Goal: Transaction & Acquisition: Book appointment/travel/reservation

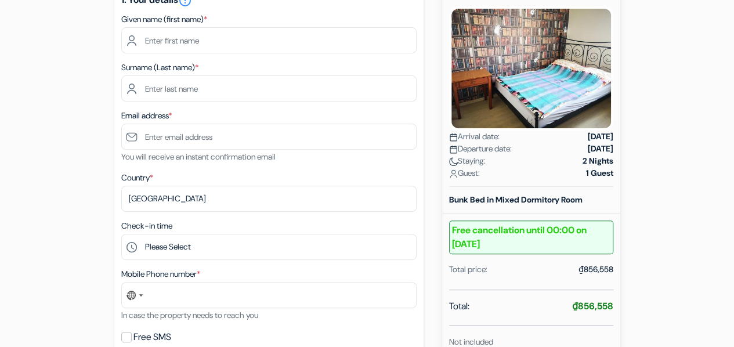
scroll to position [174, 0]
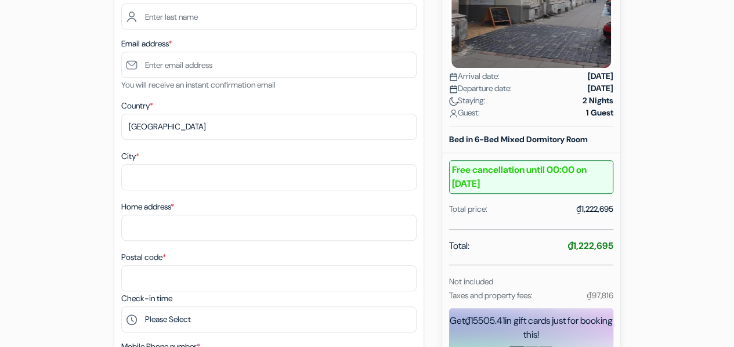
scroll to position [174, 0]
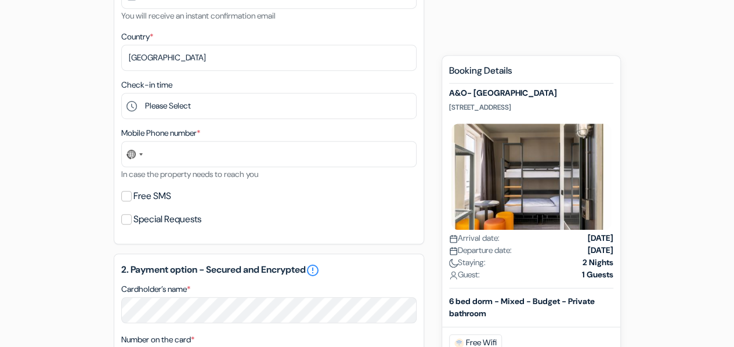
scroll to position [290, 0]
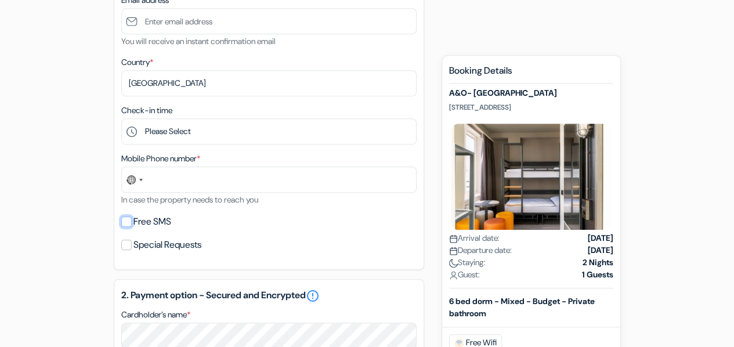
click at [130, 227] on input "Free SMS" at bounding box center [126, 222] width 10 height 10
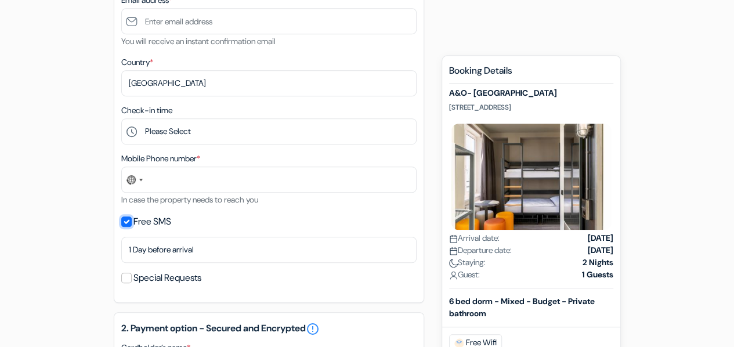
click at [125, 219] on input "Free SMS" at bounding box center [126, 222] width 10 height 10
checkbox input "false"
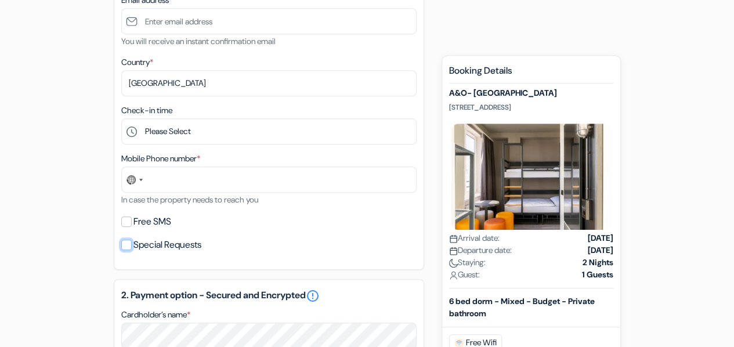
click at [128, 247] on input "Special Requests" at bounding box center [126, 245] width 10 height 10
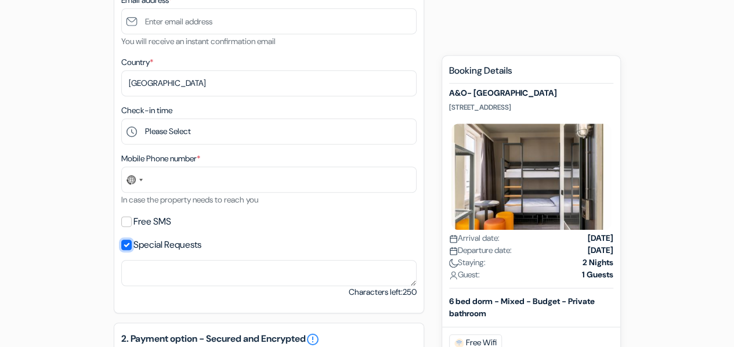
click at [128, 247] on input "Special Requests" at bounding box center [126, 245] width 10 height 10
checkbox input "false"
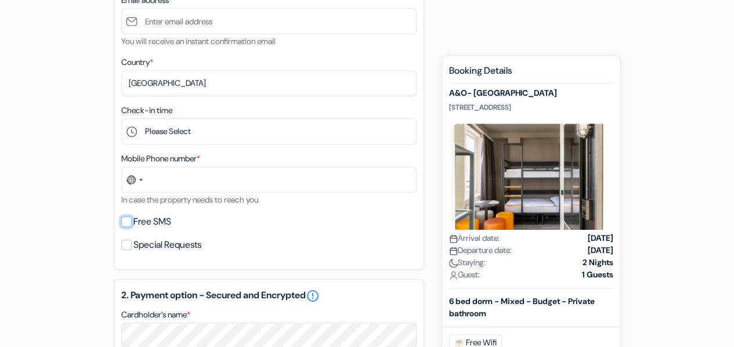
click at [128, 220] on input "Free SMS" at bounding box center [126, 222] width 10 height 10
checkbox input "true"
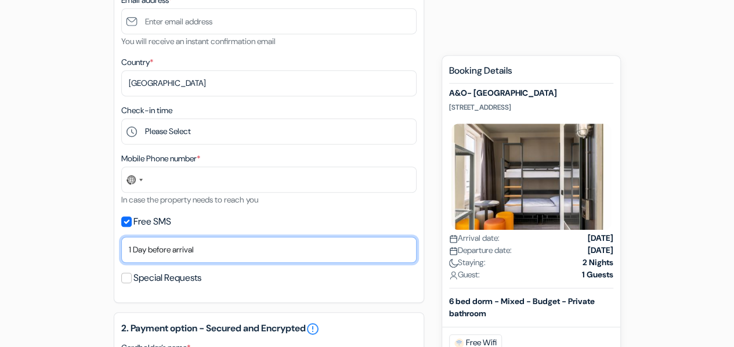
click at [293, 246] on select "No thank you Send now Arrival day 1 Day before arrival 2 Days before arrival 3 …" at bounding box center [268, 250] width 295 height 26
select select "2"
click at [121, 239] on select "No thank you Send now Arrival day 1 Day before arrival 2 Days before arrival 3 …" at bounding box center [268, 250] width 295 height 26
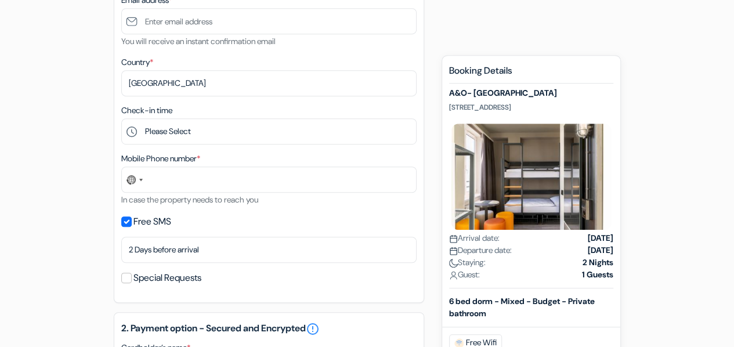
click at [80, 217] on div "add_box A&O- [GEOGRAPHIC_DATA] [STREET_ADDRESS] Property Details X *" at bounding box center [368, 306] width 662 height 983
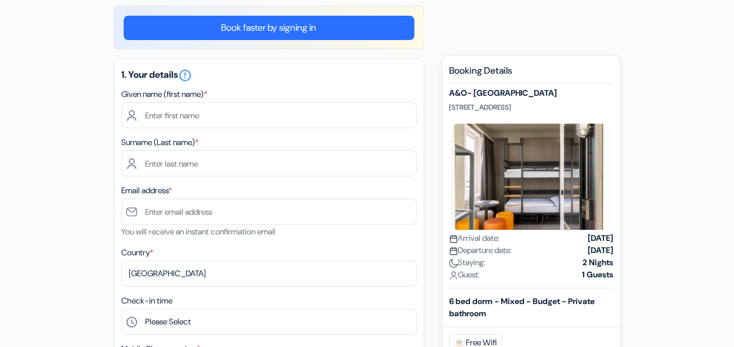
scroll to position [58, 0]
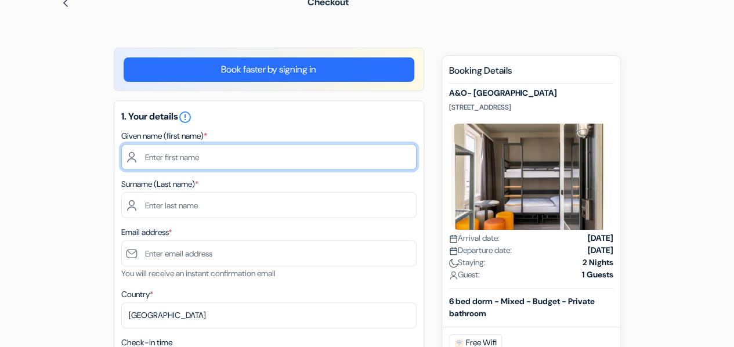
click at [210, 155] on input "text" at bounding box center [268, 157] width 295 height 26
type input "NAM"
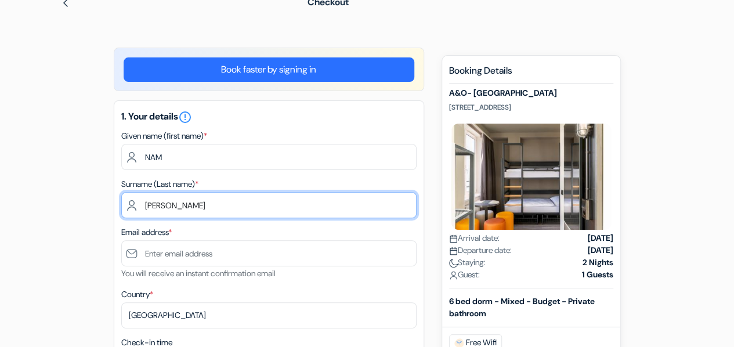
type input "[PERSON_NAME]"
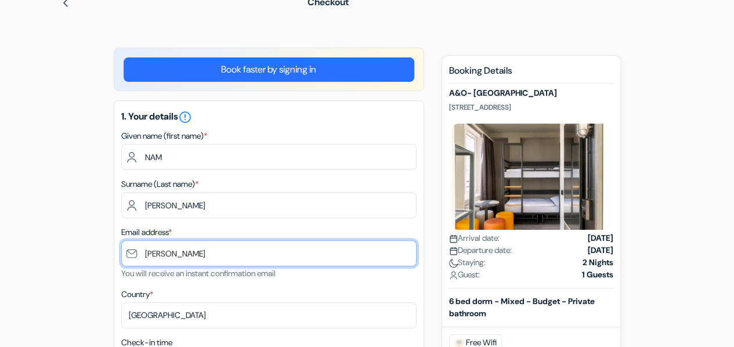
type input "[EMAIL_ADDRESS][DOMAIN_NAME]"
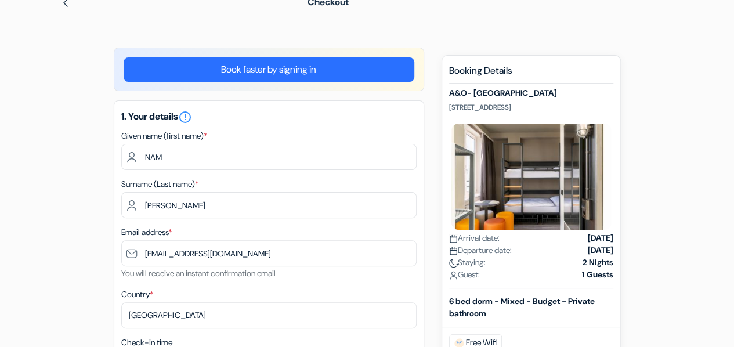
type input "0915840725"
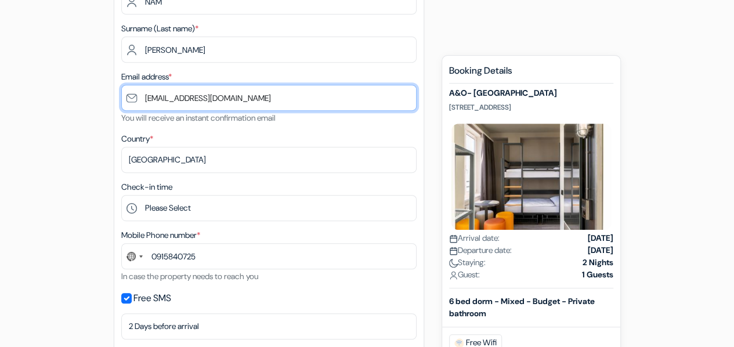
scroll to position [232, 0]
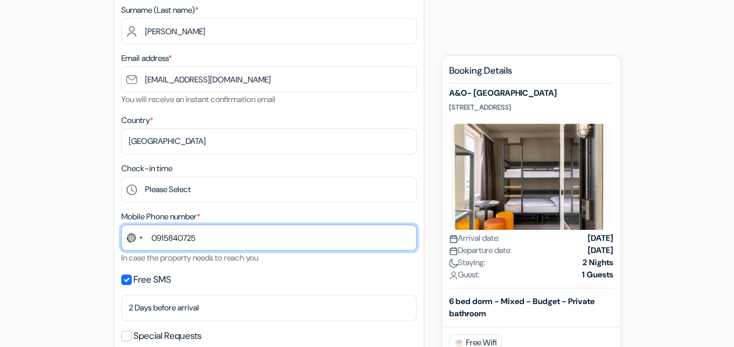
drag, startPoint x: 208, startPoint y: 240, endPoint x: 192, endPoint y: 240, distance: 15.7
click at [208, 240] on input "0915840725" at bounding box center [268, 238] width 295 height 26
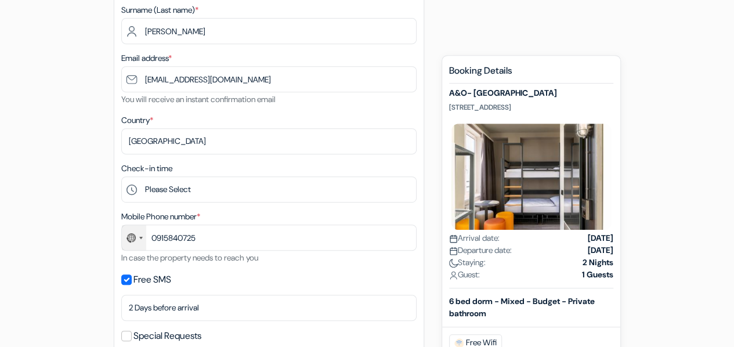
click at [142, 240] on div "Select country" at bounding box center [134, 237] width 24 height 25
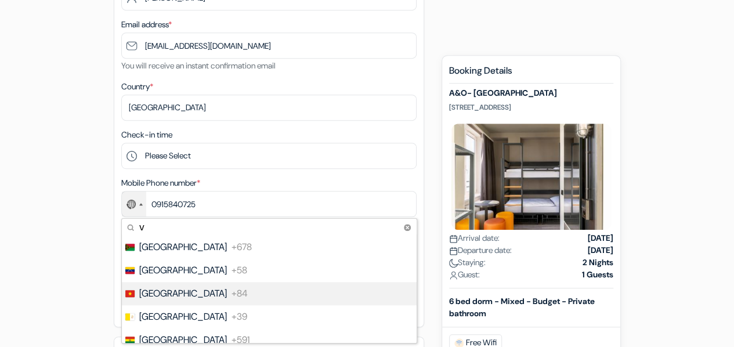
scroll to position [290, 0]
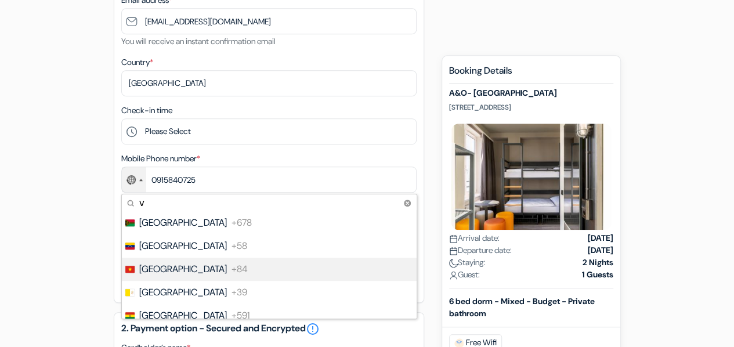
type input "v"
click at [167, 268] on span "[GEOGRAPHIC_DATA]" at bounding box center [183, 269] width 88 height 14
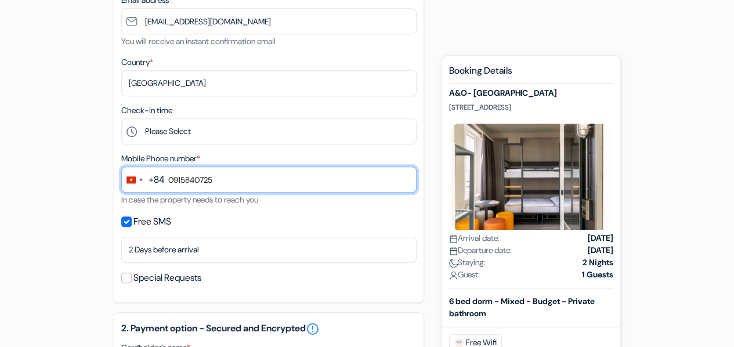
drag, startPoint x: 218, startPoint y: 183, endPoint x: 163, endPoint y: 178, distance: 56.0
click at [163, 178] on div "+84 v 22 results found No results found Vanuatu +678 Venezuela +58 Vietnam +84 …" at bounding box center [268, 180] width 295 height 26
type input "941365756"
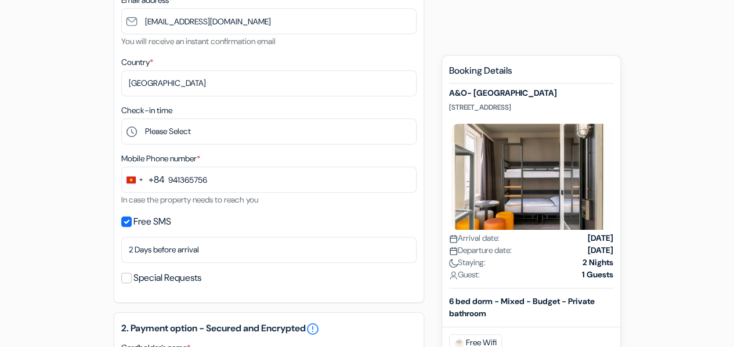
click at [79, 204] on div "add_box A&O- [GEOGRAPHIC_DATA] [STREET_ADDRESS] Property Details X *" at bounding box center [368, 306] width 662 height 983
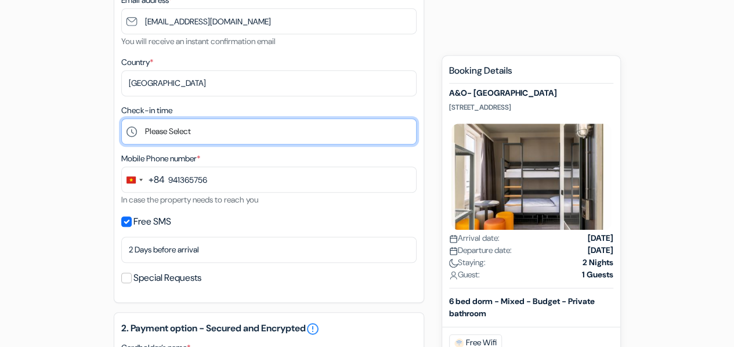
click at [195, 132] on select "Please Select 1:00 2:00 3:00 4:00 5:00 6:00 7:00 8:00 9:00 10:00 11:00 12:00 13…" at bounding box center [268, 131] width 295 height 26
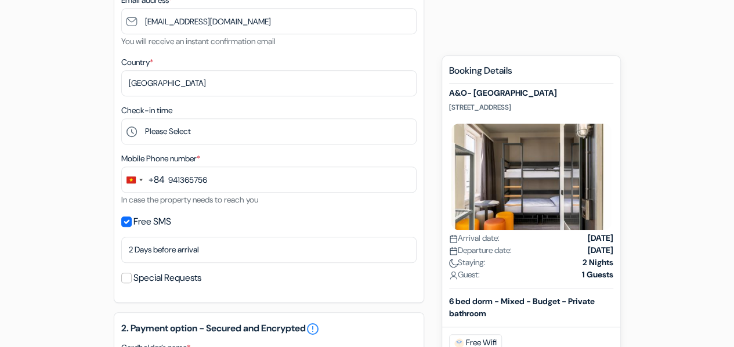
click at [55, 124] on div "add_box A&O- [GEOGRAPHIC_DATA] [STREET_ADDRESS] Property Details X *" at bounding box center [368, 306] width 662 height 983
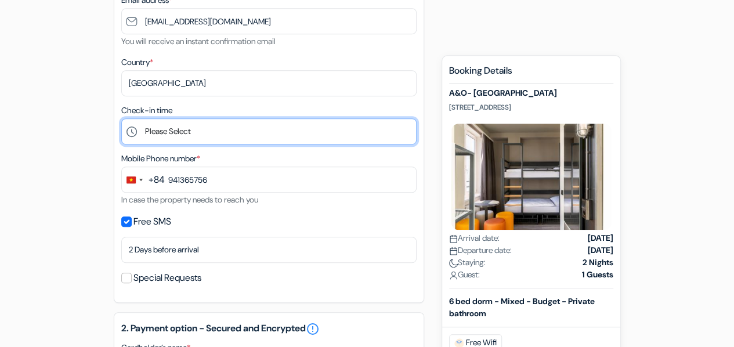
click at [188, 129] on select "Please Select 1:00 2:00 3:00 4:00 5:00 6:00 7:00 8:00 9:00 10:00 11:00 12:00 13…" at bounding box center [268, 131] width 295 height 26
select select "20"
click at [121, 120] on select "Please Select 1:00 2:00 3:00 4:00 5:00 6:00 7:00 8:00 9:00 10:00 11:00 12:00 13…" at bounding box center [268, 131] width 295 height 26
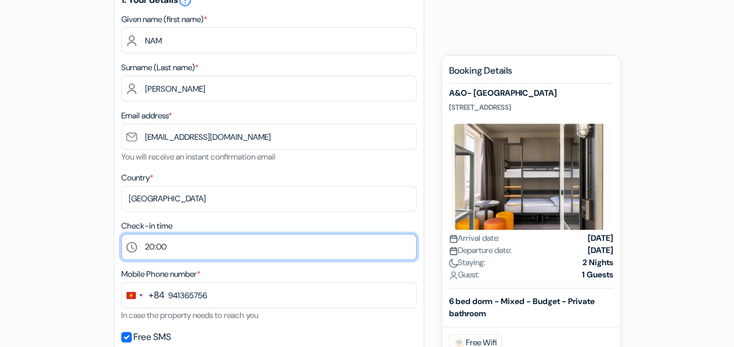
scroll to position [174, 0]
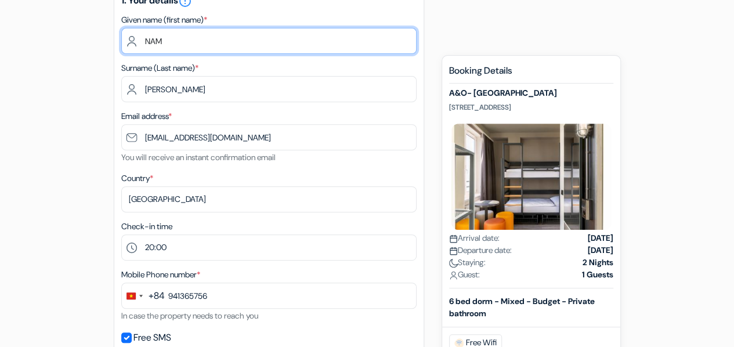
click at [145, 38] on input "NAM" at bounding box center [268, 41] width 295 height 26
type input "[PERSON_NAME]"
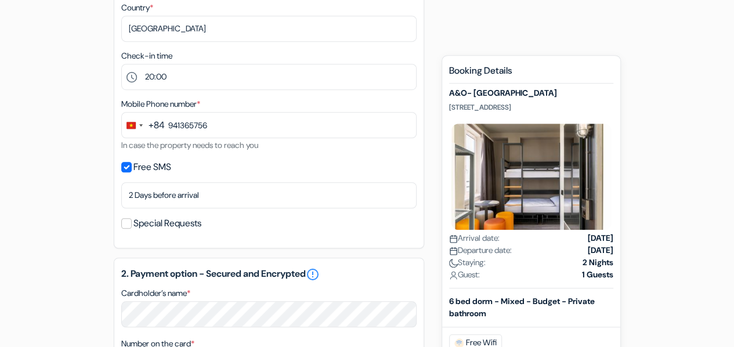
scroll to position [464, 0]
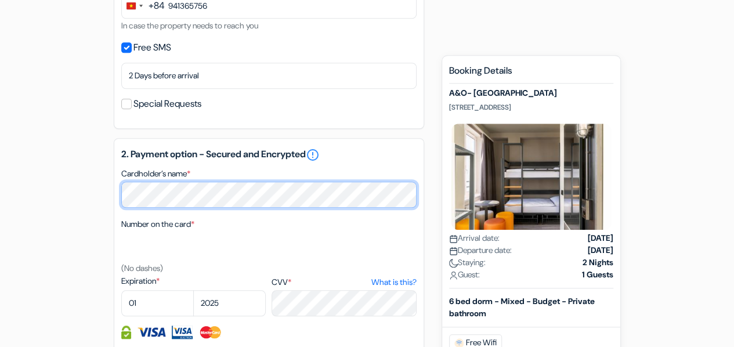
click at [110, 186] on div "add_box A&O- [GEOGRAPHIC_DATA] [STREET_ADDRESS] Property Details X *" at bounding box center [368, 132] width 662 height 983
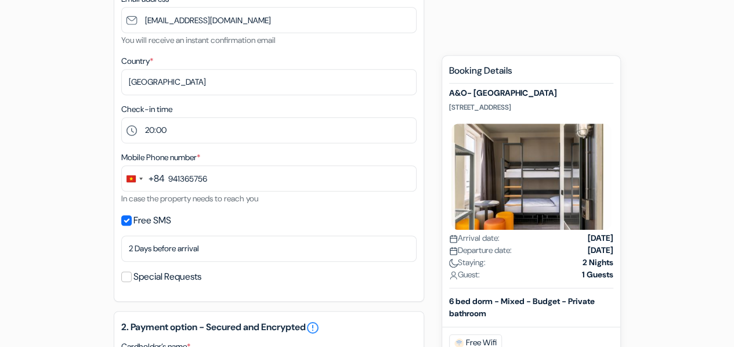
scroll to position [406, 0]
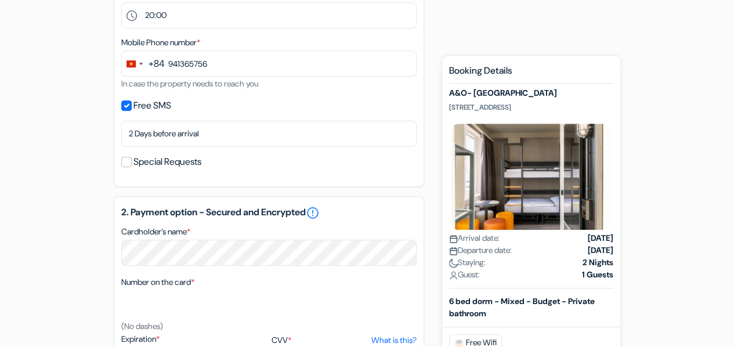
click at [95, 241] on div "add_box A&O- [GEOGRAPHIC_DATA] [STREET_ADDRESS] Property Details X *" at bounding box center [368, 190] width 662 height 983
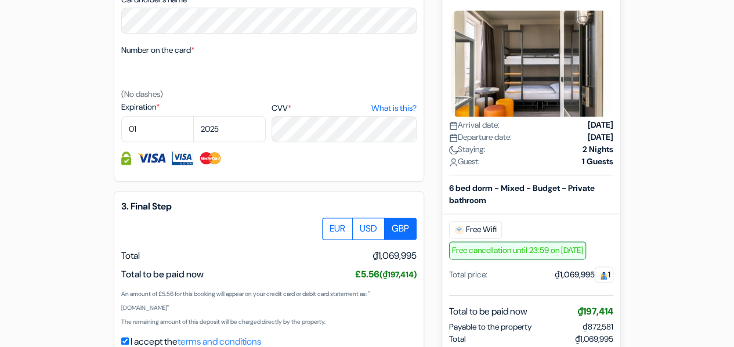
scroll to position [581, 0]
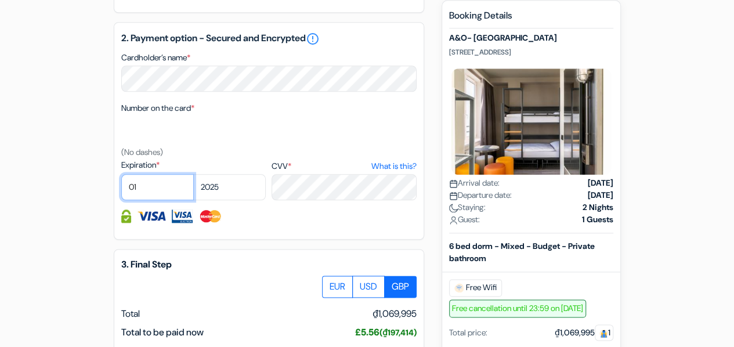
click at [152, 188] on select "01 02 03 04 05 06 07 08 09 10 11 12" at bounding box center [157, 187] width 73 height 26
click at [78, 154] on div "add_box A&O- [GEOGRAPHIC_DATA] [STREET_ADDRESS] Property Details X *" at bounding box center [368, 16] width 662 height 983
click at [175, 189] on select "01 02 03 04 05 06 07 08 09 10 11 12" at bounding box center [157, 187] width 73 height 26
select select "05"
click at [121, 176] on select "01 02 03 04 05 06 07 08 09 10 11 12" at bounding box center [157, 187] width 73 height 26
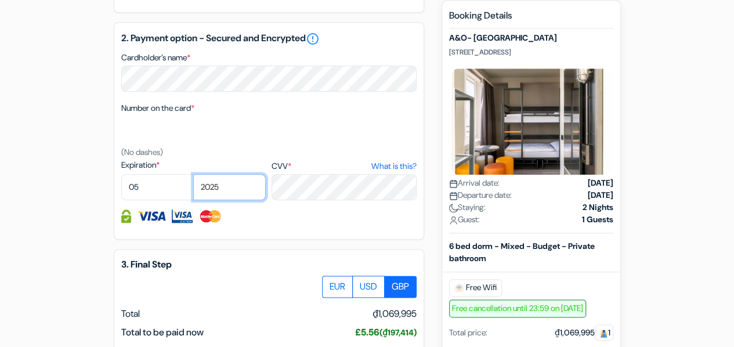
click at [224, 189] on select "2025 2026 2027 2028 2029 2030 2031 2032 2033 2034 2035 2036 2037 2038 2039 2040…" at bounding box center [229, 187] width 73 height 26
select select "2029"
click at [193, 176] on select "2025 2026 2027 2028 2029 2030 2031 2032 2033 2034 2035 2036 2037 2038 2039 2040…" at bounding box center [229, 187] width 73 height 26
click at [56, 164] on div "add_box A&O- [GEOGRAPHIC_DATA] [STREET_ADDRESS] Property Details X *" at bounding box center [368, 16] width 662 height 983
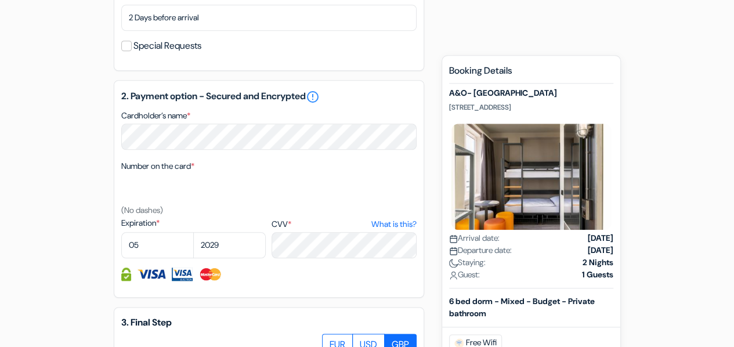
scroll to position [755, 0]
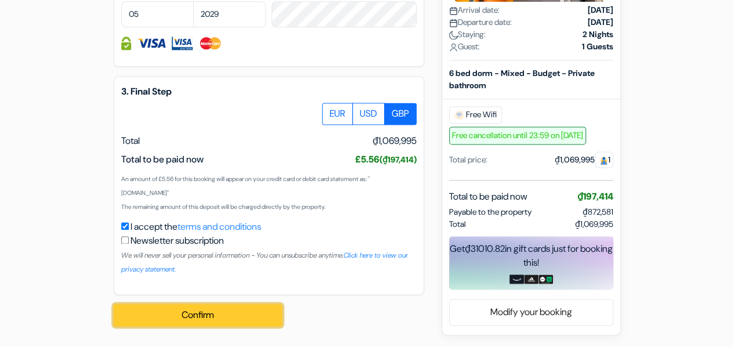
click at [205, 315] on button "Confirm Loading..." at bounding box center [198, 315] width 168 height 22
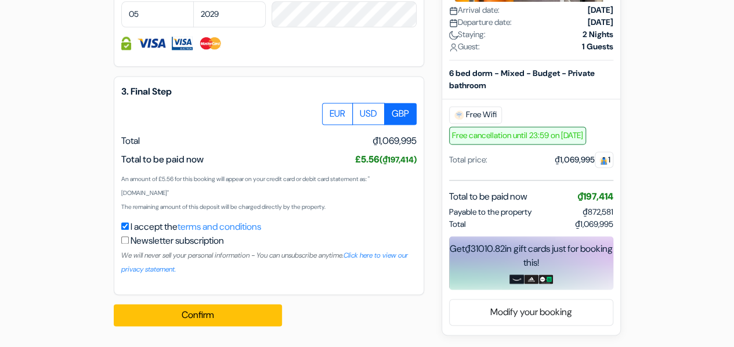
scroll to position [769, 0]
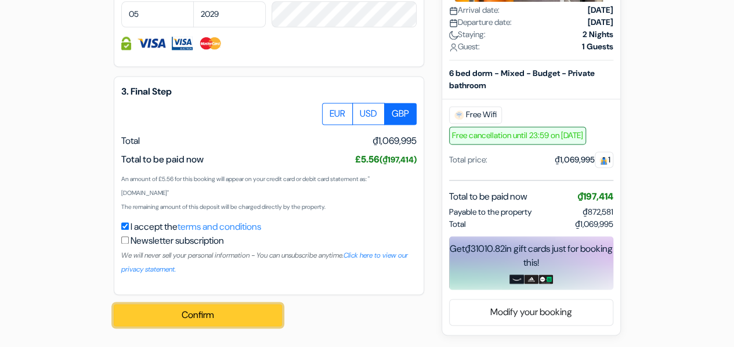
click at [242, 314] on button "Confirm Loading..." at bounding box center [198, 315] width 168 height 22
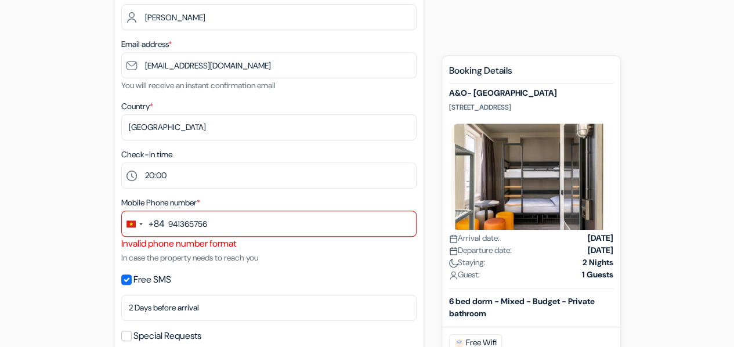
scroll to position [304, 0]
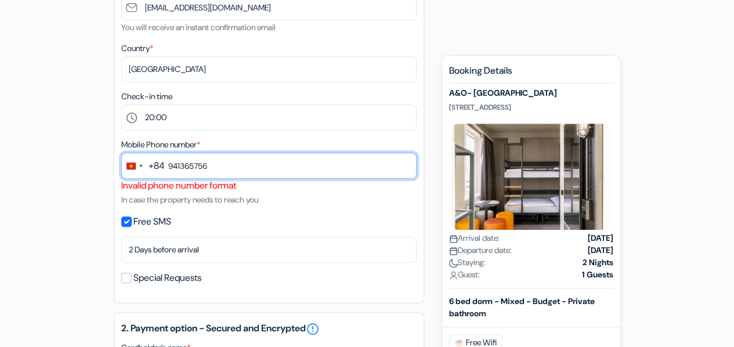
click at [231, 168] on input "941365756" at bounding box center [268, 166] width 295 height 26
click at [168, 168] on input "941365756" at bounding box center [268, 166] width 295 height 26
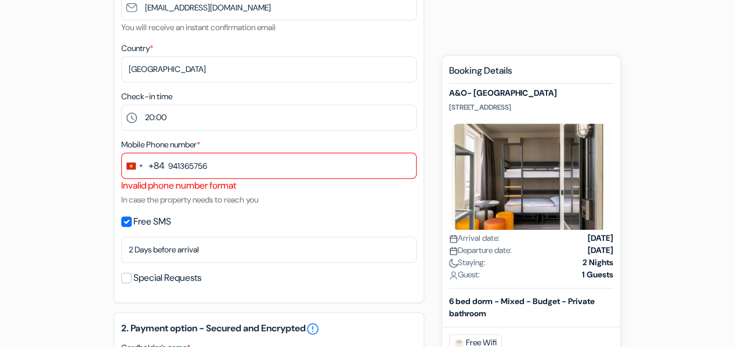
click at [160, 169] on div "+84" at bounding box center [157, 166] width 16 height 14
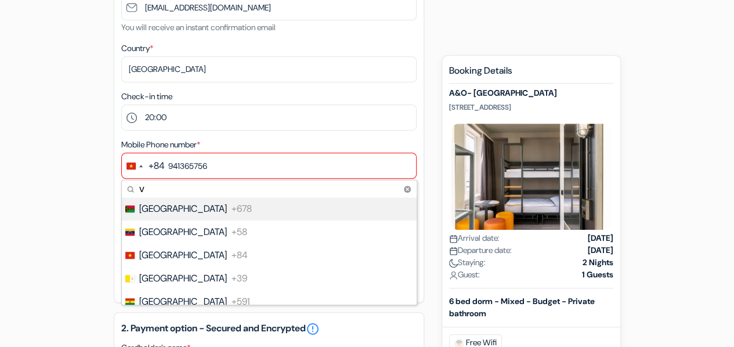
click at [161, 166] on div "+84" at bounding box center [157, 166] width 16 height 14
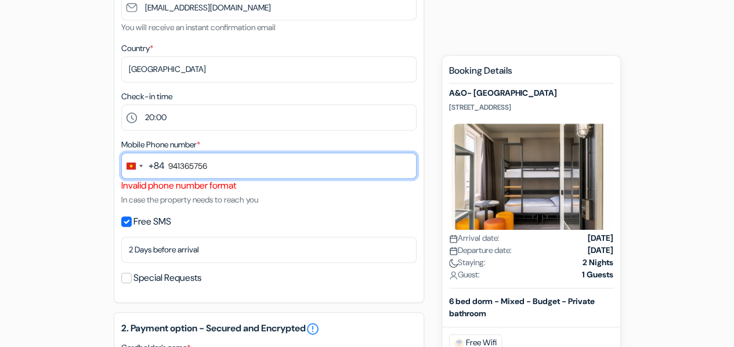
click at [184, 164] on input "941365756" at bounding box center [268, 166] width 295 height 26
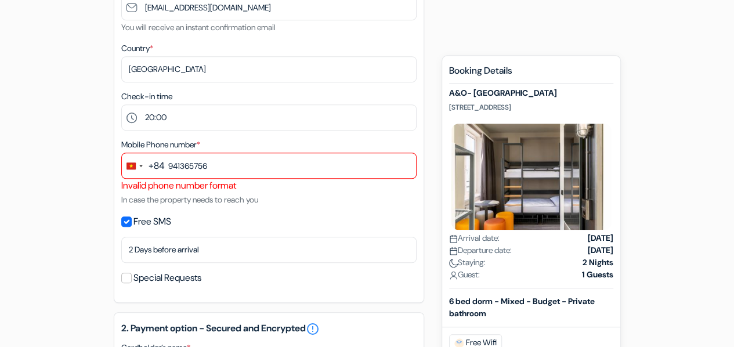
click at [96, 173] on div "add_box A&O- [GEOGRAPHIC_DATA] [STREET_ADDRESS] Property Details X *" at bounding box center [368, 299] width 662 height 997
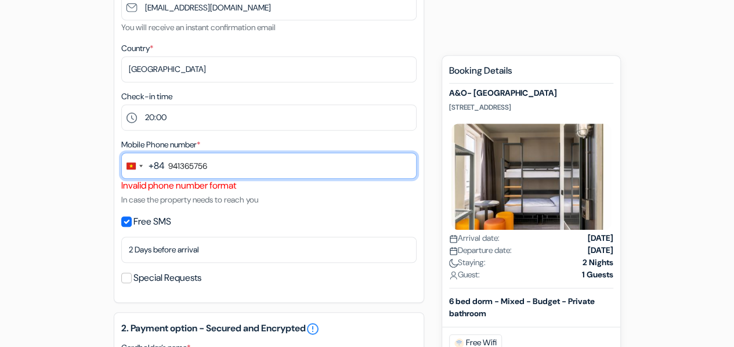
click at [167, 164] on input "941365756" at bounding box center [268, 166] width 295 height 26
drag, startPoint x: 232, startPoint y: 167, endPoint x: 158, endPoint y: 158, distance: 74.8
click at [158, 158] on div "+84 v 22 results found No results found Vanuatu +678 Venezuela +58 Vietnam +84 …" at bounding box center [268, 166] width 295 height 26
type input "0"
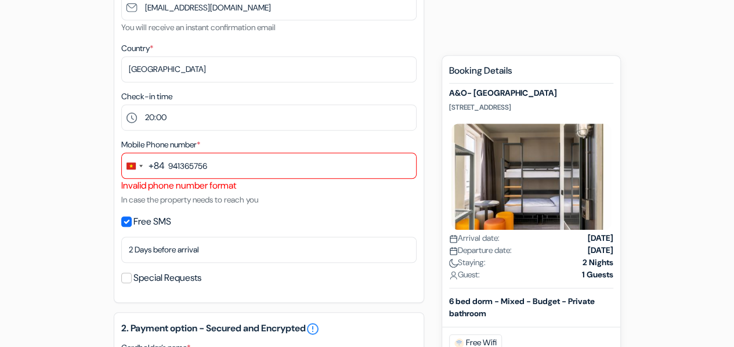
click at [337, 198] on div "Mobile Phone number * +84 v 22 results found No results found Vanuatu +678 Vene…" at bounding box center [268, 172] width 295 height 69
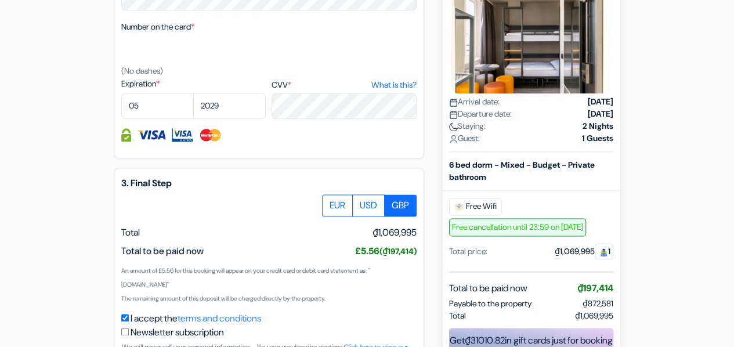
scroll to position [769, 0]
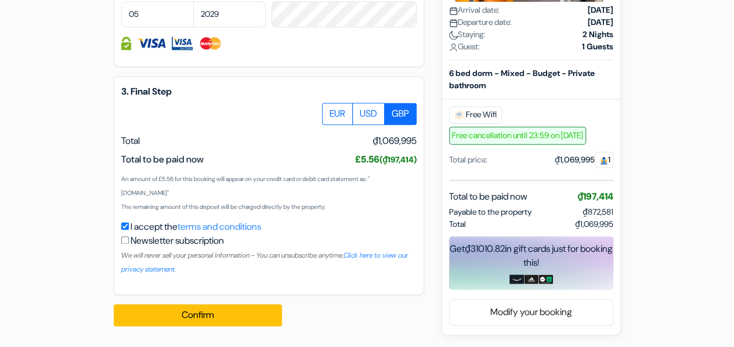
click at [204, 304] on div "Confirm Loading... Processing request ..." at bounding box center [204, 315] width 181 height 41
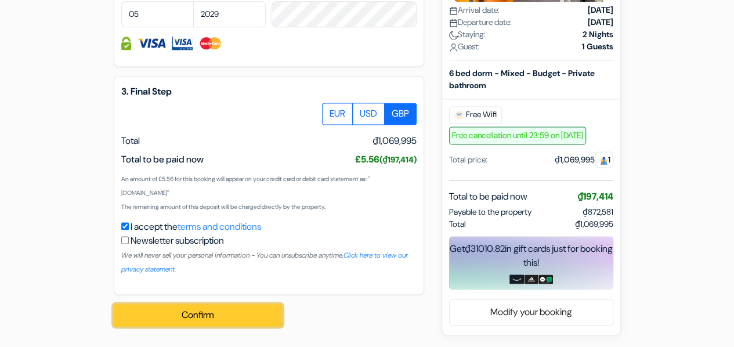
click at [210, 308] on button "Confirm Loading..." at bounding box center [198, 315] width 168 height 22
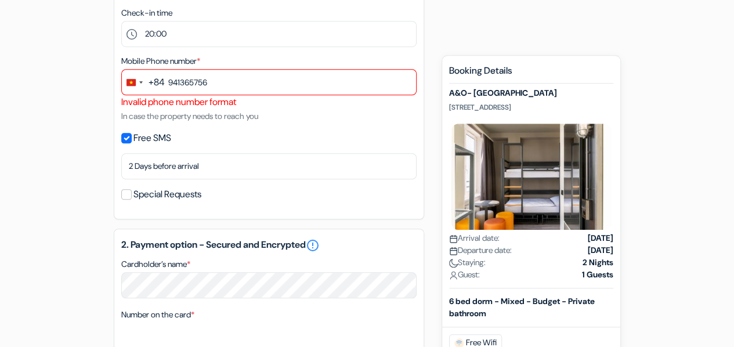
scroll to position [362, 0]
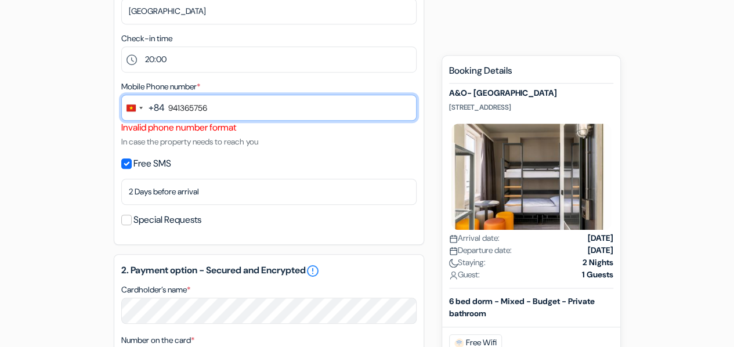
click at [195, 109] on input "941365756" at bounding box center [268, 108] width 295 height 26
click at [181, 109] on input "941365756" at bounding box center [268, 108] width 295 height 26
click at [197, 108] on input "941 365756" at bounding box center [268, 108] width 295 height 26
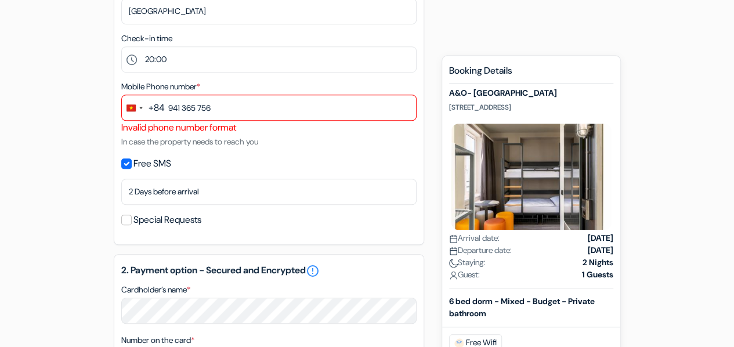
click at [325, 147] on div "Mobile Phone number * +84 v 22 results found No results found Vanuatu +678 Vene…" at bounding box center [268, 114] width 295 height 69
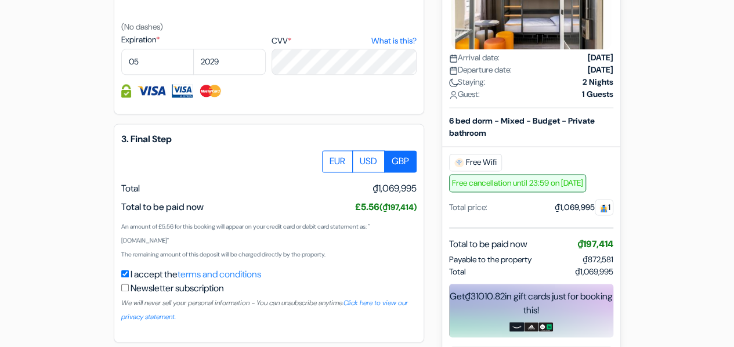
scroll to position [769, 0]
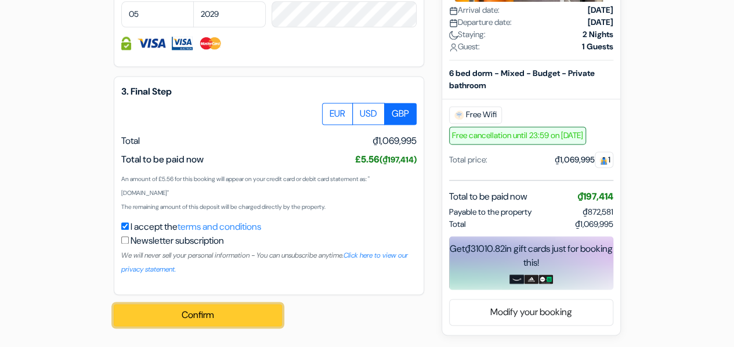
click at [217, 309] on button "Confirm Loading..." at bounding box center [198, 315] width 168 height 22
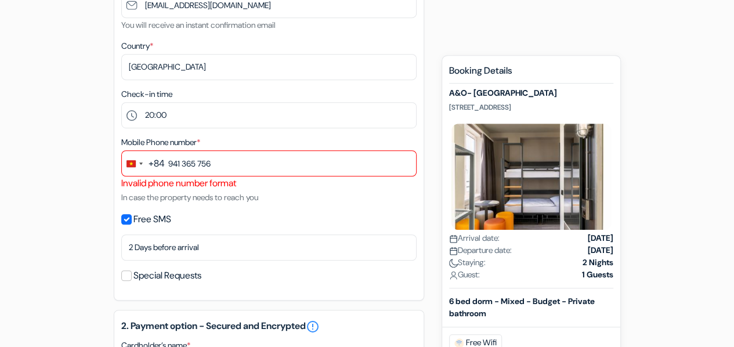
scroll to position [304, 0]
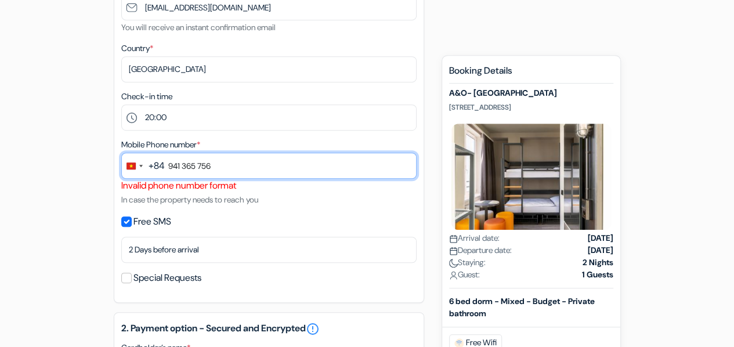
click at [215, 169] on input "941 365 756" at bounding box center [268, 166] width 295 height 26
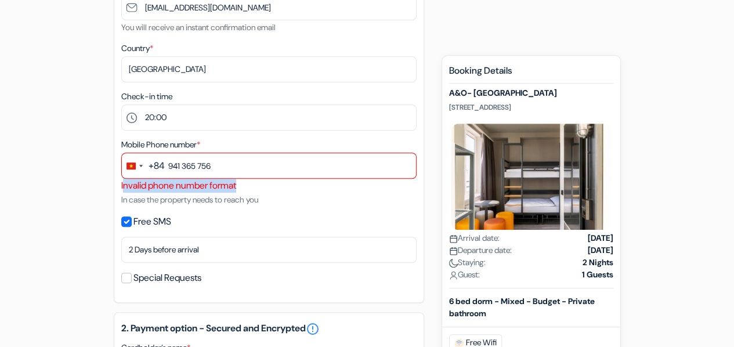
drag, startPoint x: 122, startPoint y: 188, endPoint x: 247, endPoint y: 189, distance: 124.2
click at [247, 189] on div "Invalid phone number format" at bounding box center [268, 186] width 295 height 14
click at [158, 166] on div "+84" at bounding box center [157, 166] width 16 height 14
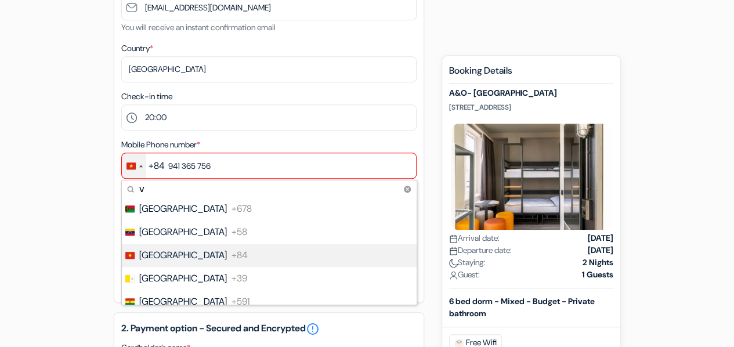
click at [232, 260] on span "+84" at bounding box center [240, 255] width 16 height 14
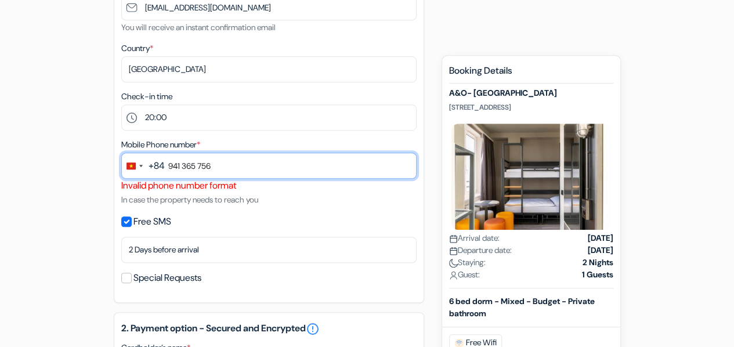
drag, startPoint x: 229, startPoint y: 172, endPoint x: 161, endPoint y: 166, distance: 68.2
click at [163, 166] on div "+84 v 22 results found No results found Vanuatu +678 Venezuela +58 Vietnam +84 …" at bounding box center [268, 166] width 295 height 26
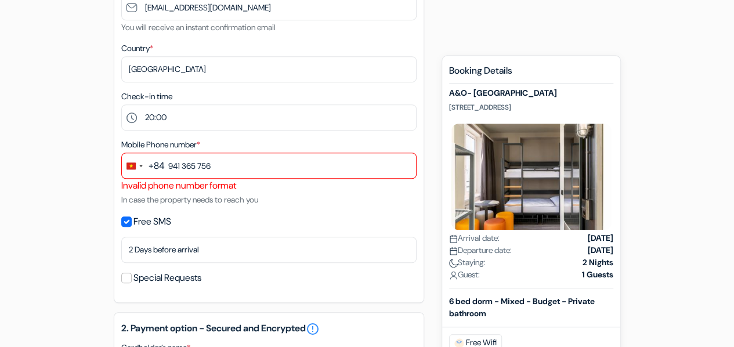
click at [265, 194] on div "Mobile Phone number * +84 v 22 results found No results found Vanuatu +678 Vene…" at bounding box center [268, 172] width 295 height 69
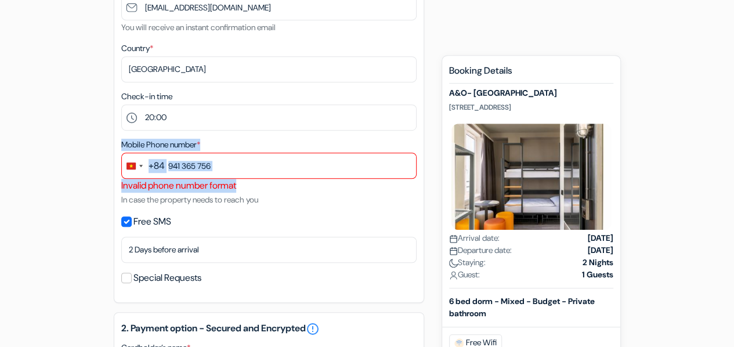
drag, startPoint x: 120, startPoint y: 146, endPoint x: 270, endPoint y: 192, distance: 157.4
click at [270, 192] on div "1. Your details error_outline Given name (first name) * KHANH NAM Surname (Last…" at bounding box center [269, 78] width 311 height 449
copy div "Mobile Phone number * +84 22 results found No results found Vanuatu +678 Venezu…"
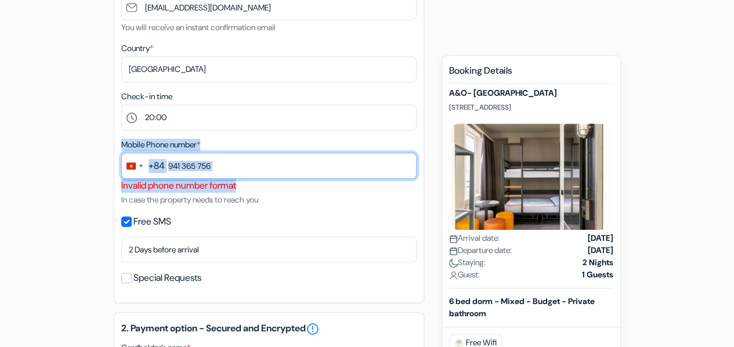
click at [275, 161] on input "941 365 756" at bounding box center [268, 166] width 295 height 26
click at [275, 162] on input "941 365 756" at bounding box center [268, 166] width 295 height 26
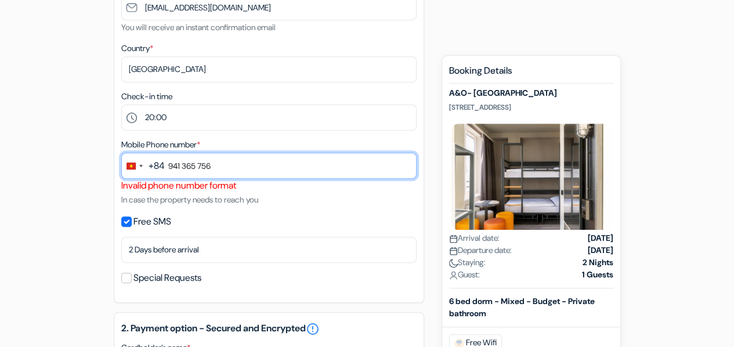
click at [264, 164] on input "941 365 756" at bounding box center [268, 166] width 295 height 26
type input "9"
type input "a"
type input "á"
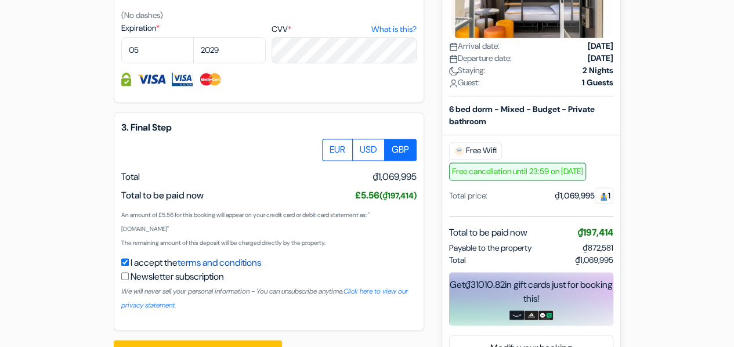
scroll to position [769, 0]
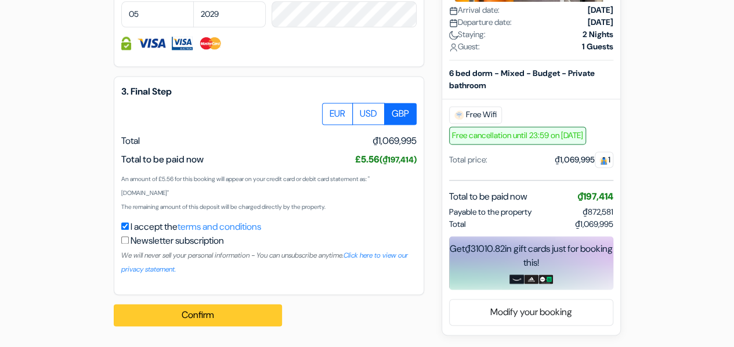
type input "0941365756"
click at [210, 311] on button "Confirm Loading..." at bounding box center [198, 315] width 168 height 22
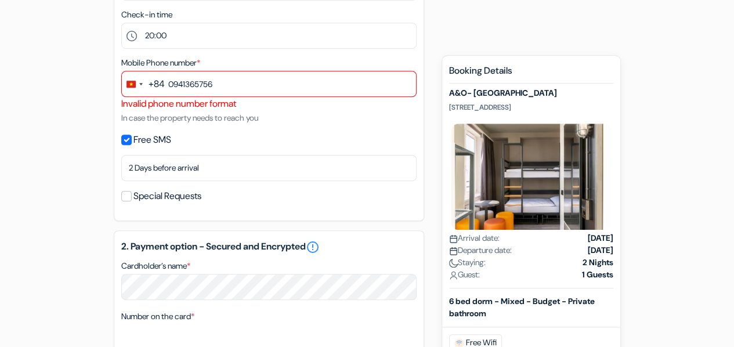
scroll to position [362, 0]
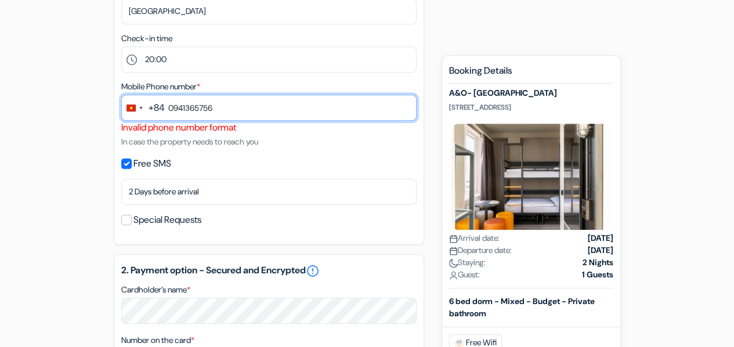
drag, startPoint x: 233, startPoint y: 111, endPoint x: 161, endPoint y: 104, distance: 72.4
click at [161, 104] on div "+84 v 22 results found No results found Vanuatu +678 Venezuela +58 Vietnam +84 …" at bounding box center [268, 108] width 295 height 26
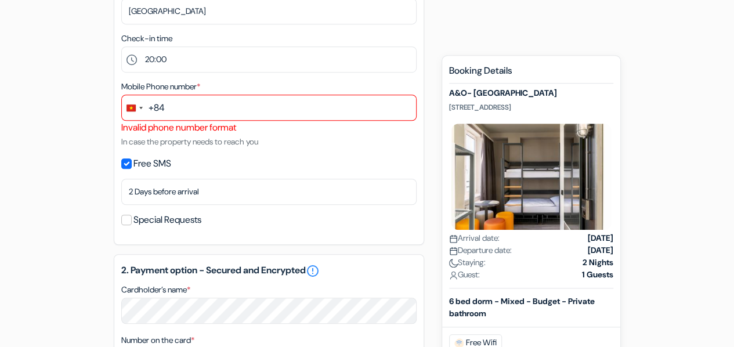
click at [154, 112] on div "+84" at bounding box center [157, 108] width 16 height 14
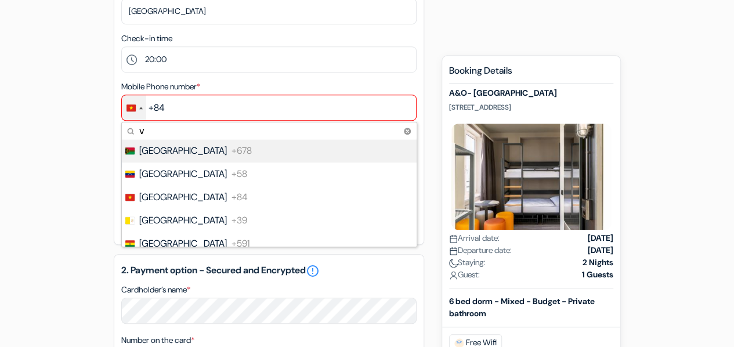
click at [174, 139] on input "v" at bounding box center [269, 130] width 295 height 17
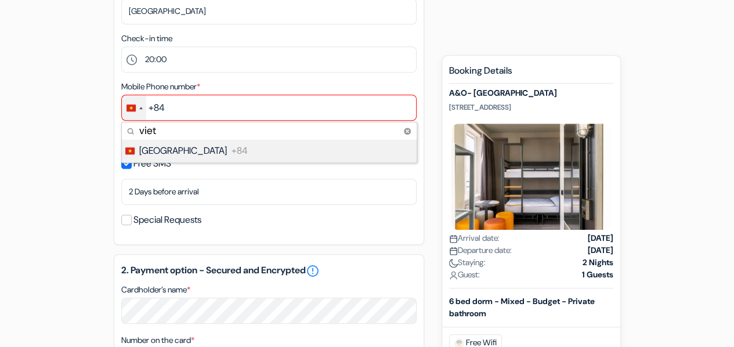
type input "viet"
click at [206, 150] on li "Vietnam +84" at bounding box center [269, 150] width 296 height 23
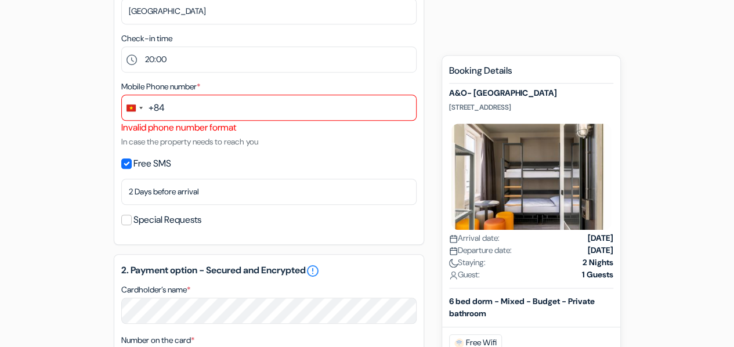
click at [303, 142] on div "Mobile Phone number * +84 viet 1 result found No results found Vietnam +84 Inva…" at bounding box center [268, 114] width 295 height 69
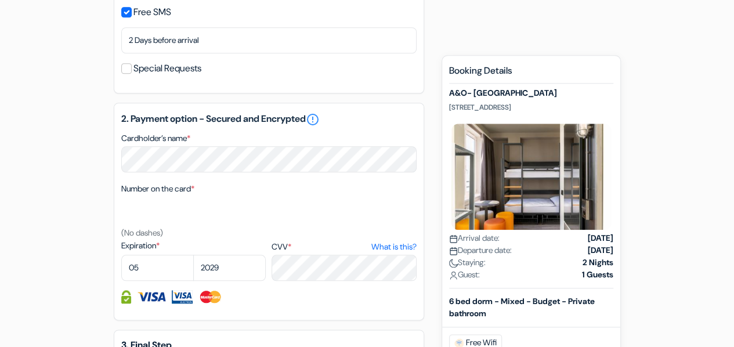
scroll to position [478, 0]
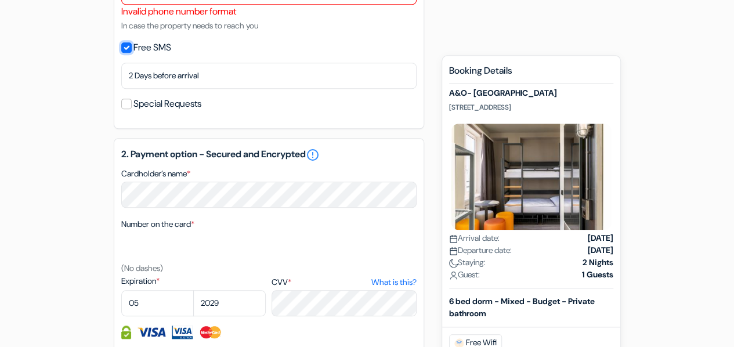
click at [130, 52] on input "Free SMS" at bounding box center [126, 47] width 10 height 10
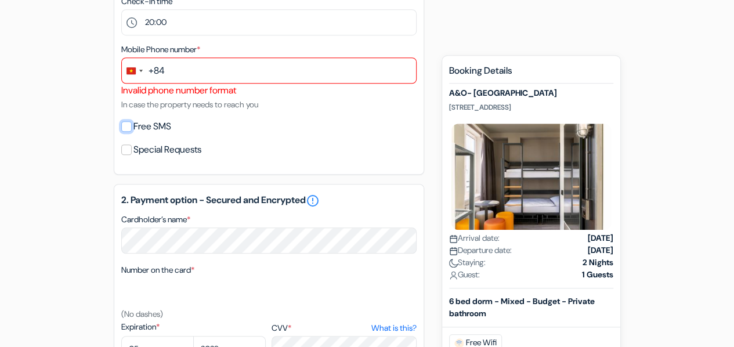
scroll to position [362, 0]
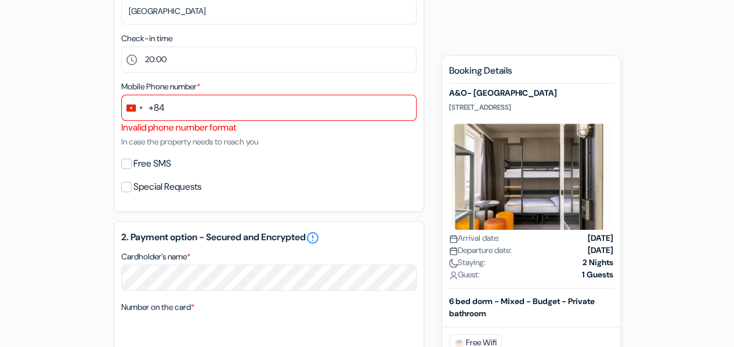
click at [286, 162] on div "Free SMS" at bounding box center [268, 164] width 295 height 16
click at [130, 166] on input "Free SMS" at bounding box center [126, 163] width 10 height 10
checkbox input "true"
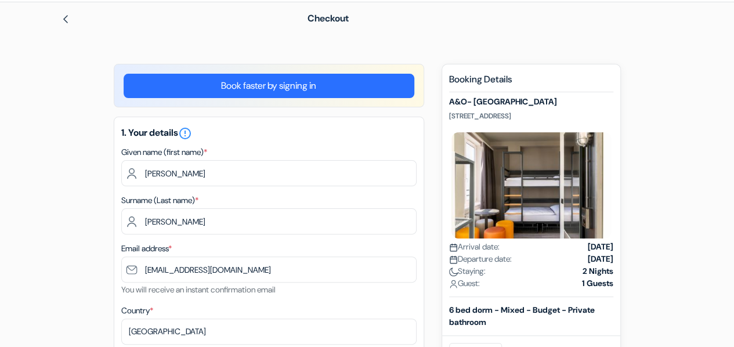
scroll to position [14, 0]
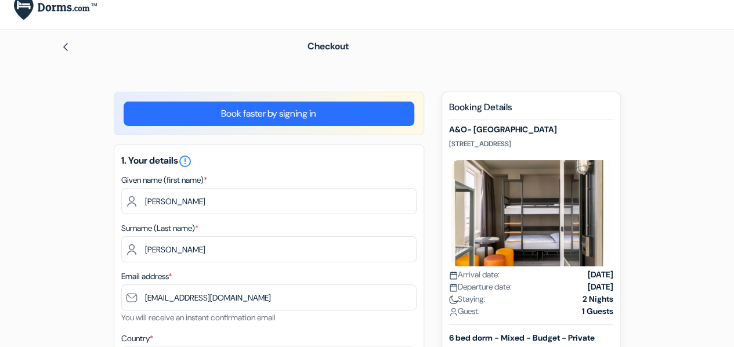
click at [293, 113] on link "Book faster by signing in" at bounding box center [269, 114] width 291 height 24
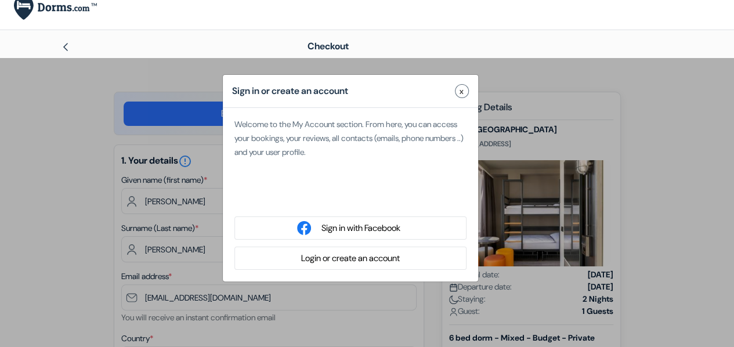
click at [462, 91] on span "x" at bounding box center [462, 91] width 4 height 12
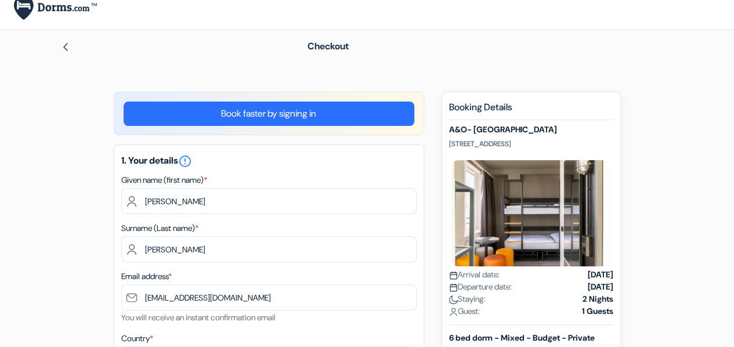
type input "Nam"
type input "[PERSON_NAME]"
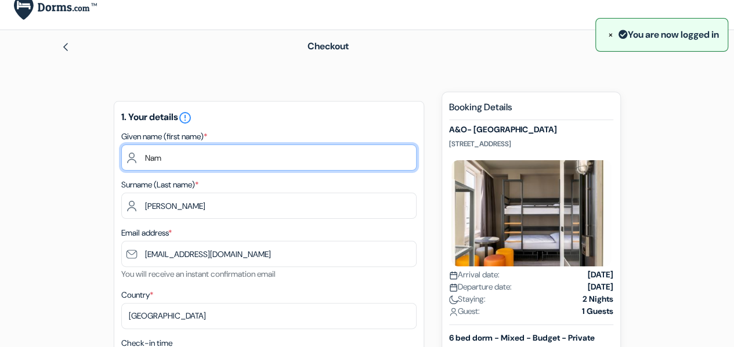
drag, startPoint x: 196, startPoint y: 158, endPoint x: 118, endPoint y: 160, distance: 77.8
click at [118, 160] on div "1. Your details error_outline Given name (first name) * [PERSON_NAME] Surname (…" at bounding box center [269, 325] width 311 height 449
type input "[PERSON_NAME]"
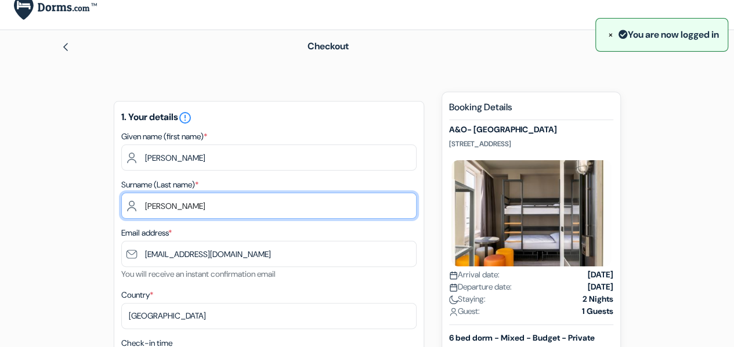
type input "[PERSON_NAME]"
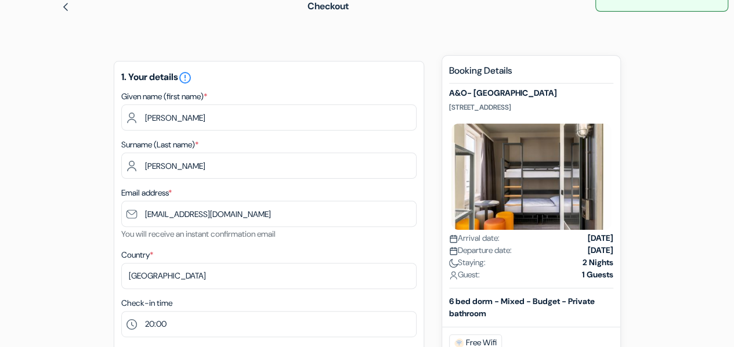
scroll to position [72, 0]
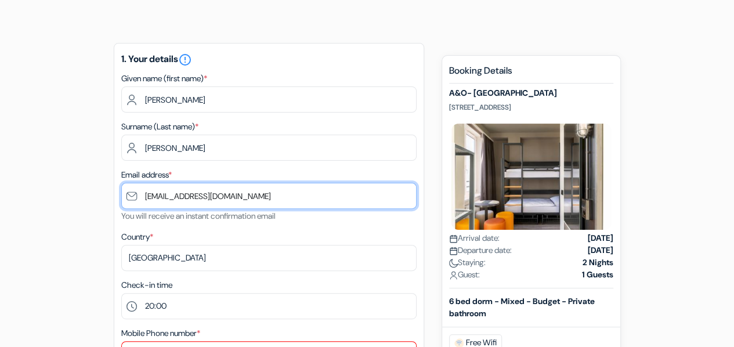
click at [157, 199] on input "[EMAIL_ADDRESS][DOMAIN_NAME]" at bounding box center [268, 196] width 295 height 26
click at [140, 199] on input "[EMAIL_ADDRESS][DOMAIN_NAME]" at bounding box center [268, 196] width 295 height 26
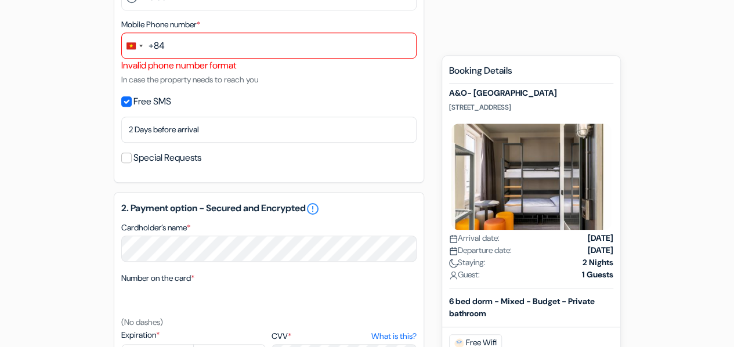
scroll to position [377, 0]
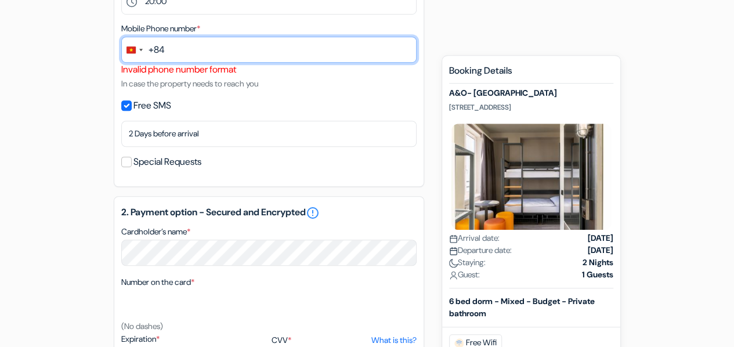
click at [181, 54] on input "text" at bounding box center [268, 50] width 295 height 26
type input "941365756"
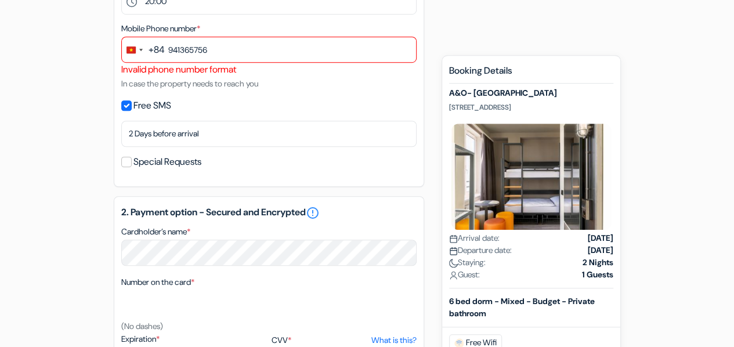
click at [354, 105] on div "Free SMS" at bounding box center [268, 106] width 295 height 16
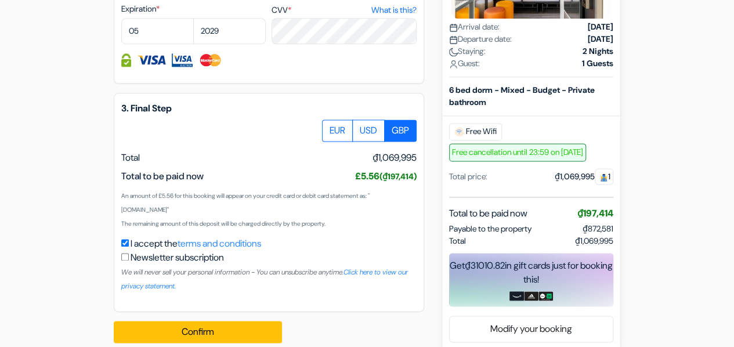
scroll to position [725, 0]
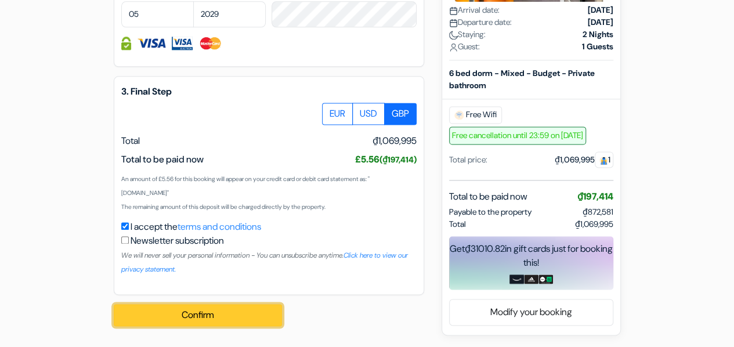
click at [215, 311] on button "Confirm Loading..." at bounding box center [198, 315] width 168 height 22
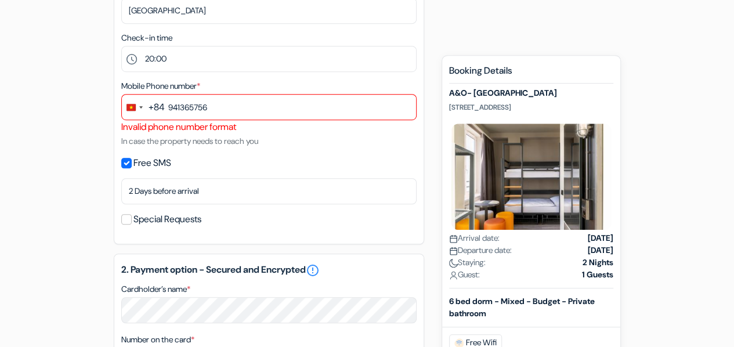
scroll to position [319, 0]
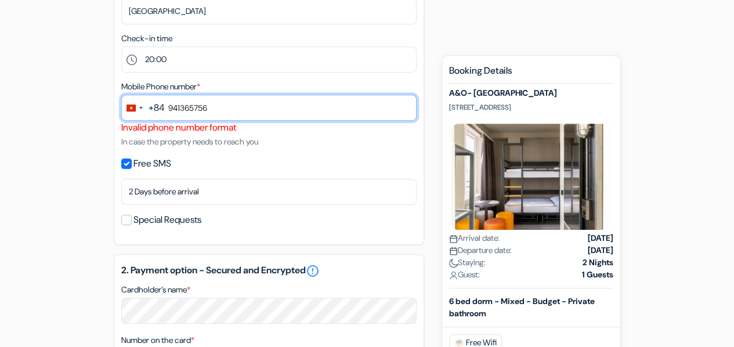
click at [168, 114] on input "941365756" at bounding box center [268, 108] width 295 height 26
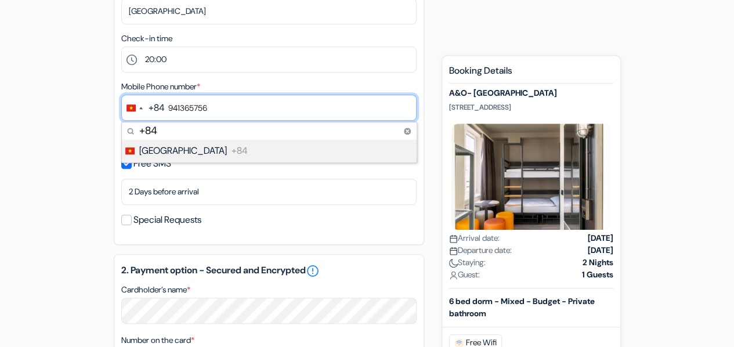
click at [167, 104] on input "941365756" at bounding box center [268, 108] width 295 height 26
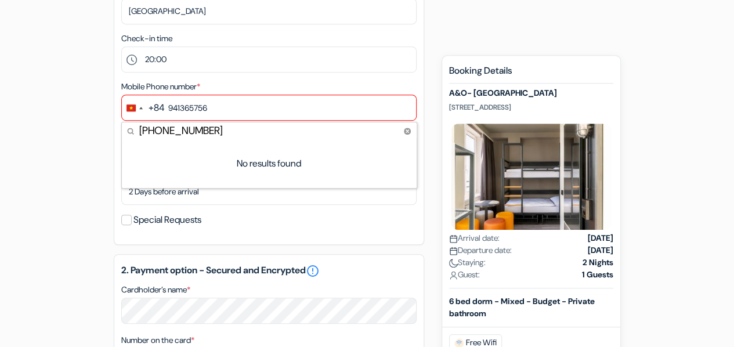
type input "+84 941365756"
drag, startPoint x: 238, startPoint y: 138, endPoint x: 84, endPoint y: 131, distance: 154.6
click at [87, 131] on div "add_box A&O- [GEOGRAPHIC_DATA] [STREET_ADDRESS] Property Details X *" at bounding box center [368, 264] width 662 height 954
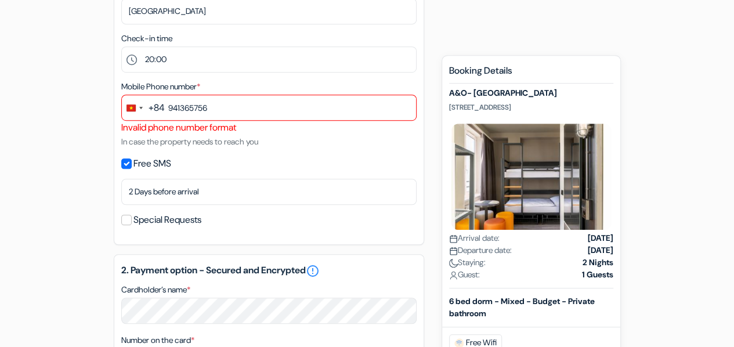
click at [82, 135] on div "add_box A&O- [GEOGRAPHIC_DATA] [STREET_ADDRESS] Property Details X *" at bounding box center [368, 264] width 662 height 954
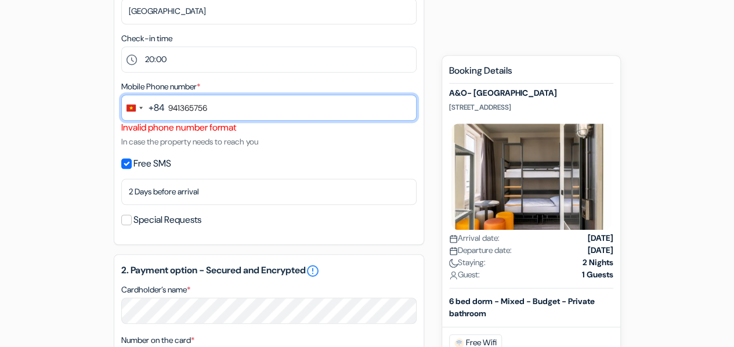
drag, startPoint x: 208, startPoint y: 108, endPoint x: 174, endPoint y: 105, distance: 35.0
click at [174, 105] on input "941365756" at bounding box center [268, 108] width 295 height 26
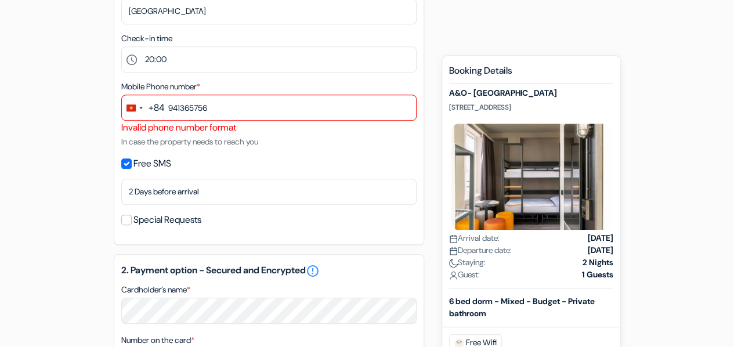
click at [70, 122] on div "add_box A&O- [GEOGRAPHIC_DATA] [STREET_ADDRESS] Property Details X *" at bounding box center [368, 264] width 662 height 954
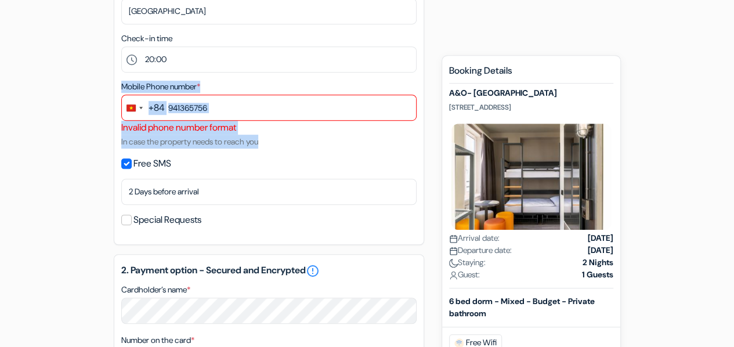
drag, startPoint x: 120, startPoint y: 87, endPoint x: 287, endPoint y: 147, distance: 178.3
click at [287, 147] on div "1. Your details error_outline Given name (first name) * KHANH NAM Surname (Last…" at bounding box center [269, 20] width 311 height 449
copy div "Mobile Phone number * +84 No results found No results found Invalid phone numbe…"
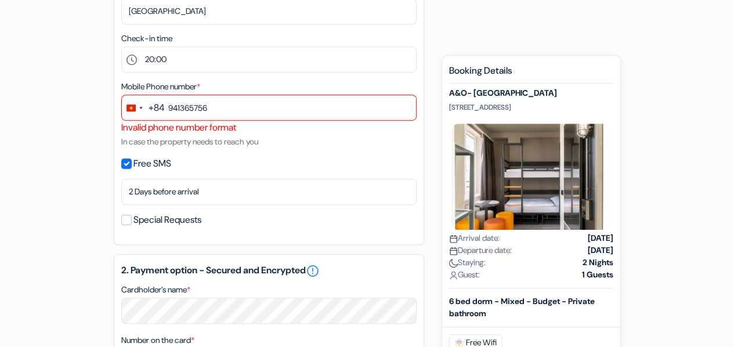
click at [351, 153] on div "1. Your details error_outline Given name (first name) * KHANH NAM Surname (Last…" at bounding box center [269, 20] width 311 height 449
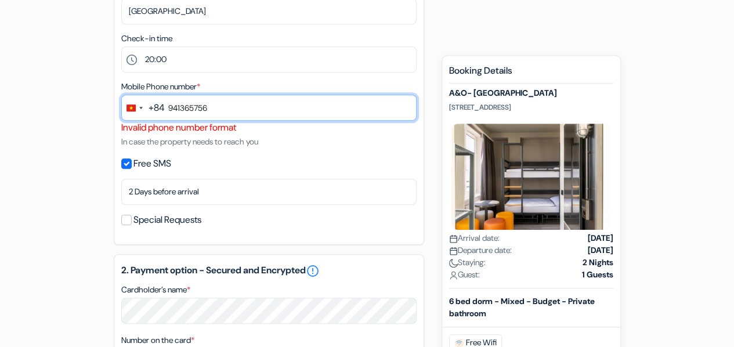
click at [167, 110] on input "941365756" at bounding box center [268, 108] width 295 height 26
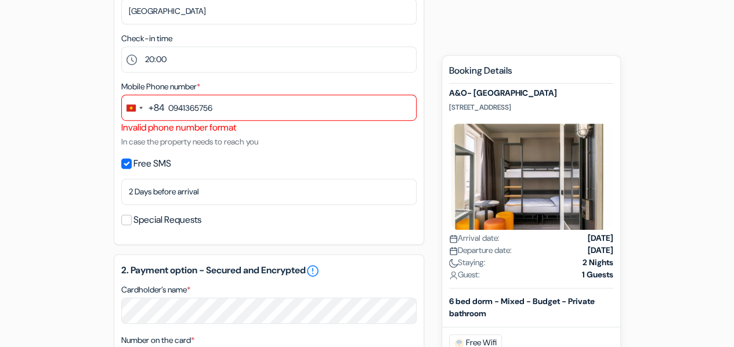
click at [356, 140] on div "Mobile Phone number * +84 +84 941365756 No results found No results found 09413…" at bounding box center [268, 114] width 295 height 69
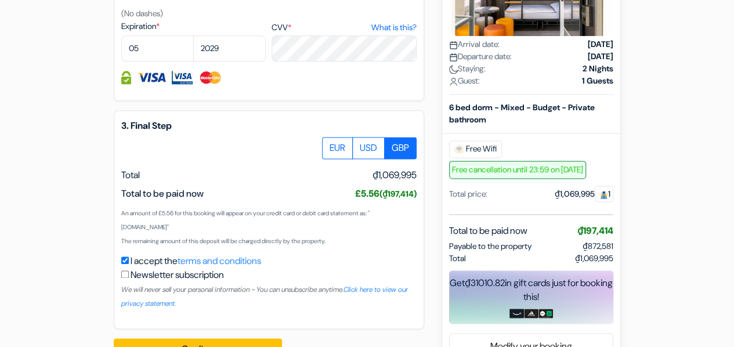
scroll to position [725, 0]
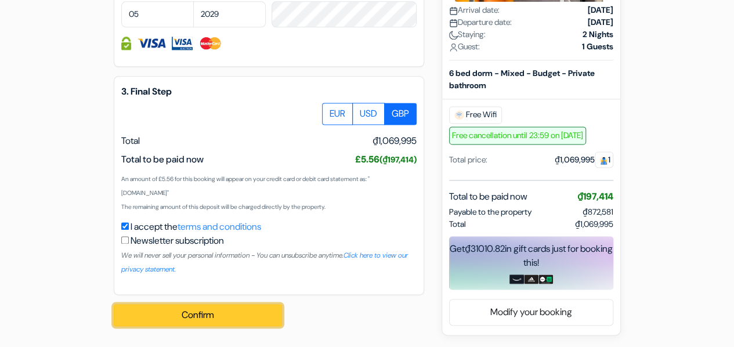
click at [204, 313] on button "Confirm Loading..." at bounding box center [198, 315] width 168 height 22
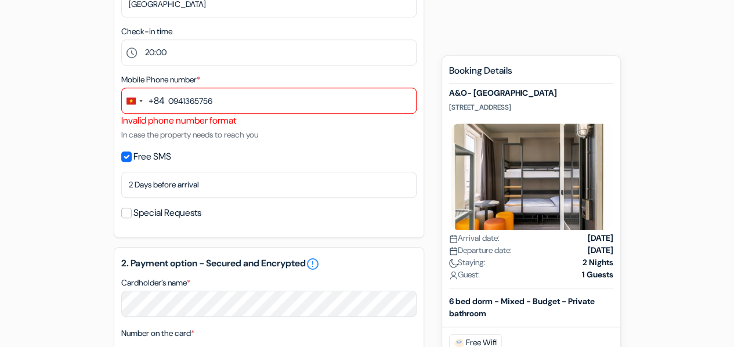
scroll to position [319, 0]
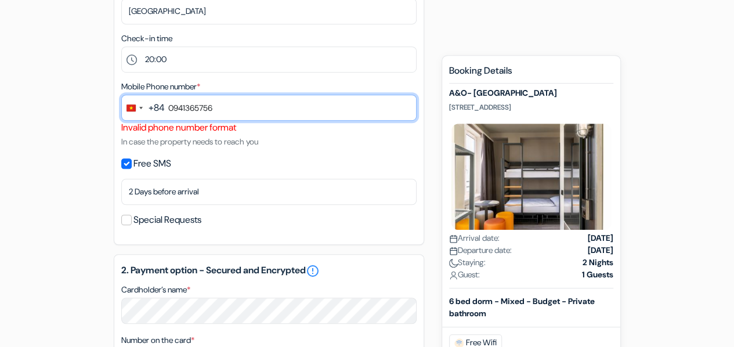
click at [166, 107] on input "0941365756" at bounding box center [268, 108] width 295 height 26
type input "941365756"
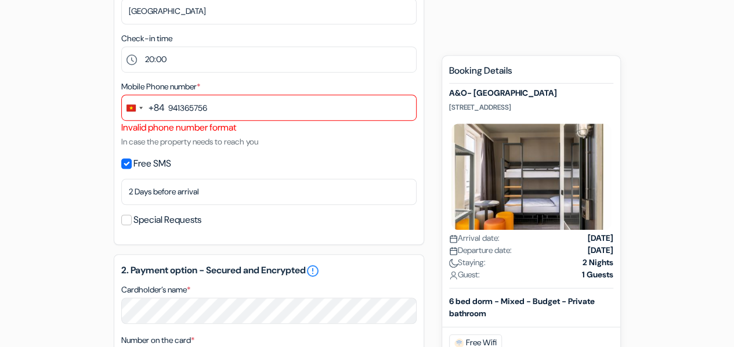
click at [154, 113] on div "+84" at bounding box center [157, 108] width 16 height 14
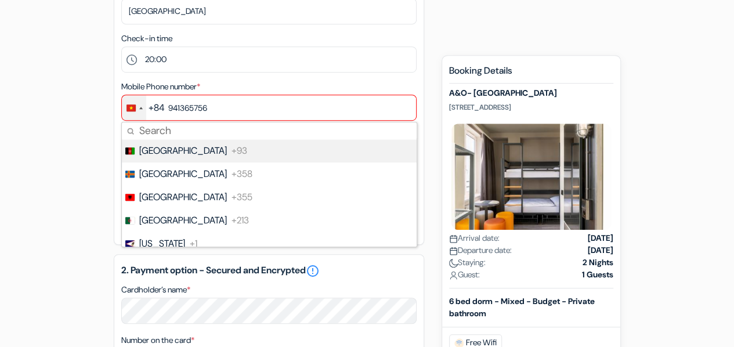
type input "="
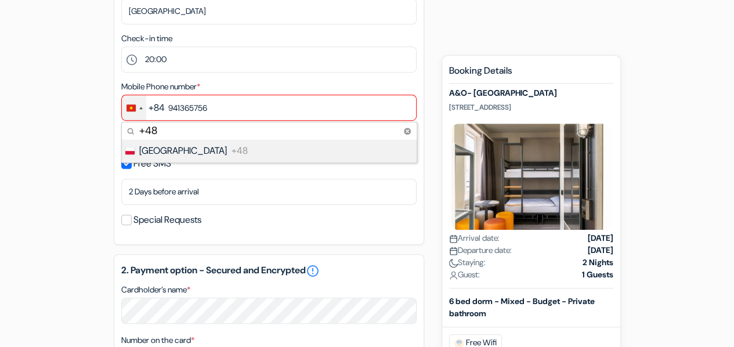
type input "+48"
click at [194, 150] on li "Poland +48" at bounding box center [269, 150] width 296 height 23
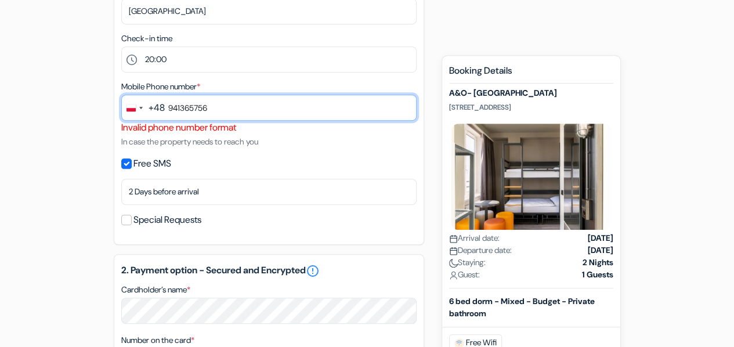
drag, startPoint x: 168, startPoint y: 111, endPoint x: 253, endPoint y: 117, distance: 84.3
click at [253, 117] on input "941365756" at bounding box center [268, 108] width 295 height 26
type input "225892554"
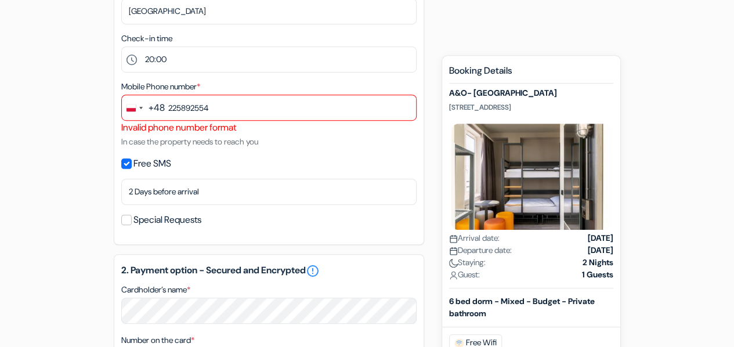
click at [334, 139] on div "Mobile Phone number * +48 +48 1 result found No results found Poland +48 225892…" at bounding box center [268, 114] width 295 height 69
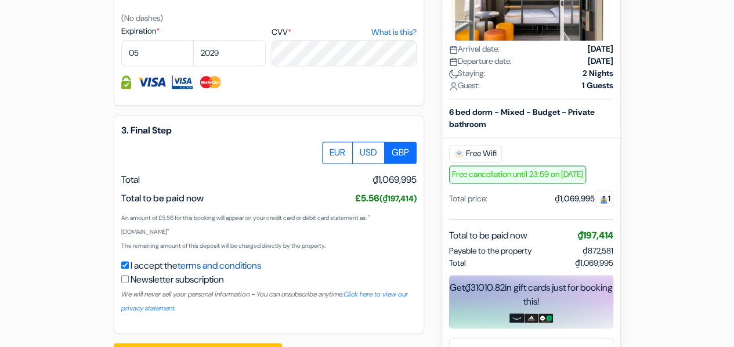
scroll to position [725, 0]
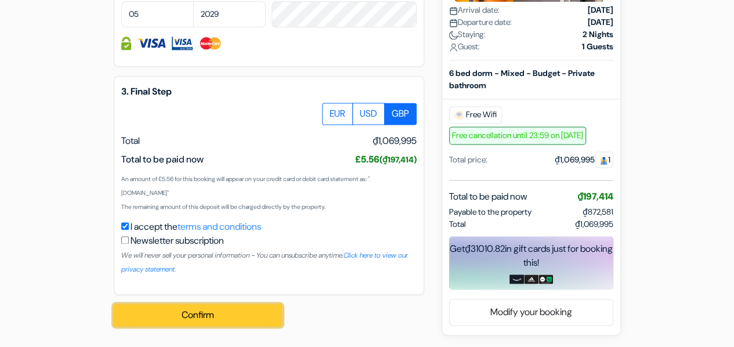
click at [202, 307] on button "Confirm Loading..." at bounding box center [198, 315] width 168 height 22
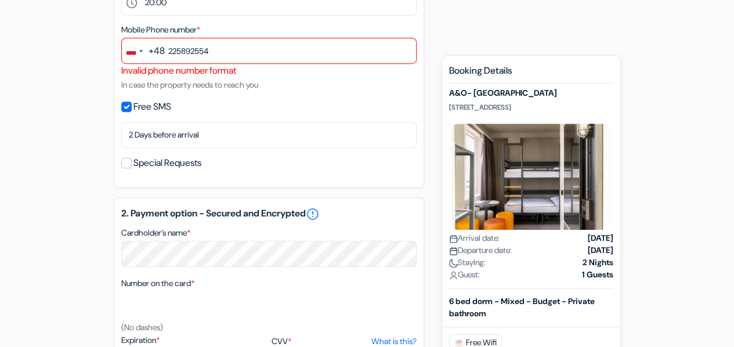
scroll to position [319, 0]
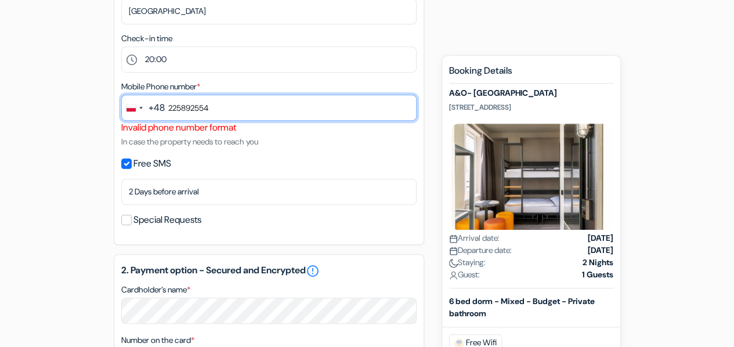
drag, startPoint x: 176, startPoint y: 108, endPoint x: 152, endPoint y: 108, distance: 23.8
click at [153, 107] on div "+48 +48 1 result found No results found Poland +48 225892554" at bounding box center [268, 108] width 295 height 26
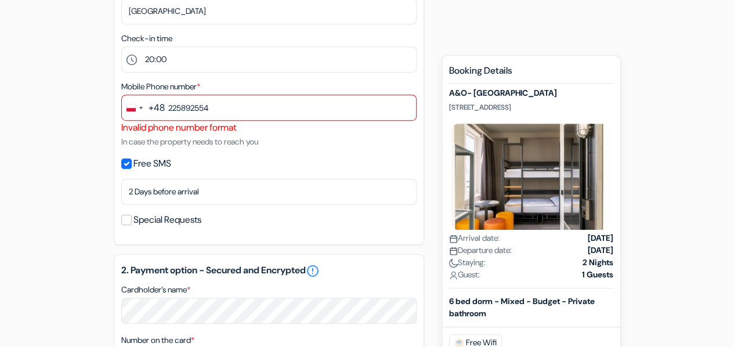
click at [347, 147] on div "Mobile Phone number * +48 +48 1 result found No results found Poland +48 225892…" at bounding box center [268, 114] width 295 height 69
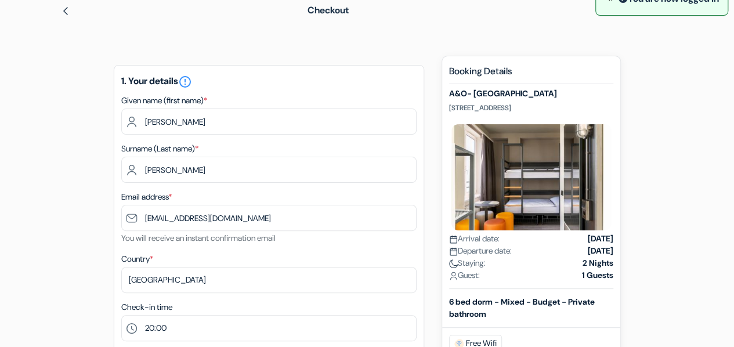
scroll to position [0, 0]
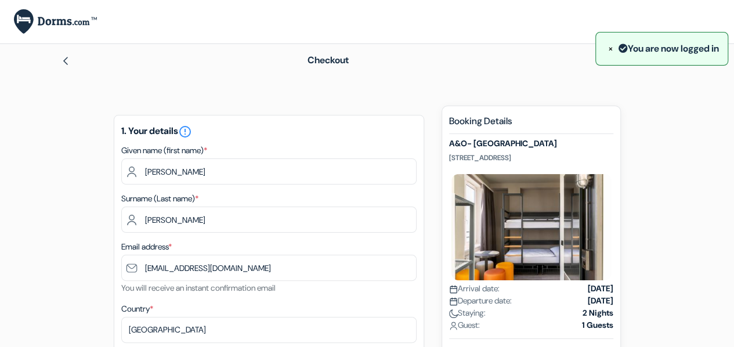
click at [74, 21] on img at bounding box center [55, 21] width 83 height 25
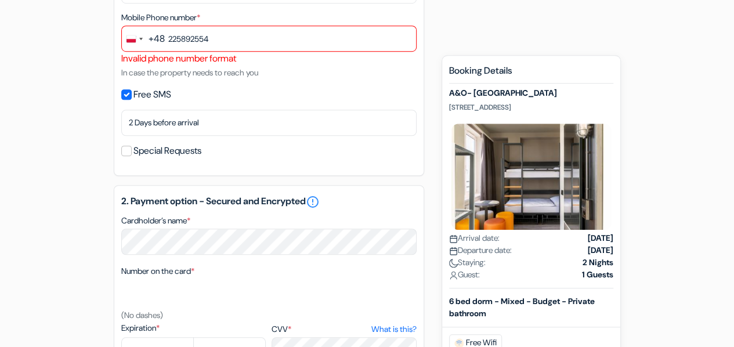
scroll to position [406, 0]
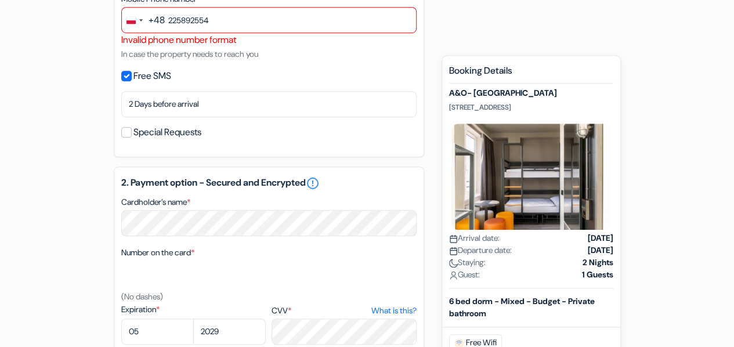
click at [95, 155] on div "add_box A&O- [GEOGRAPHIC_DATA] [STREET_ADDRESS] Property Details X *" at bounding box center [368, 176] width 662 height 954
click at [140, 24] on div "Change country, selected Poland (+48)" at bounding box center [134, 20] width 24 height 25
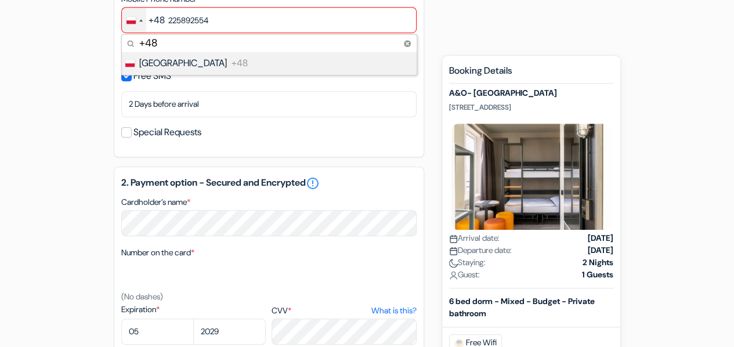
drag, startPoint x: 166, startPoint y: 46, endPoint x: 128, endPoint y: 41, distance: 38.6
click at [129, 41] on input "+48" at bounding box center [269, 43] width 295 height 17
type input "+84"
click at [175, 68] on li "Vietnam +84" at bounding box center [269, 63] width 296 height 23
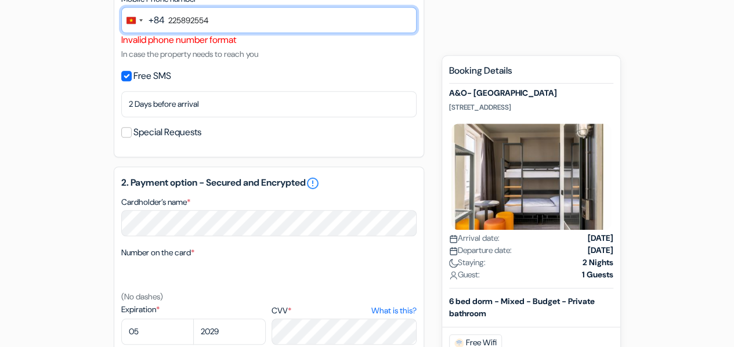
click at [170, 22] on input "225892554" at bounding box center [268, 20] width 295 height 26
drag, startPoint x: 168, startPoint y: 24, endPoint x: 244, endPoint y: 25, distance: 75.5
click at [244, 25] on input "225892554" at bounding box center [268, 20] width 295 height 26
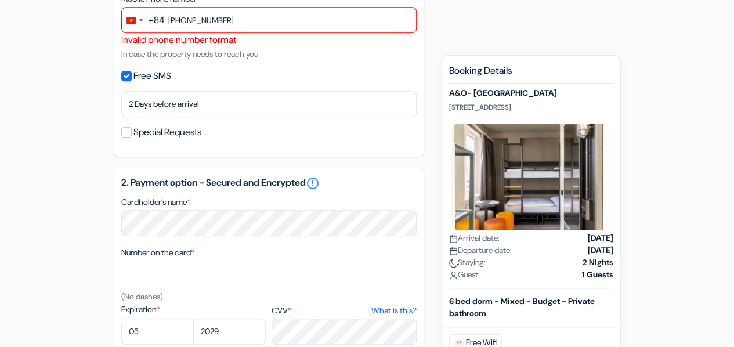
click at [336, 80] on div "Free SMS" at bounding box center [268, 76] width 295 height 16
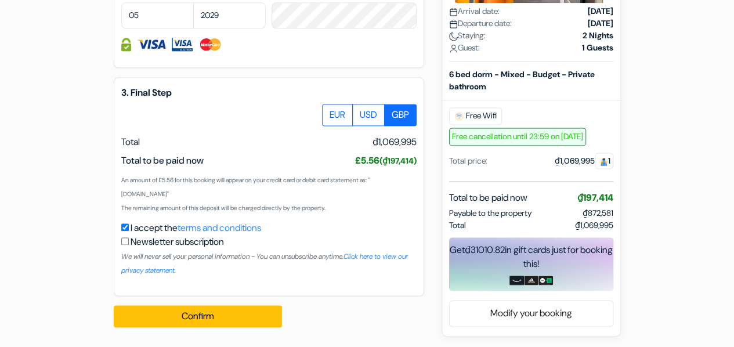
scroll to position [725, 0]
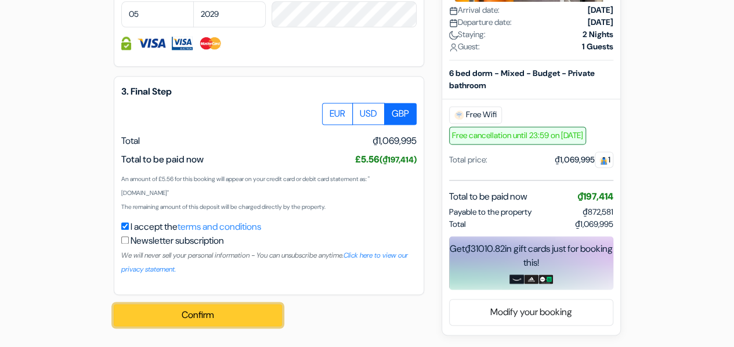
click at [217, 317] on button "Confirm Loading..." at bounding box center [198, 315] width 168 height 22
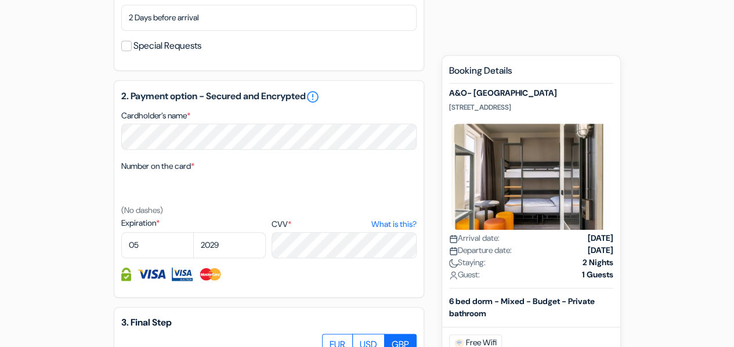
scroll to position [319, 0]
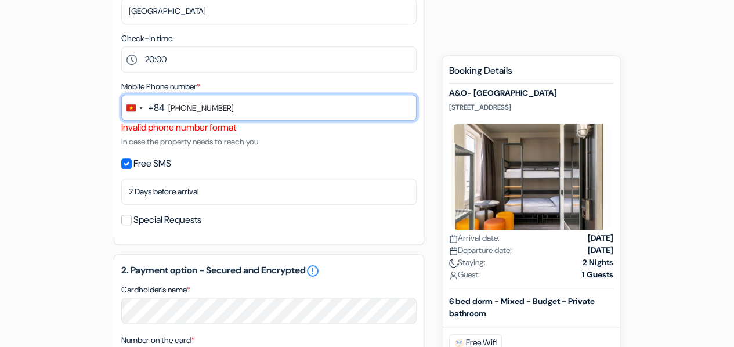
drag, startPoint x: 181, startPoint y: 108, endPoint x: 168, endPoint y: 109, distance: 13.4
click at [168, 109] on input "+84941365756" at bounding box center [268, 108] width 295 height 26
click at [180, 109] on input "941365756" at bounding box center [268, 108] width 295 height 26
click at [196, 110] on input "941 365756" at bounding box center [268, 108] width 295 height 26
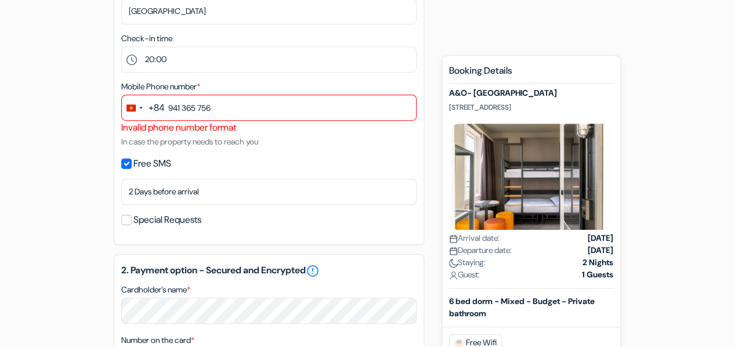
click at [325, 141] on div "Mobile Phone number * +84 +84 1 result found No results found Vietnam +84 941 3…" at bounding box center [268, 114] width 295 height 69
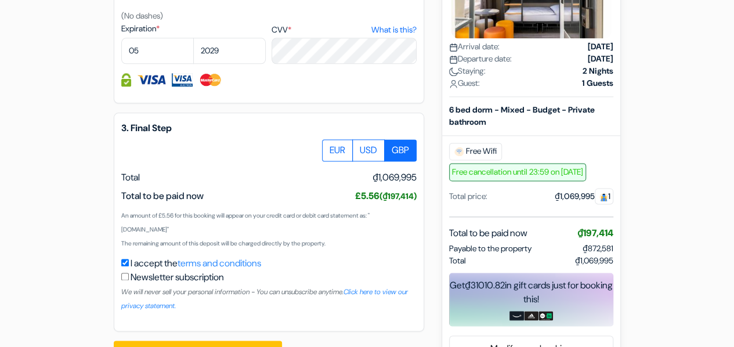
scroll to position [725, 0]
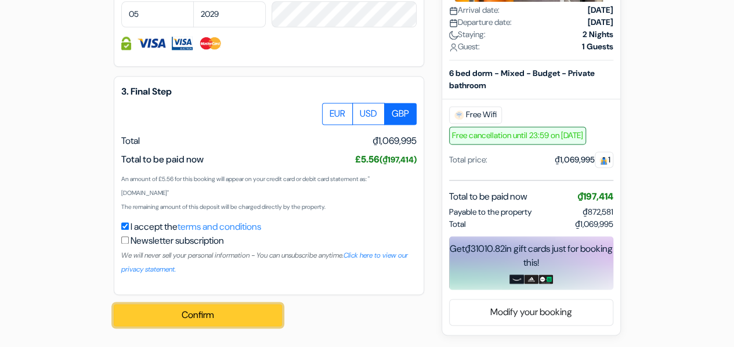
click at [228, 315] on button "Confirm Loading..." at bounding box center [198, 315] width 168 height 22
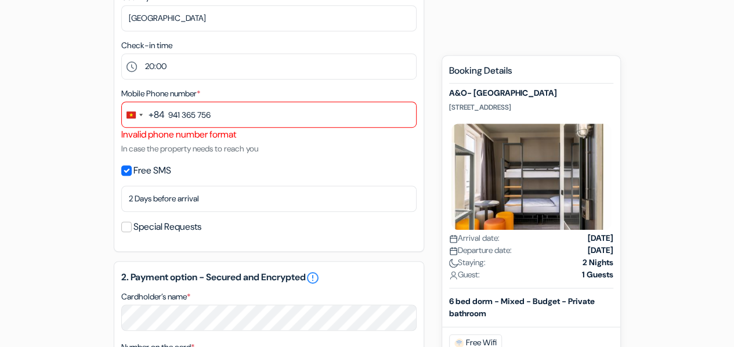
scroll to position [261, 0]
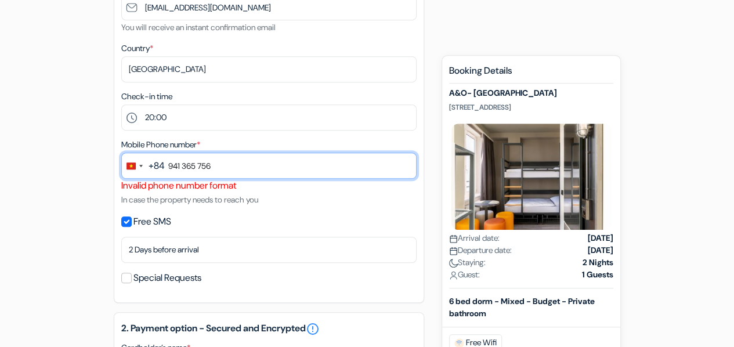
click at [168, 169] on input "941 365 756" at bounding box center [268, 166] width 295 height 26
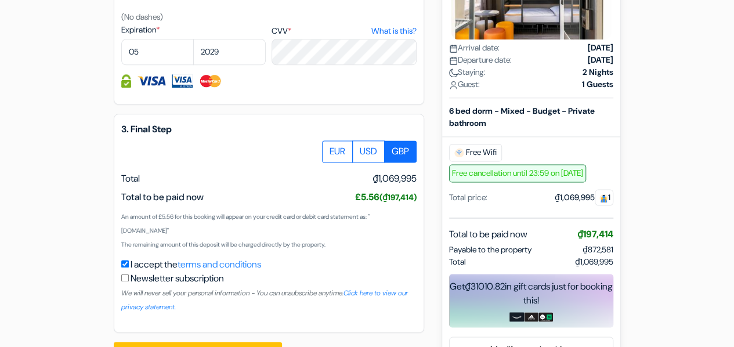
scroll to position [725, 0]
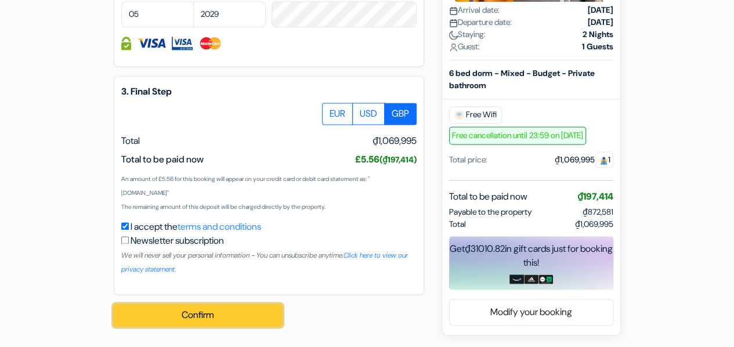
click at [211, 317] on button "Confirm Loading..." at bounding box center [198, 315] width 168 height 22
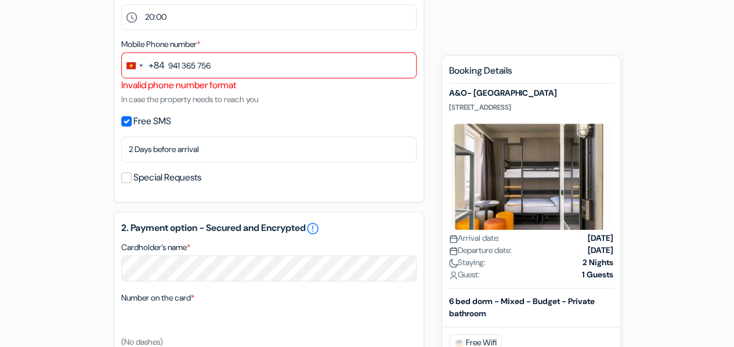
scroll to position [319, 0]
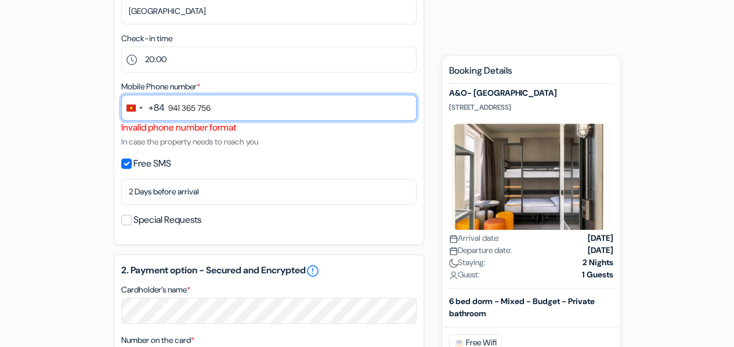
click at [169, 110] on input "941 365 756" at bounding box center [268, 108] width 295 height 26
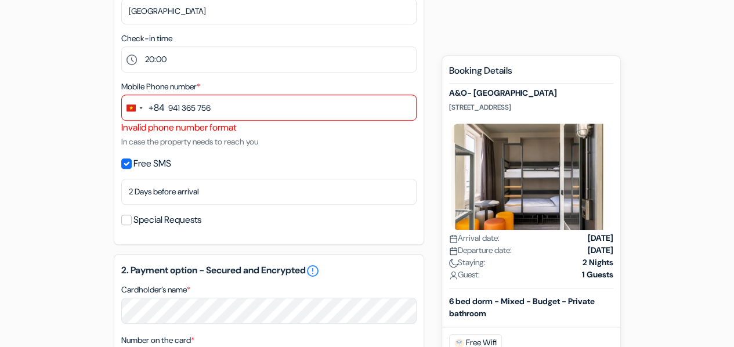
click at [326, 160] on div "Free SMS" at bounding box center [268, 164] width 295 height 16
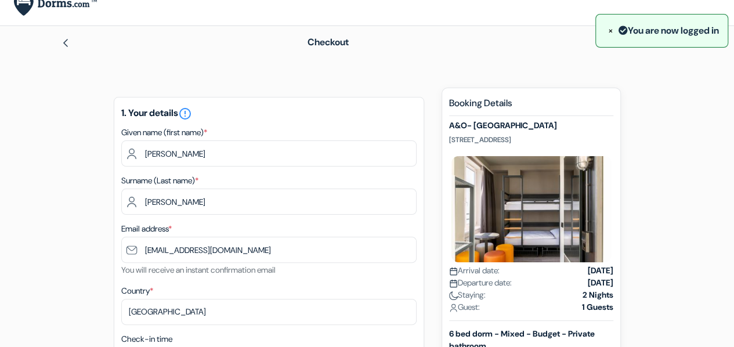
scroll to position [0, 0]
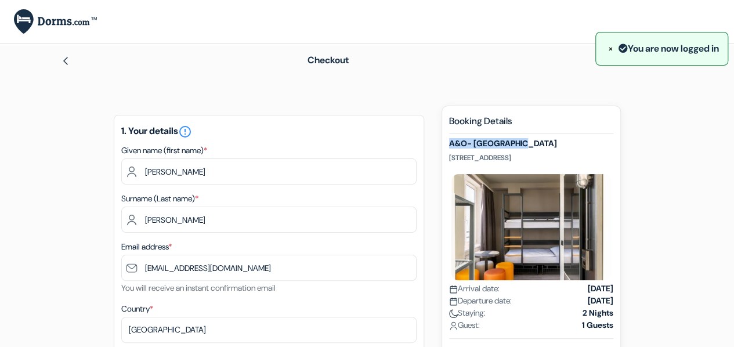
drag, startPoint x: 448, startPoint y: 145, endPoint x: 530, endPoint y: 145, distance: 81.9
click at [530, 145] on h5 "A&O- [GEOGRAPHIC_DATA]" at bounding box center [531, 144] width 164 height 10
copy h5 "A&O- [GEOGRAPHIC_DATA]"
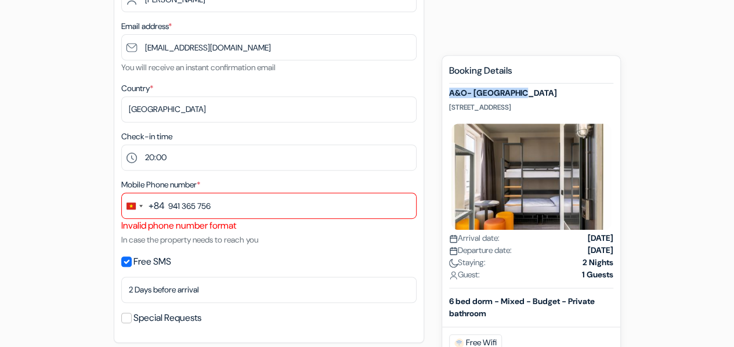
scroll to position [232, 0]
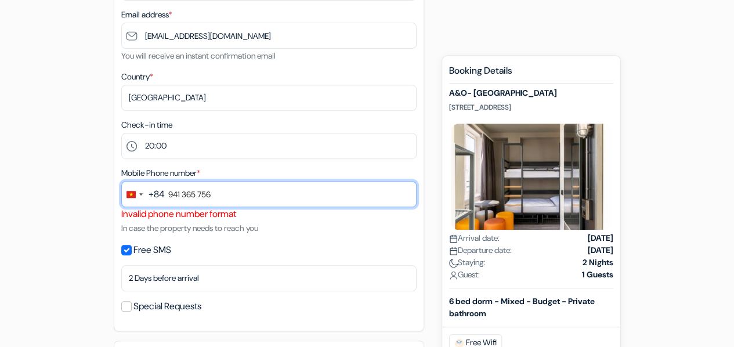
click at [255, 200] on input "941 365 756" at bounding box center [268, 194] width 295 height 26
click at [236, 193] on input "941 365 756" at bounding box center [268, 194] width 295 height 26
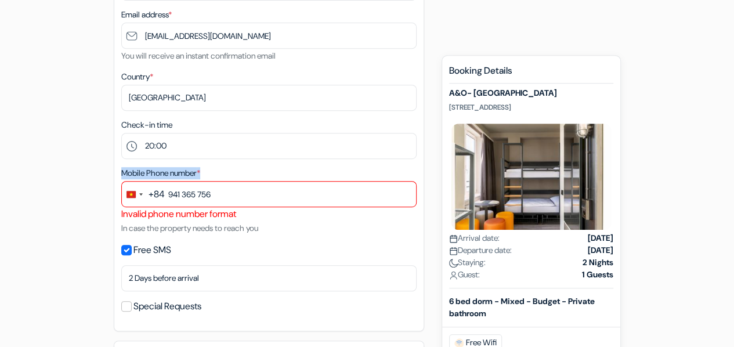
drag, startPoint x: 121, startPoint y: 172, endPoint x: 282, endPoint y: 191, distance: 161.9
click at [282, 191] on div "Mobile Phone number * +84 +84 1 result found No results found Vietnam +84 941 3…" at bounding box center [268, 200] width 295 height 69
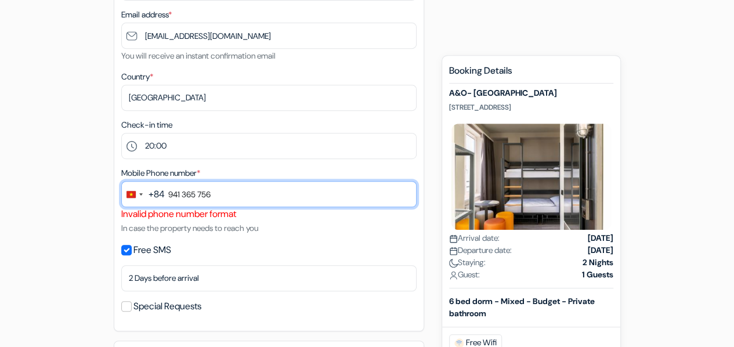
click at [280, 197] on input "941 365 756" at bounding box center [268, 194] width 295 height 26
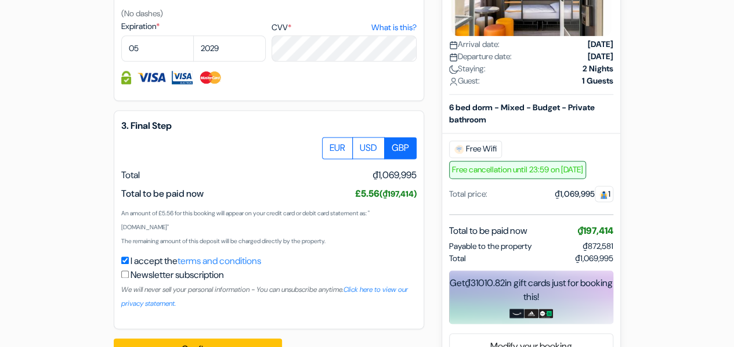
scroll to position [725, 0]
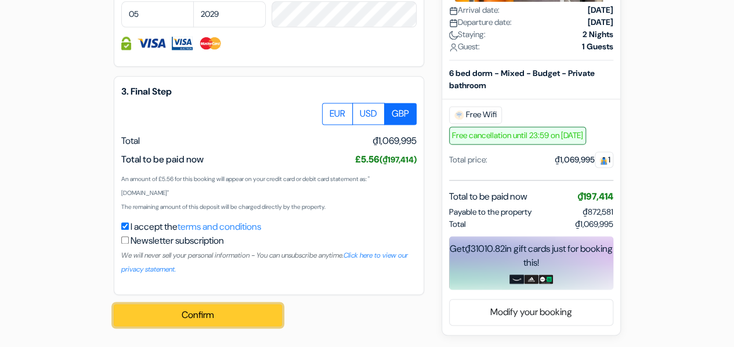
click at [237, 312] on button "Confirm Loading..." at bounding box center [198, 315] width 168 height 22
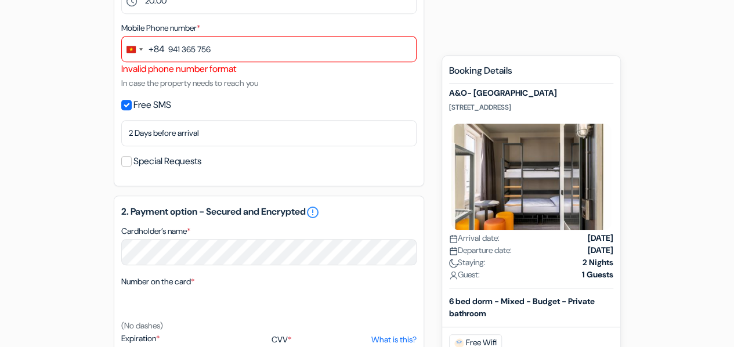
scroll to position [377, 0]
drag, startPoint x: 259, startPoint y: 73, endPoint x: 116, endPoint y: 74, distance: 142.8
click at [296, 80] on div "Mobile Phone number * +84 +84 1 result found No results found Vietnam +84 941 3…" at bounding box center [268, 55] width 295 height 69
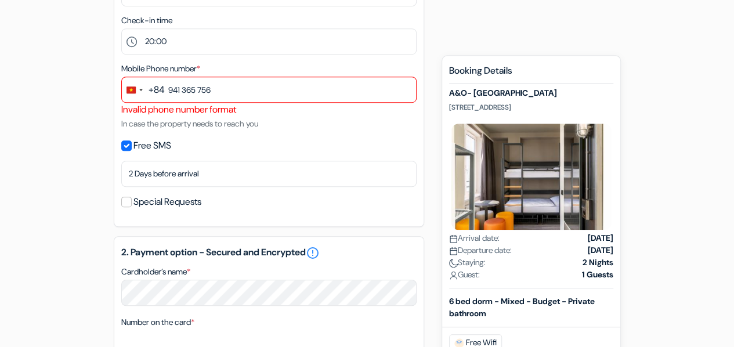
scroll to position [319, 0]
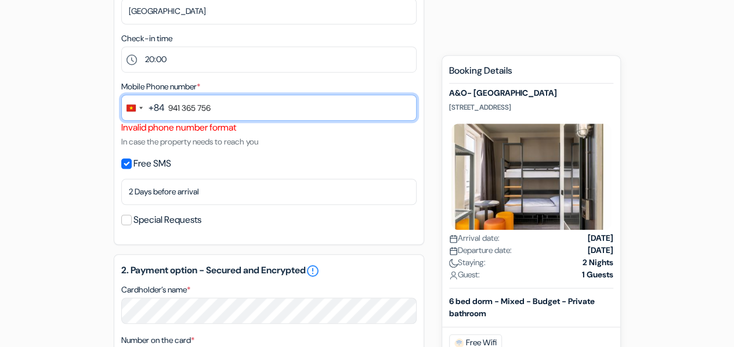
click at [166, 113] on input "941 365 756" at bounding box center [268, 108] width 295 height 26
click at [186, 110] on input "941 365 756" at bounding box center [268, 108] width 295 height 26
click at [181, 111] on input "941 365 756" at bounding box center [268, 108] width 295 height 26
click at [197, 112] on input "941365 756" at bounding box center [268, 108] width 295 height 26
type input "941365756"
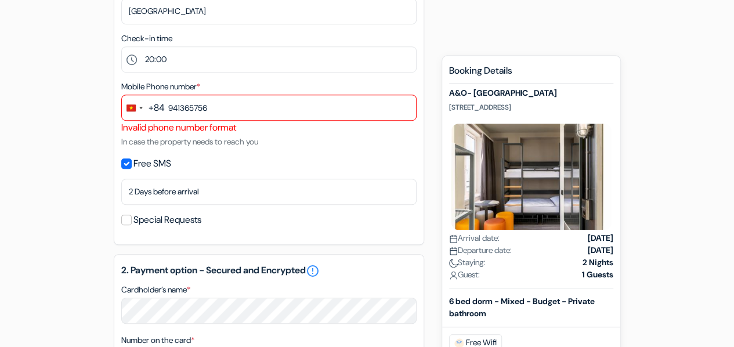
click at [258, 139] on small "In case the property needs to reach you" at bounding box center [189, 141] width 137 height 10
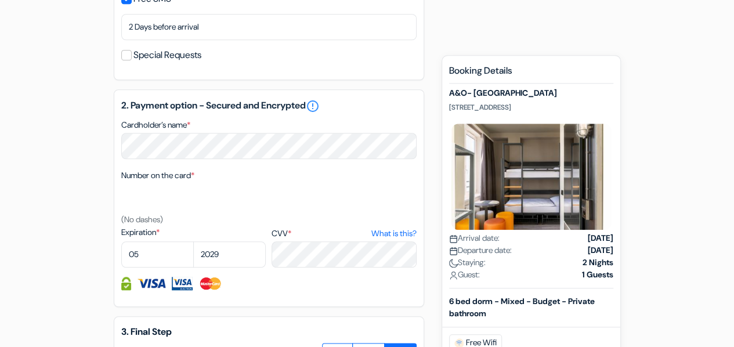
scroll to position [493, 0]
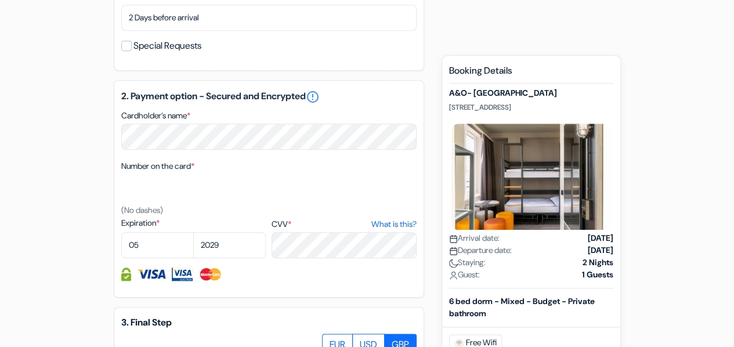
click at [66, 199] on div "add_box A&O- [GEOGRAPHIC_DATA] [STREET_ADDRESS] Property Details X *" at bounding box center [368, 97] width 662 height 968
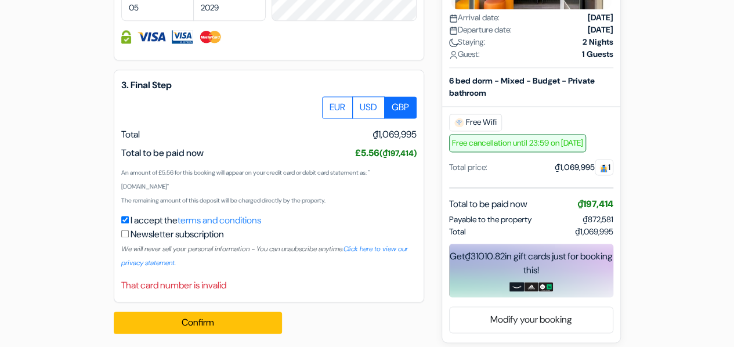
scroll to position [739, 0]
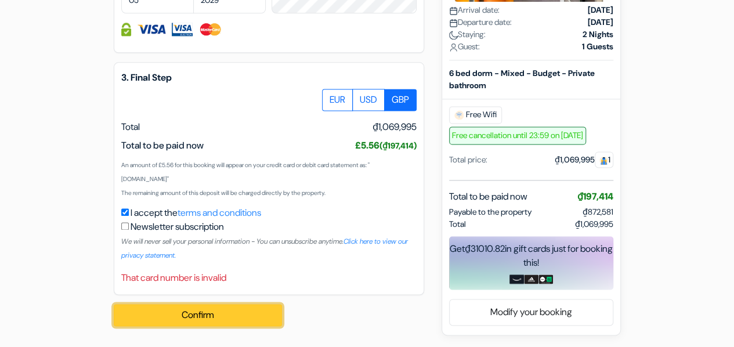
click at [211, 312] on button "Confirm Loading..." at bounding box center [198, 315] width 168 height 22
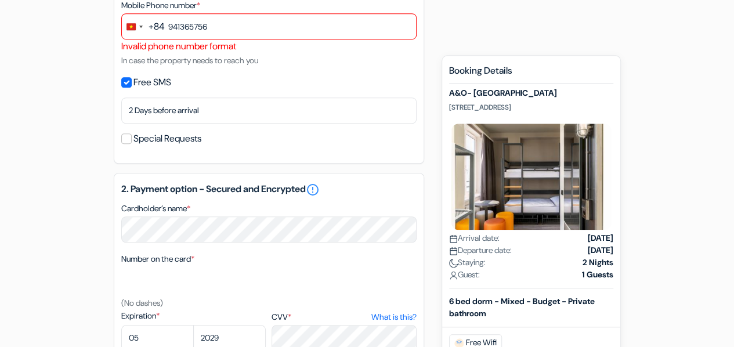
scroll to position [261, 0]
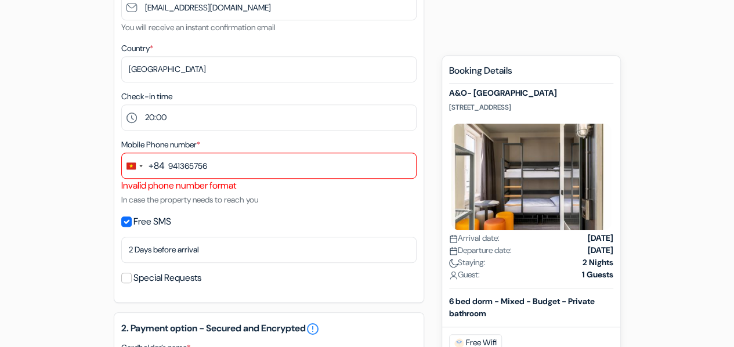
click at [152, 163] on div "+84" at bounding box center [157, 166] width 16 height 14
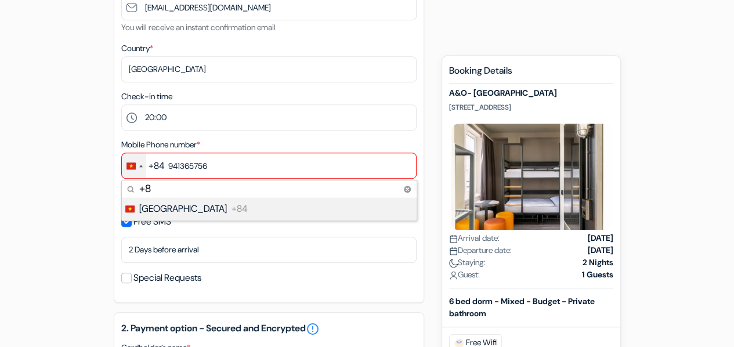
type input "+"
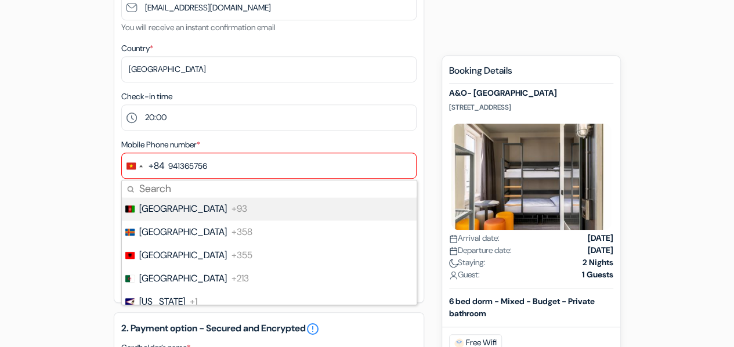
click at [63, 186] on div "add_box A&O- [GEOGRAPHIC_DATA] [STREET_ADDRESS] Property Details X *" at bounding box center [368, 322] width 662 height 954
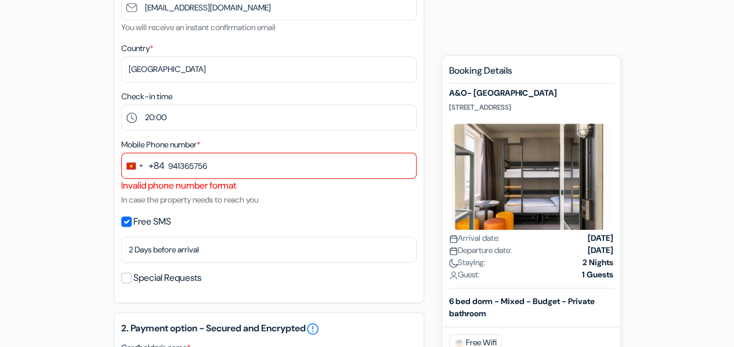
click at [155, 167] on div "+84" at bounding box center [157, 166] width 16 height 14
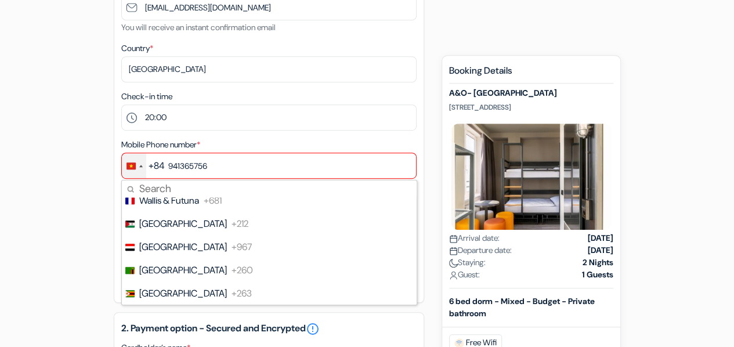
scroll to position [0, 0]
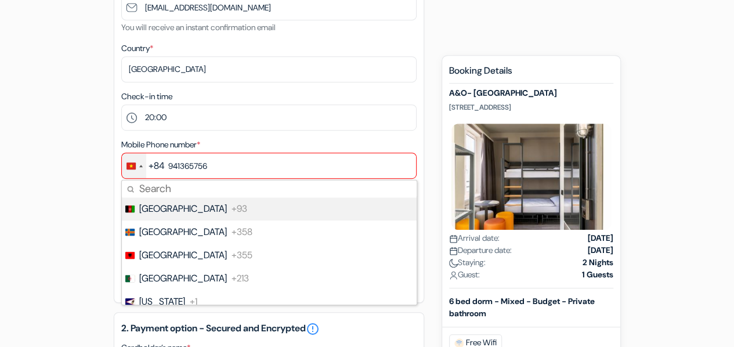
click at [160, 189] on input "Search" at bounding box center [269, 189] width 295 height 17
click at [131, 165] on div "Change country, selected Vietnam (+84)" at bounding box center [131, 166] width 9 height 7
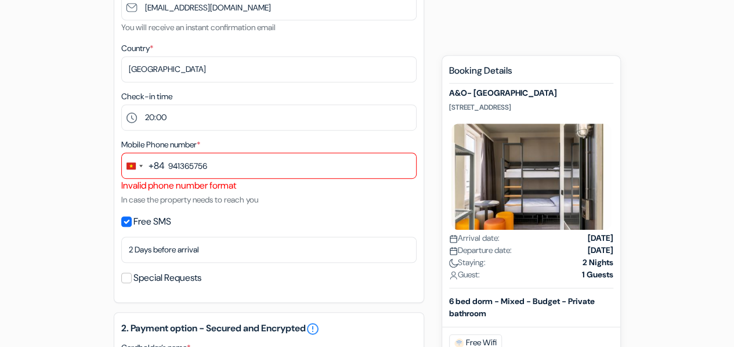
click at [71, 172] on div "add_box A&O- [GEOGRAPHIC_DATA] [STREET_ADDRESS] Property Details X *" at bounding box center [368, 322] width 662 height 954
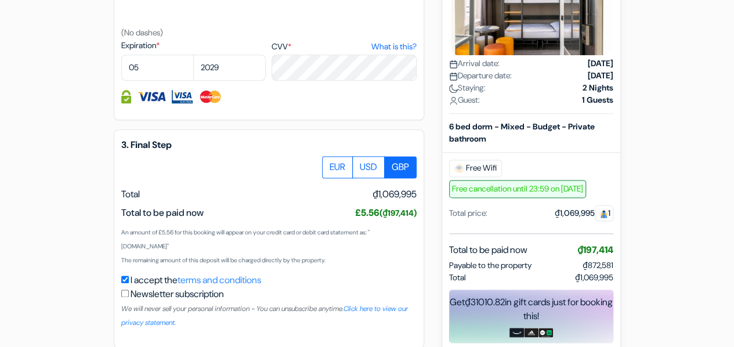
scroll to position [551, 0]
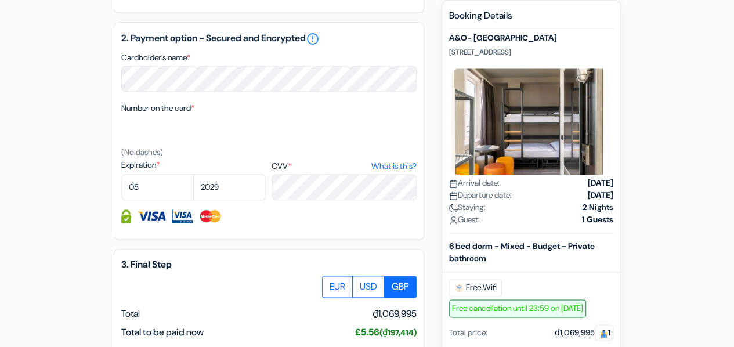
click at [55, 124] on div "add_box A&O- [GEOGRAPHIC_DATA] [STREET_ADDRESS] Property Details X *" at bounding box center [368, 32] width 662 height 954
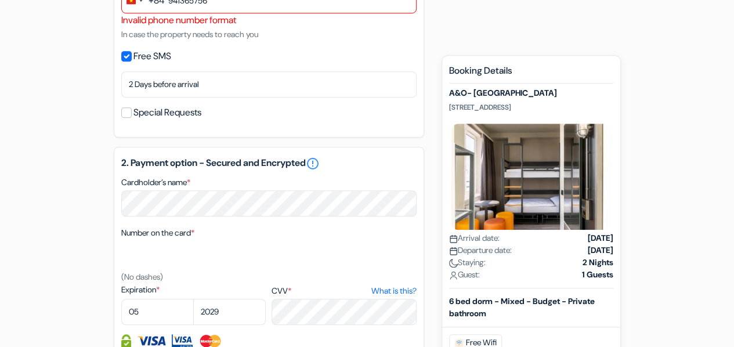
scroll to position [377, 0]
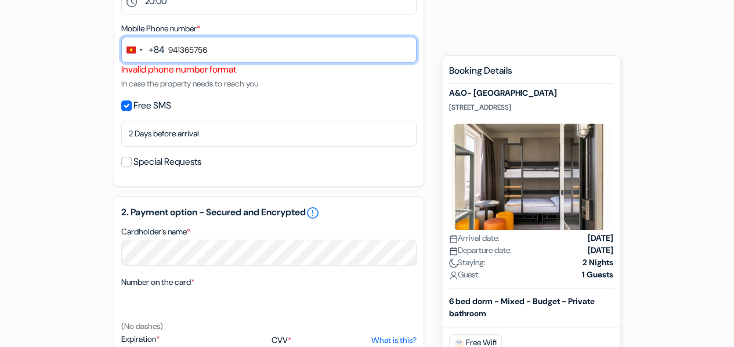
click at [219, 44] on input "941365756" at bounding box center [268, 50] width 295 height 26
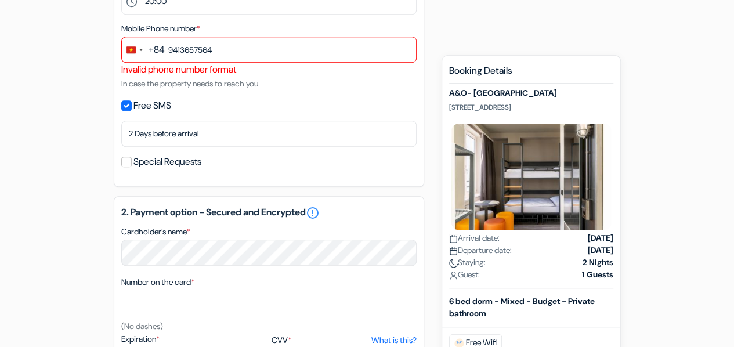
click at [46, 117] on div "add_box A&O- [GEOGRAPHIC_DATA] [STREET_ADDRESS] Property Details X *" at bounding box center [368, 206] width 662 height 954
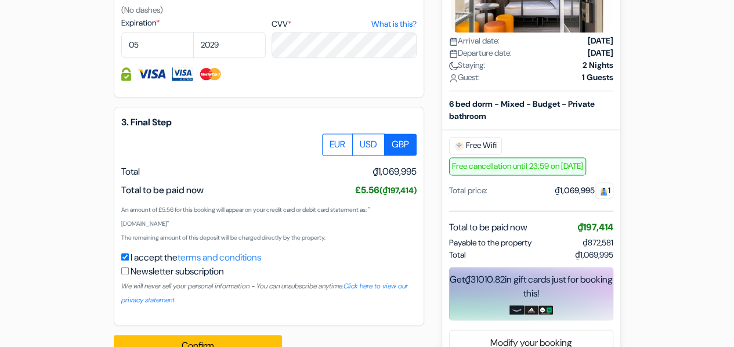
scroll to position [725, 0]
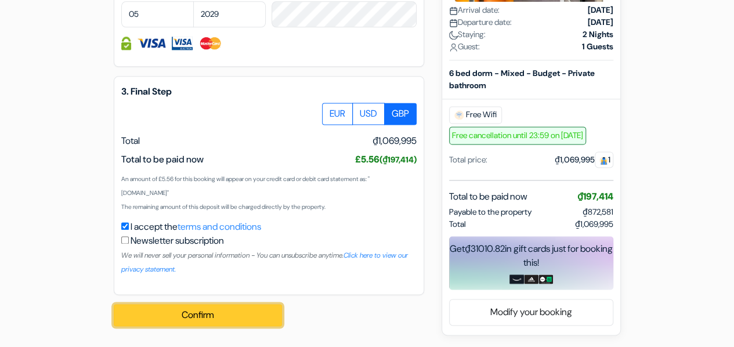
click at [210, 306] on button "Confirm Loading..." at bounding box center [198, 315] width 168 height 22
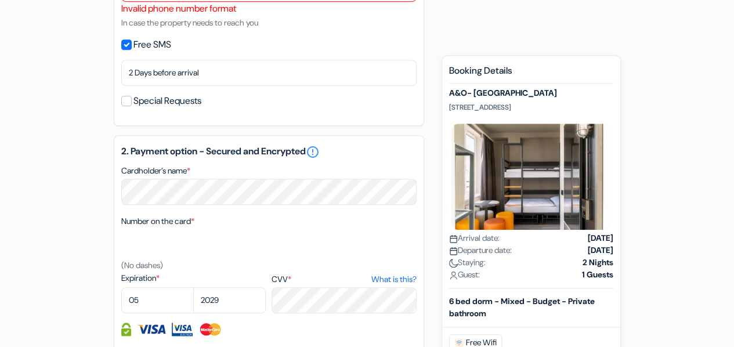
scroll to position [377, 0]
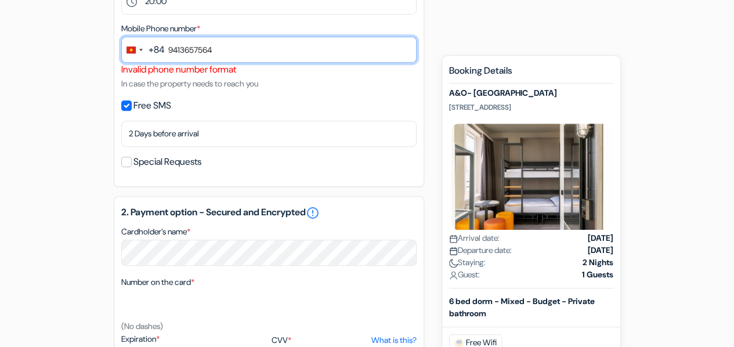
click at [230, 55] on input "9413657564" at bounding box center [268, 50] width 295 height 26
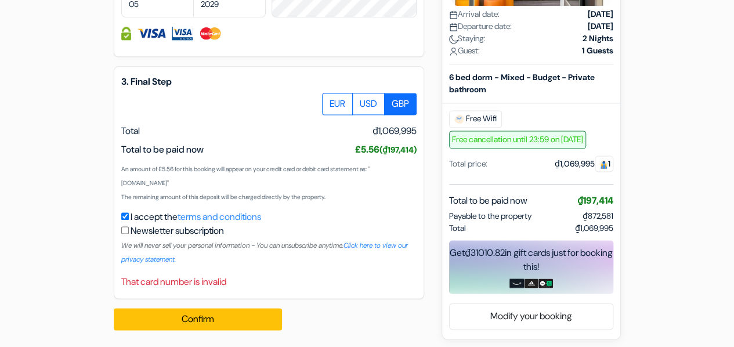
scroll to position [739, 0]
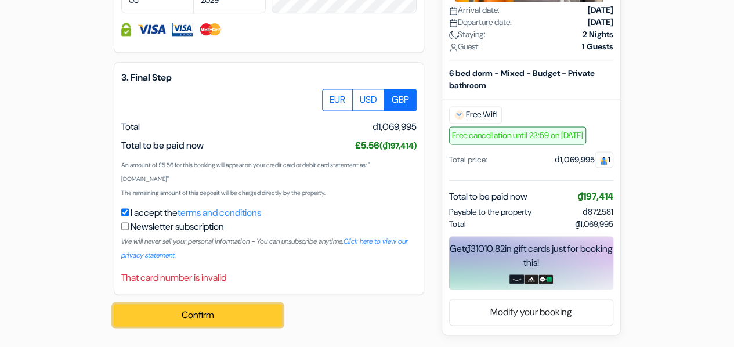
click at [232, 312] on button "Confirm Loading..." at bounding box center [198, 315] width 168 height 22
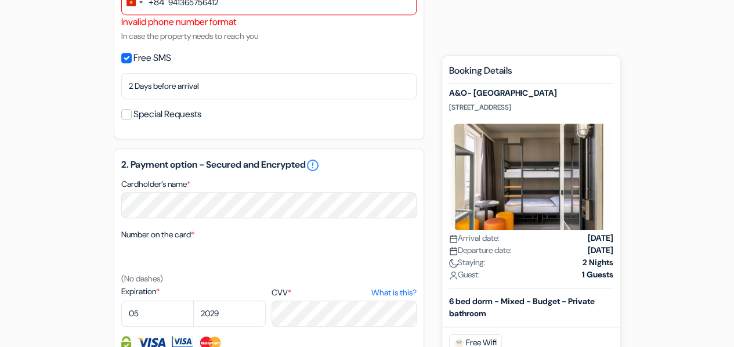
scroll to position [391, 0]
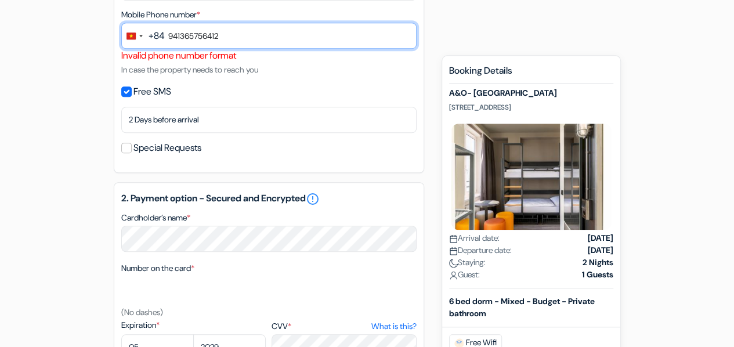
click at [221, 36] on input "941365756412" at bounding box center [268, 36] width 295 height 26
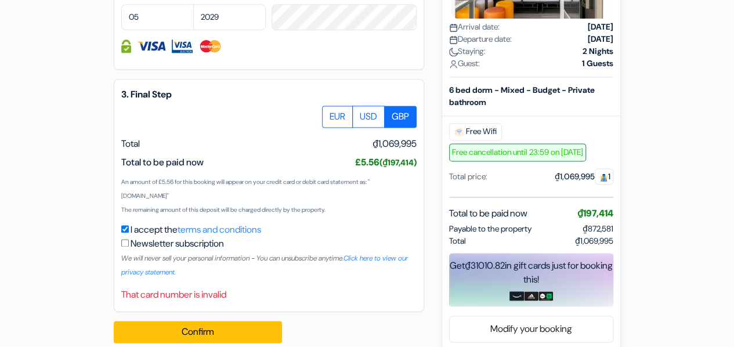
scroll to position [739, 0]
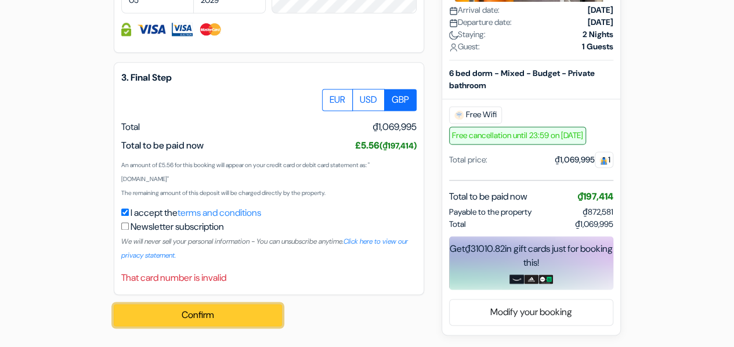
click at [248, 307] on button "Confirm Loading..." at bounding box center [198, 315] width 168 height 22
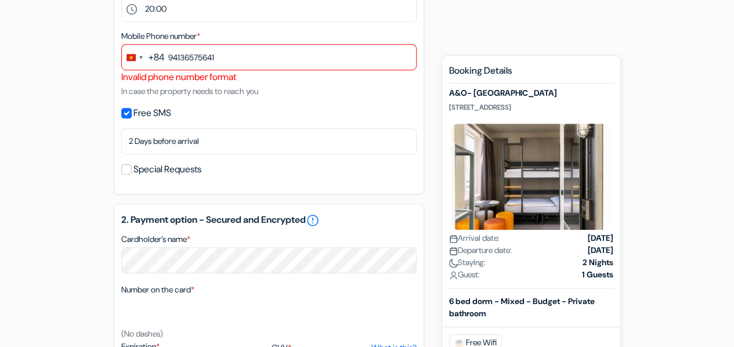
scroll to position [333, 0]
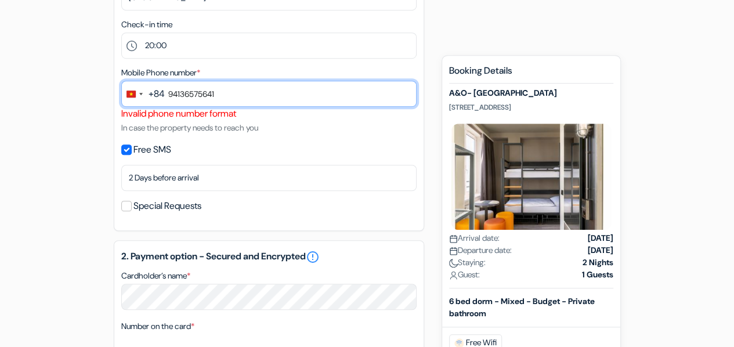
drag, startPoint x: 233, startPoint y: 92, endPoint x: 166, endPoint y: 93, distance: 66.8
click at [166, 93] on input "94136575641" at bounding box center [268, 94] width 295 height 26
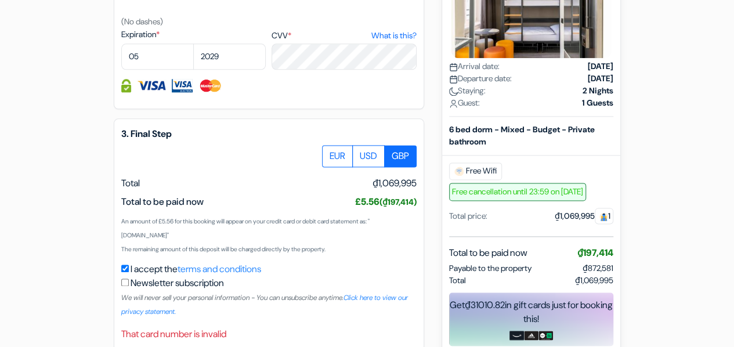
scroll to position [739, 0]
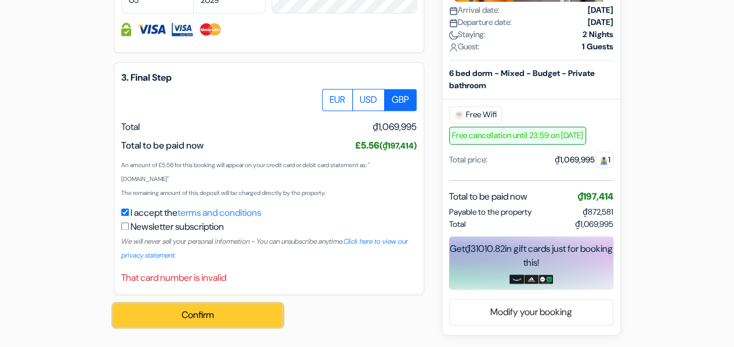
click at [232, 312] on button "Confirm Loading..." at bounding box center [198, 315] width 168 height 22
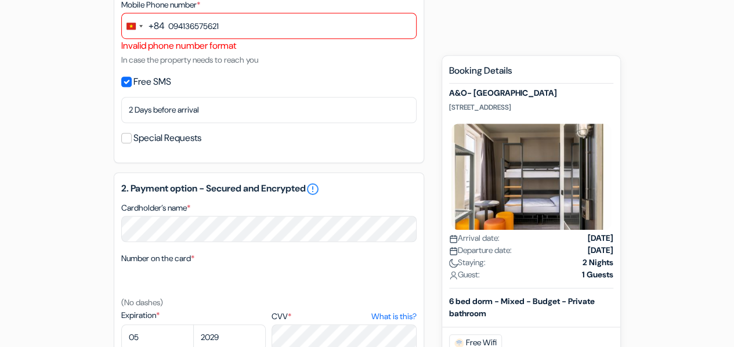
scroll to position [275, 0]
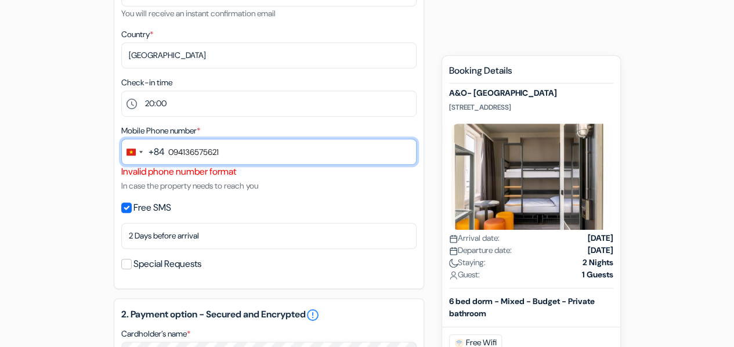
click at [240, 154] on input "094136575621" at bounding box center [268, 152] width 295 height 26
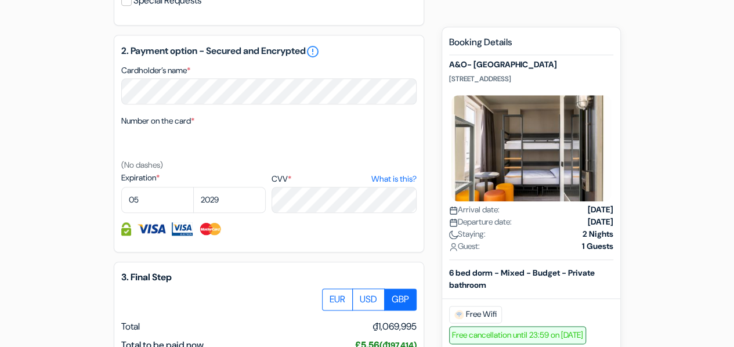
scroll to position [739, 0]
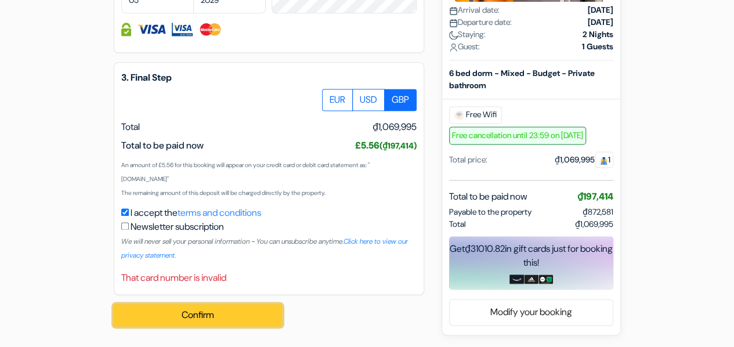
click at [218, 307] on button "Confirm Loading..." at bounding box center [198, 315] width 168 height 22
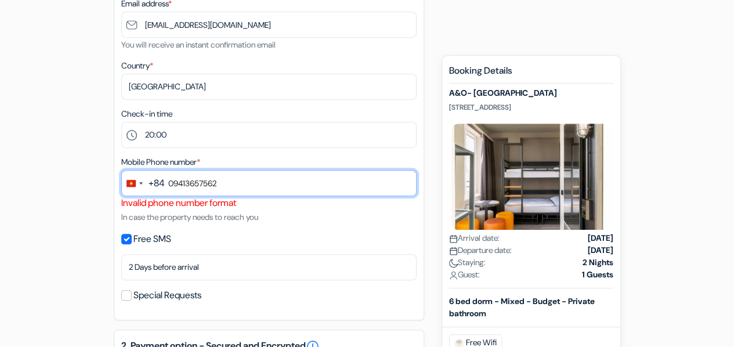
click at [228, 175] on input "09413657562" at bounding box center [268, 183] width 295 height 26
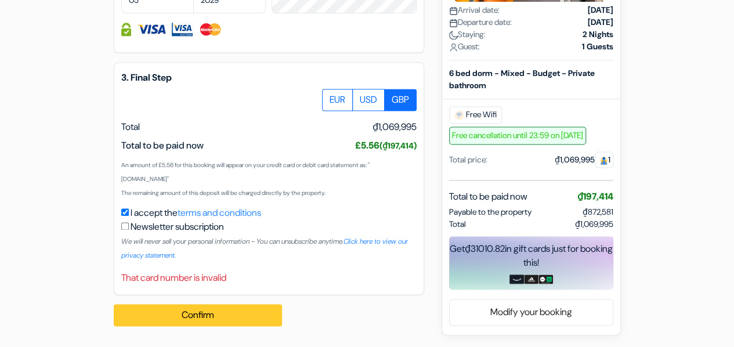
type input "0941365756"
click at [221, 312] on button "Confirm Loading..." at bounding box center [198, 315] width 168 height 22
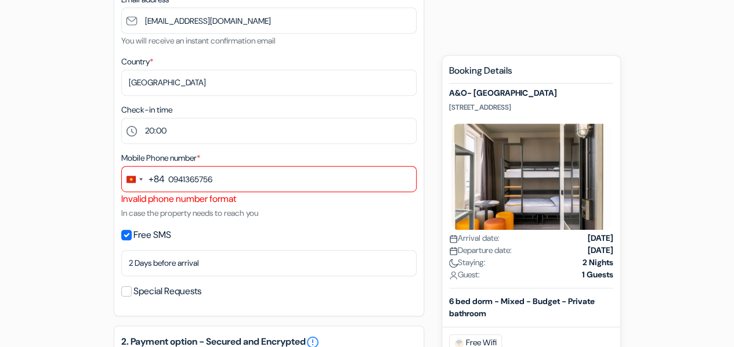
scroll to position [246, 0]
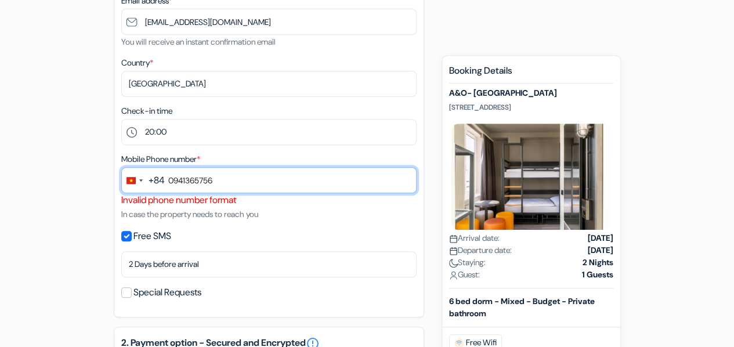
click at [250, 178] on input "0941365756" at bounding box center [268, 180] width 295 height 26
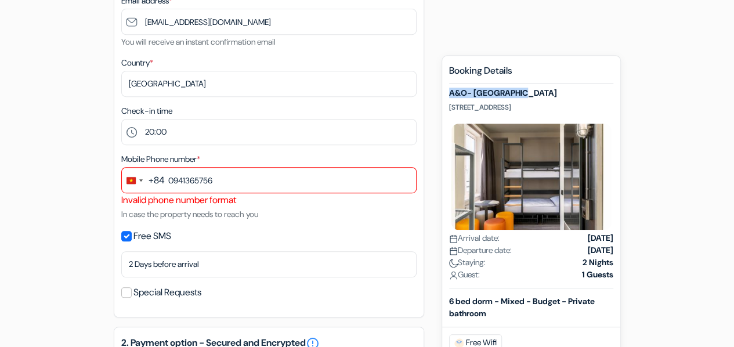
drag, startPoint x: 534, startPoint y: 93, endPoint x: 449, endPoint y: 95, distance: 84.2
click at [449, 95] on h5 "A&O- [GEOGRAPHIC_DATA]" at bounding box center [531, 93] width 164 height 10
copy h5 "A&O- [GEOGRAPHIC_DATA]"
click at [567, 98] on div "A&O- Warsaw Wola Kasprzaka 18-20, Warsaw, Poland Arrival date: 18 November 2025…" at bounding box center [531, 188] width 164 height 200
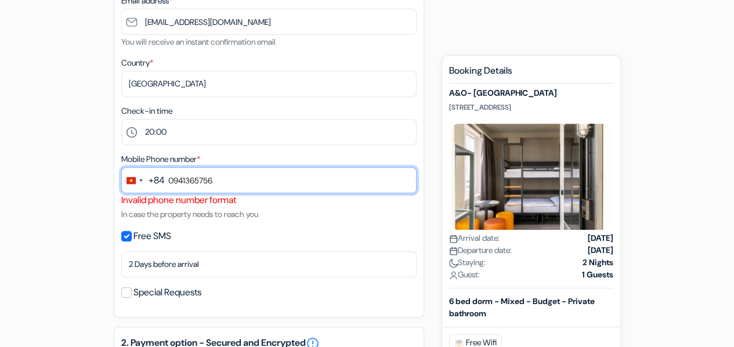
click at [235, 177] on input "0941365756" at bounding box center [268, 180] width 295 height 26
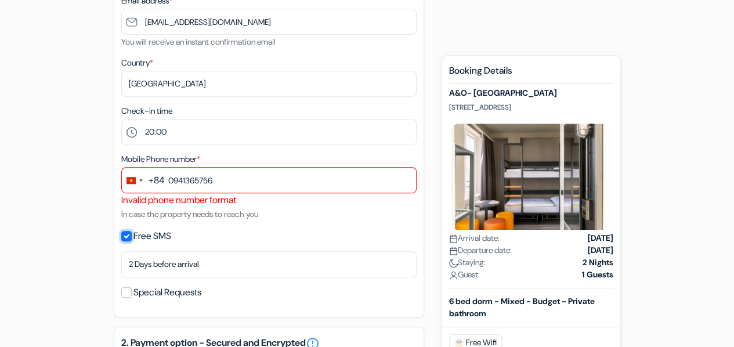
click at [122, 237] on input "Free SMS" at bounding box center [126, 236] width 10 height 10
checkbox input "false"
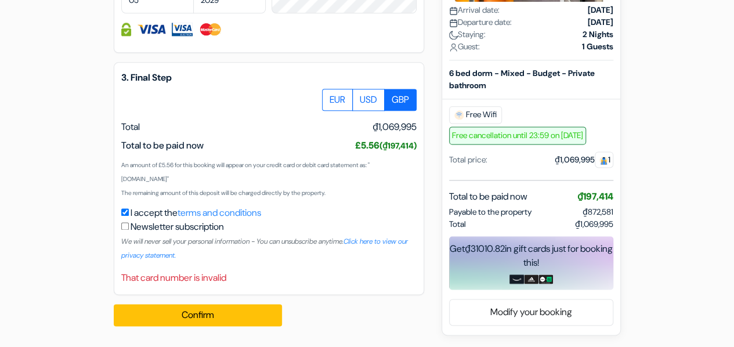
scroll to position [532, 0]
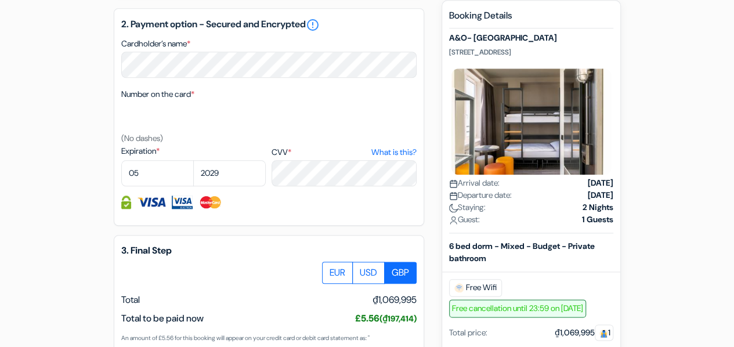
click at [62, 189] on div "add_box A&O- [GEOGRAPHIC_DATA] [STREET_ADDRESS] Property Details X *" at bounding box center [368, 41] width 662 height 935
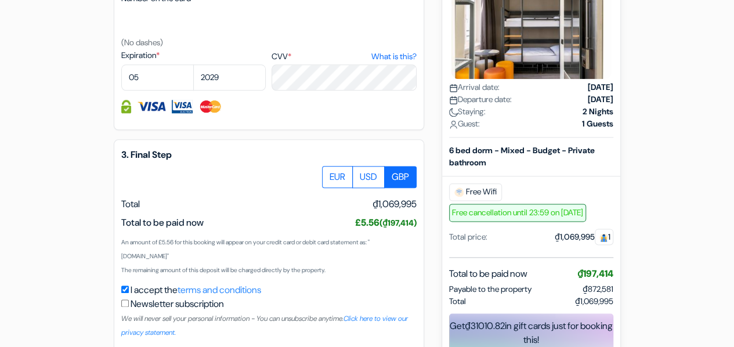
scroll to position [706, 0]
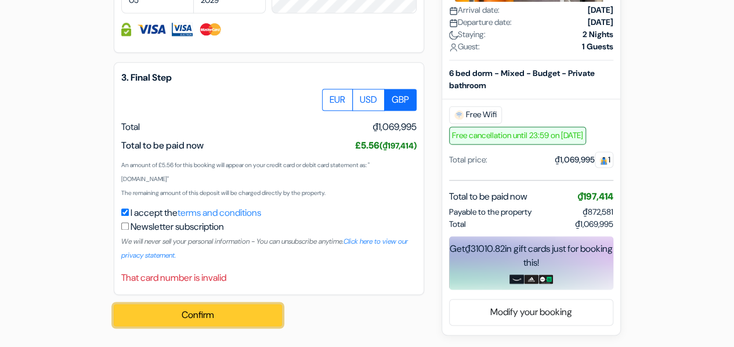
click at [203, 312] on button "Confirm Loading..." at bounding box center [198, 315] width 168 height 22
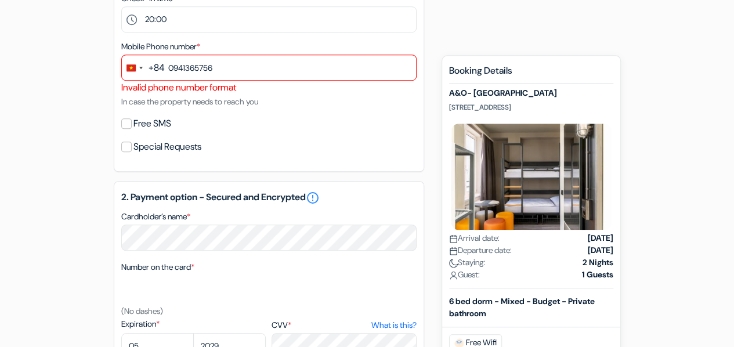
scroll to position [358, 0]
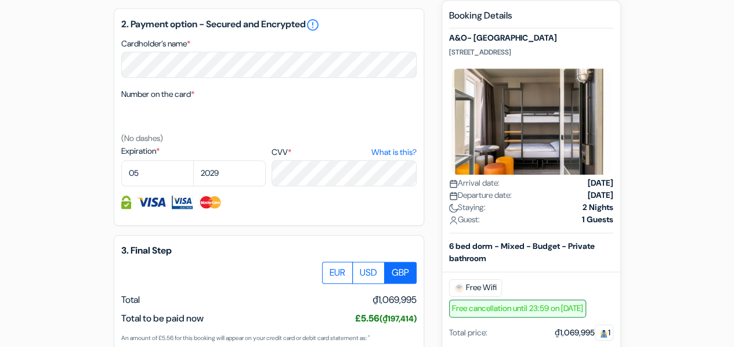
click at [63, 224] on div "add_box A&O- [GEOGRAPHIC_DATA] [STREET_ADDRESS] Property Details X *" at bounding box center [368, 41] width 662 height 935
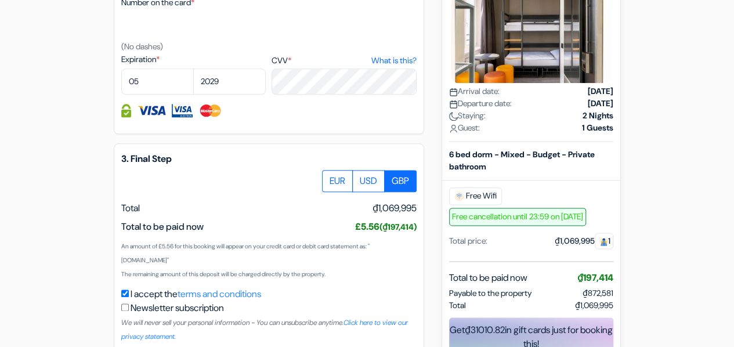
scroll to position [706, 0]
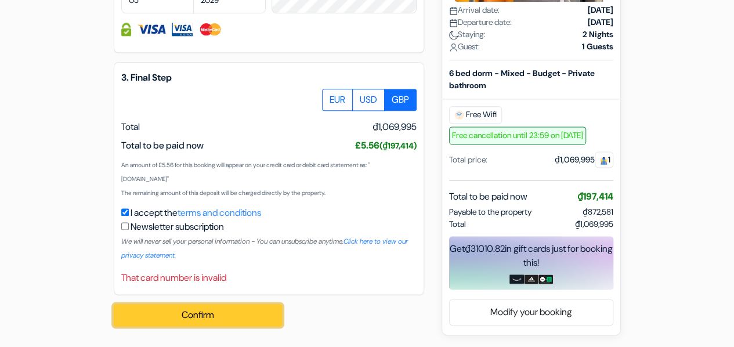
click at [200, 313] on button "Confirm Loading..." at bounding box center [198, 315] width 168 height 22
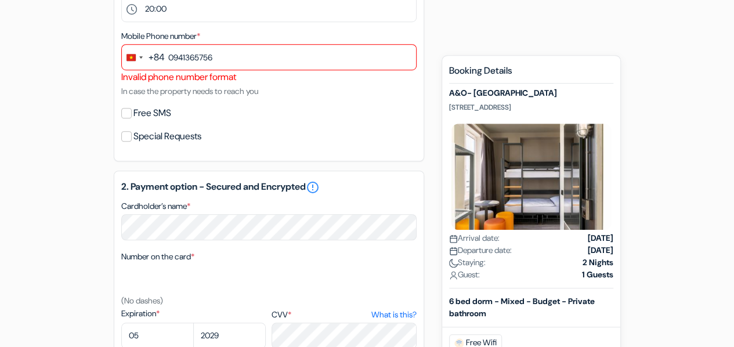
scroll to position [344, 0]
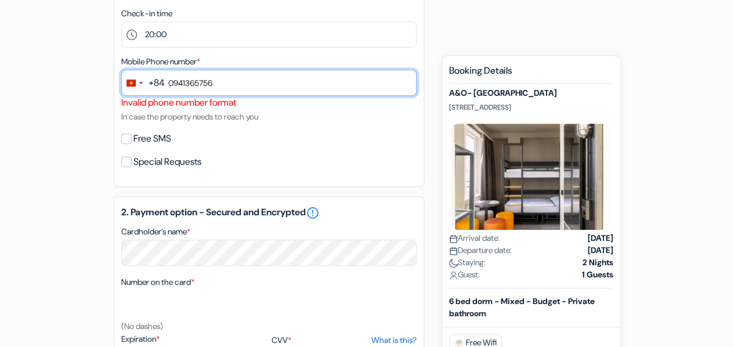
drag, startPoint x: 229, startPoint y: 81, endPoint x: 100, endPoint y: 76, distance: 128.4
click at [104, 76] on div "add_box A&O- [GEOGRAPHIC_DATA] [STREET_ADDRESS] Property Details X *" at bounding box center [368, 222] width 662 height 921
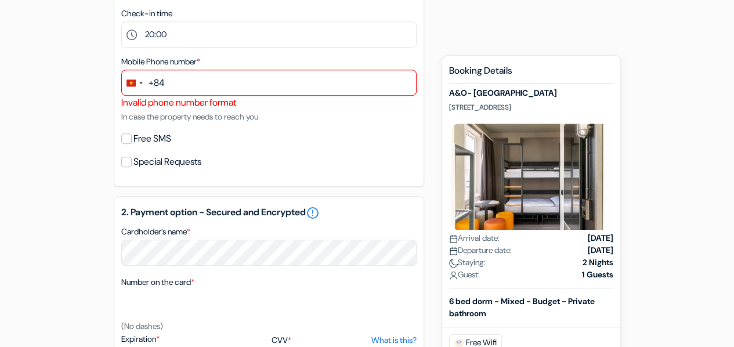
click at [84, 131] on div "add_box A&O- [GEOGRAPHIC_DATA] [STREET_ADDRESS] Property Details X *" at bounding box center [368, 222] width 662 height 921
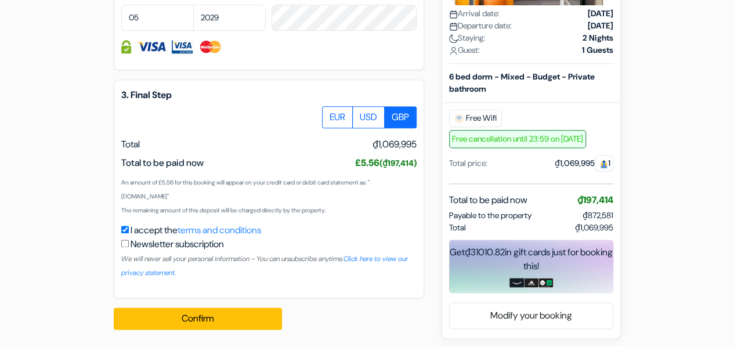
scroll to position [692, 0]
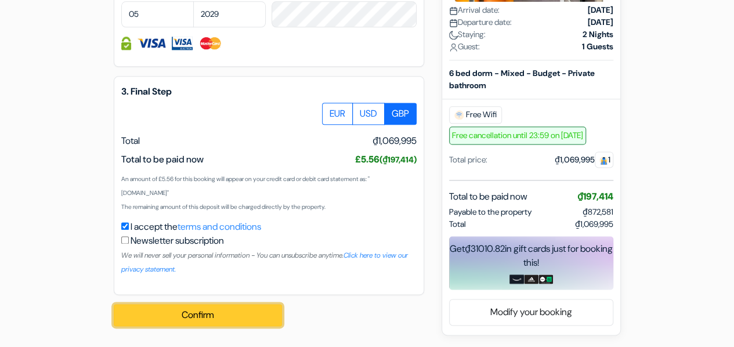
click at [237, 316] on button "Confirm Loading..." at bounding box center [198, 315] width 168 height 22
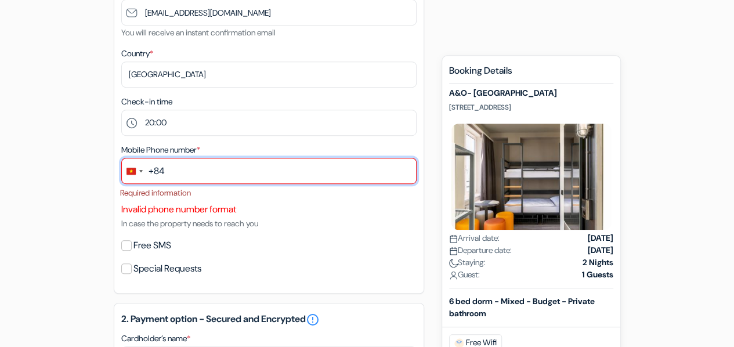
scroll to position [254, 0]
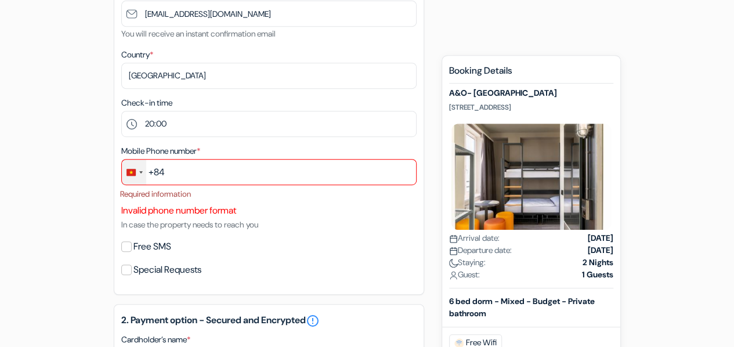
click at [142, 174] on div "Change country, selected Vietnam (+84)" at bounding box center [134, 172] width 24 height 25
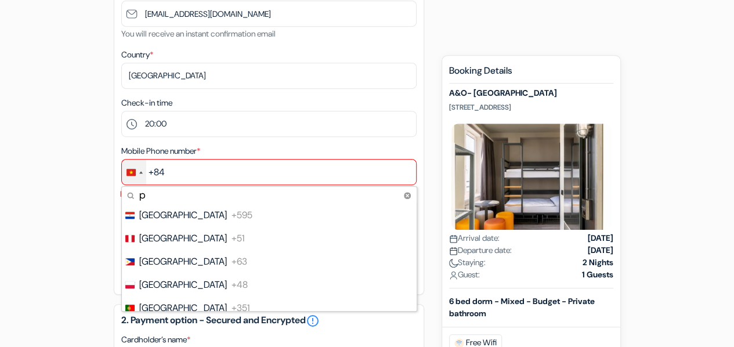
scroll to position [174, 0]
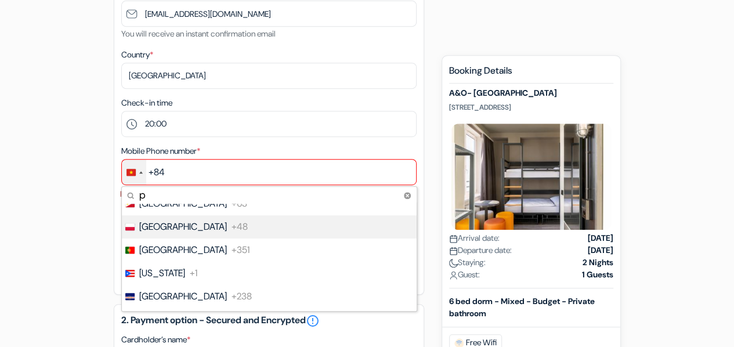
type input "p"
click at [191, 228] on li "Poland +48" at bounding box center [269, 226] width 296 height 23
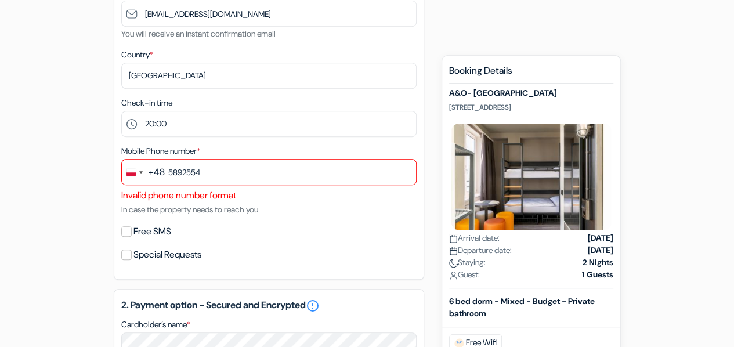
click at [66, 198] on div "add_box A&O- [GEOGRAPHIC_DATA] [STREET_ADDRESS] Property Details X *" at bounding box center [368, 313] width 662 height 924
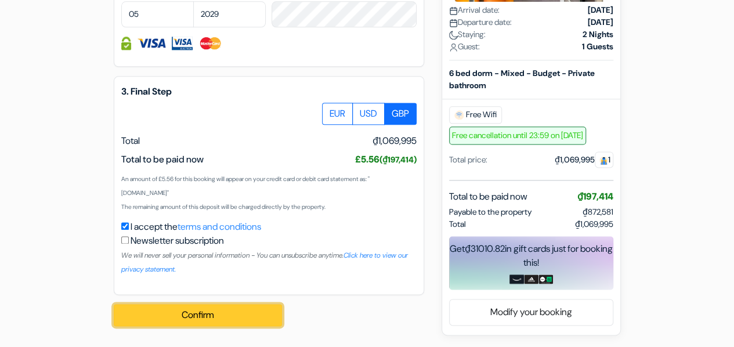
click at [224, 309] on button "Confirm Loading..." at bounding box center [198, 315] width 168 height 22
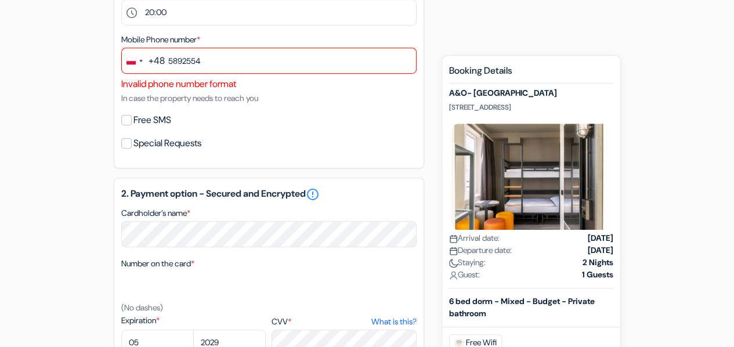
scroll to position [347, 0]
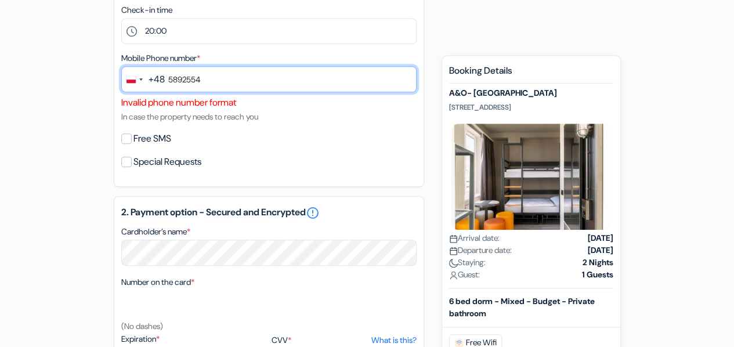
click at [168, 82] on input "5892554" at bounding box center [268, 79] width 295 height 26
click at [200, 84] on input "225892554" at bounding box center [268, 79] width 295 height 26
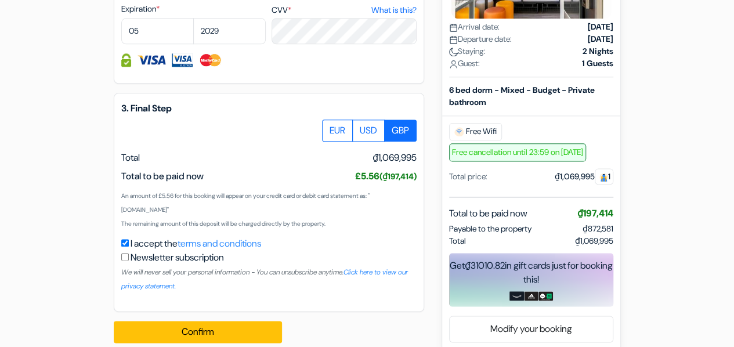
scroll to position [695, 0]
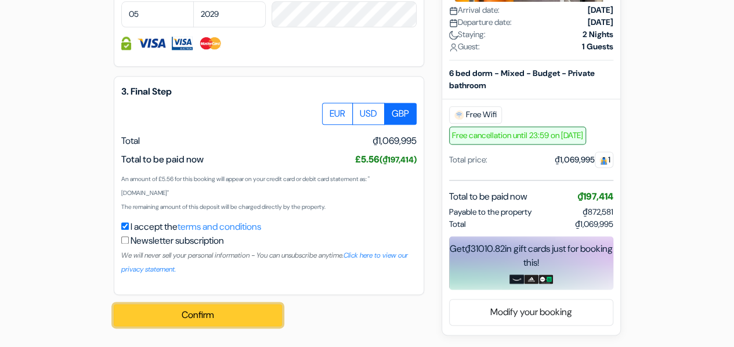
click at [250, 314] on button "Confirm Loading..." at bounding box center [198, 315] width 168 height 22
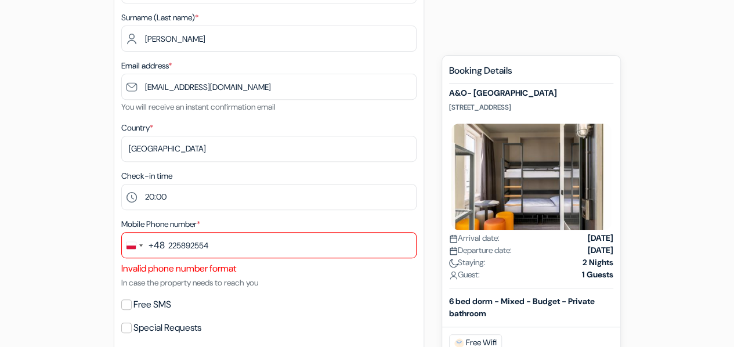
scroll to position [289, 0]
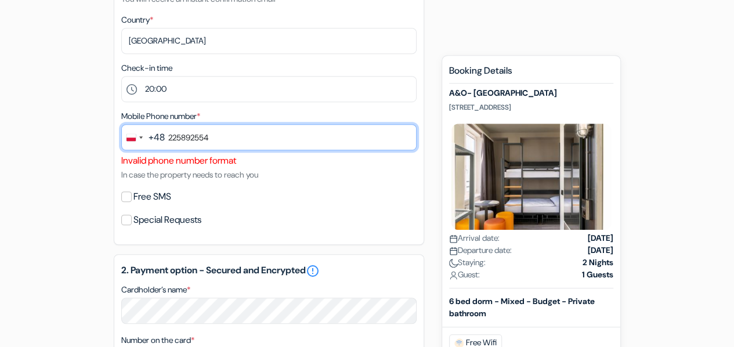
click at [175, 138] on input "225892554" at bounding box center [268, 137] width 295 height 26
click at [186, 137] on input "22 5892554" at bounding box center [268, 137] width 295 height 26
click at [189, 138] on input "22 5892554" at bounding box center [268, 137] width 295 height 26
click at [201, 138] on input "22 58 92554" at bounding box center [268, 137] width 295 height 26
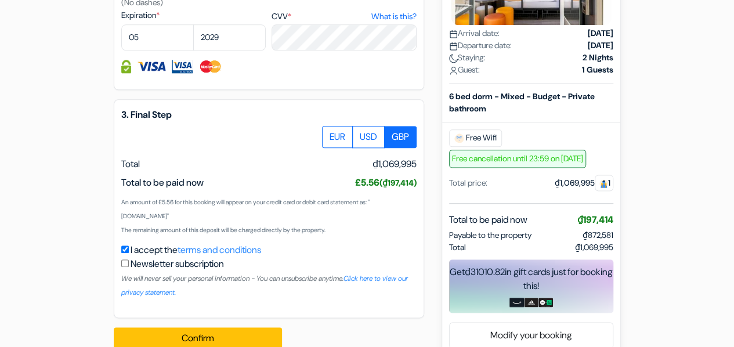
scroll to position [695, 0]
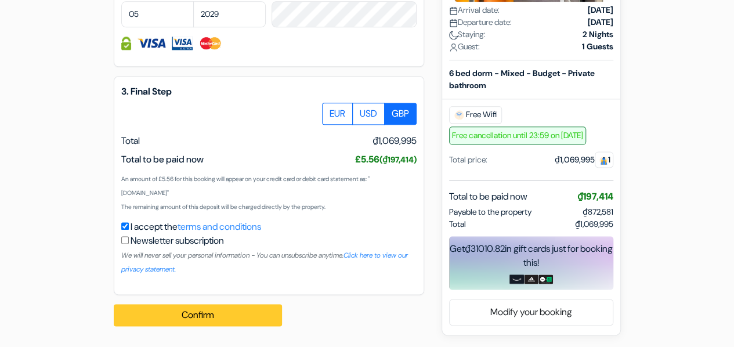
type input "22 58 92 554"
click at [229, 319] on button "Confirm Loading..." at bounding box center [198, 315] width 168 height 22
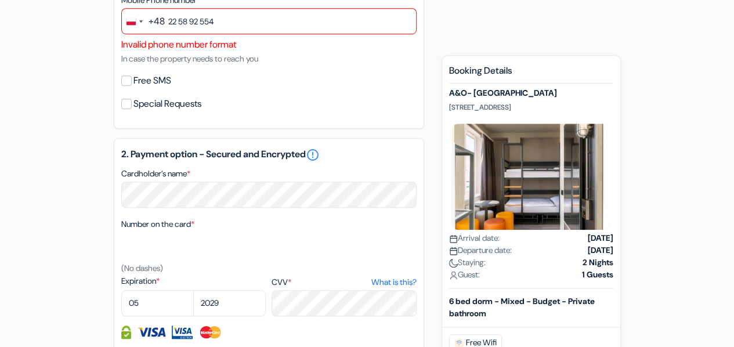
scroll to position [347, 0]
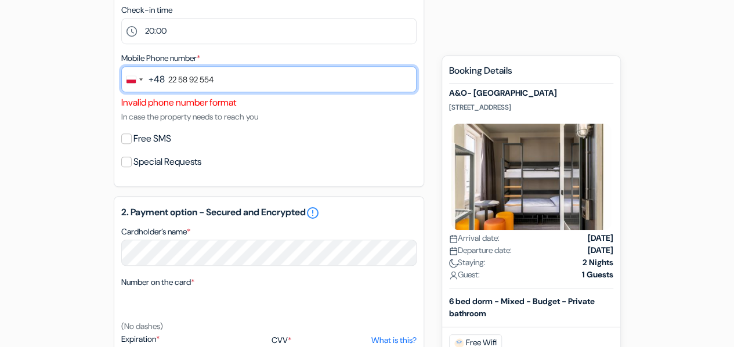
click at [229, 87] on input "22 58 92 554" at bounding box center [268, 79] width 295 height 26
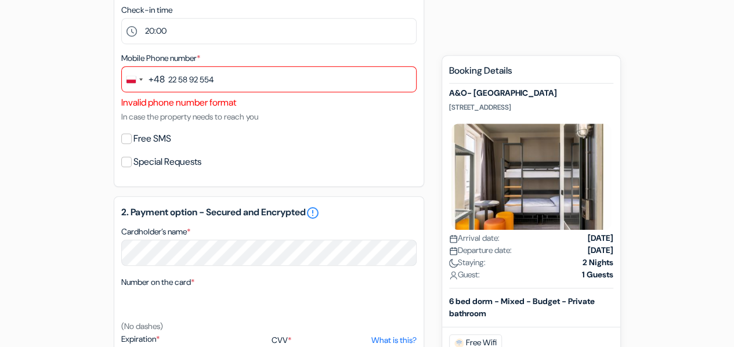
click at [233, 111] on div "Mobile Phone number * +48 p 25 results found No results found Pakistan +92 Pala…" at bounding box center [268, 87] width 295 height 73
click at [163, 163] on label "Special Requests" at bounding box center [168, 162] width 68 height 16
click at [132, 163] on input "Special Requests" at bounding box center [126, 162] width 10 height 10
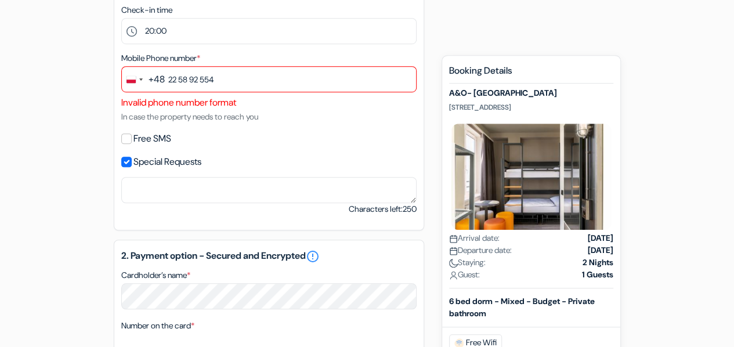
click at [172, 164] on label "Special Requests" at bounding box center [168, 162] width 68 height 16
click at [132, 164] on input "Special Requests" at bounding box center [126, 162] width 10 height 10
checkbox input "false"
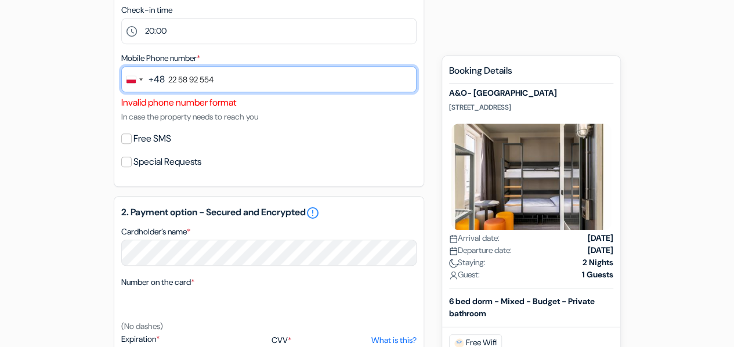
click at [237, 81] on input "22 58 92 554" at bounding box center [268, 79] width 295 height 26
drag, startPoint x: 280, startPoint y: 77, endPoint x: 139, endPoint y: 74, distance: 140.5
click at [140, 74] on div "+48 p 25 results found No results found Pakistan +92 Palau +680 Palestinian Ter…" at bounding box center [268, 81] width 295 height 30
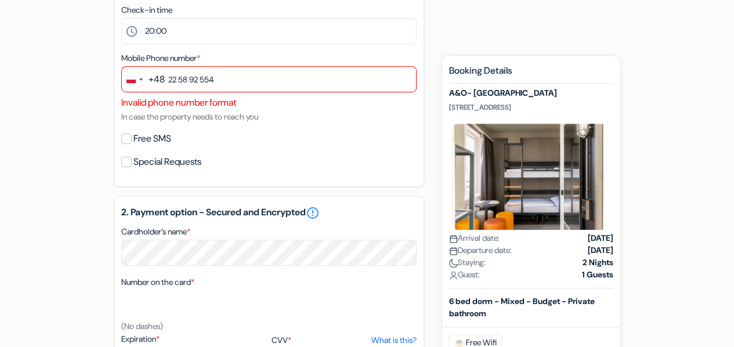
click at [88, 89] on div "add_box A&O- [GEOGRAPHIC_DATA] [STREET_ADDRESS] Property Details X *" at bounding box center [368, 220] width 662 height 924
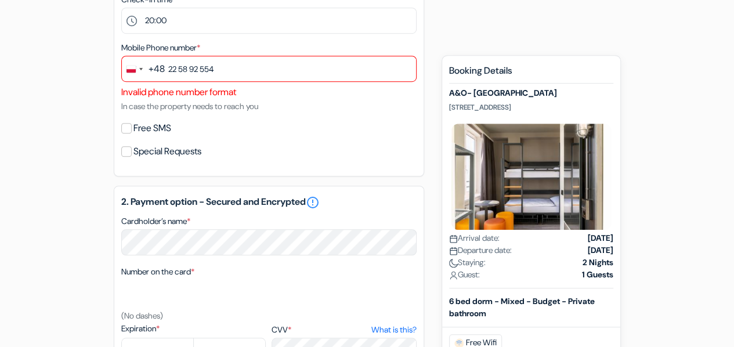
scroll to position [289, 0]
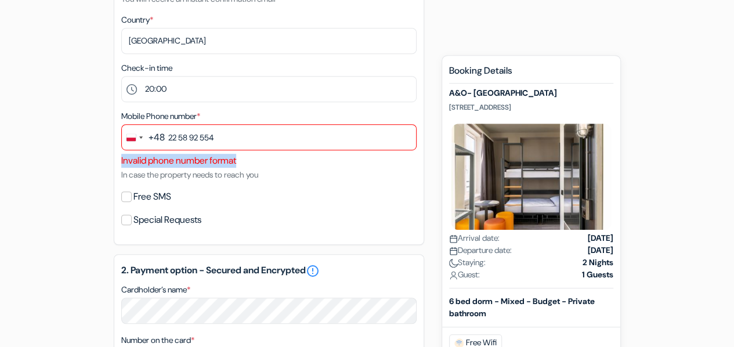
drag, startPoint x: 121, startPoint y: 163, endPoint x: 313, endPoint y: 147, distance: 193.4
click at [268, 164] on div "Invalid phone number format" at bounding box center [268, 161] width 295 height 14
copy div "Invalid phone number format"
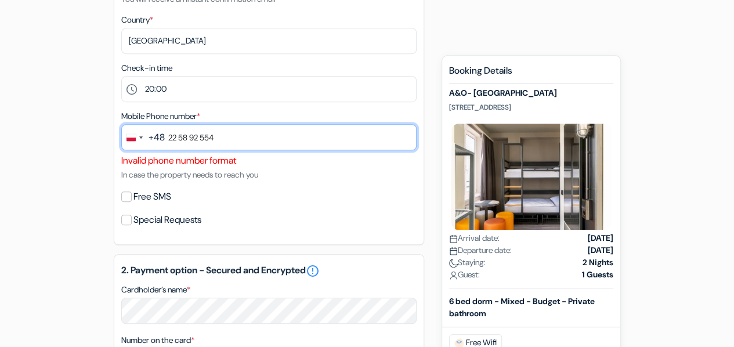
drag, startPoint x: 225, startPoint y: 136, endPoint x: 151, endPoint y: 139, distance: 74.3
click at [151, 139] on div "+48 p 25 results found No results found Pakistan +92 Palau +680 Palestinian Ter…" at bounding box center [268, 139] width 295 height 30
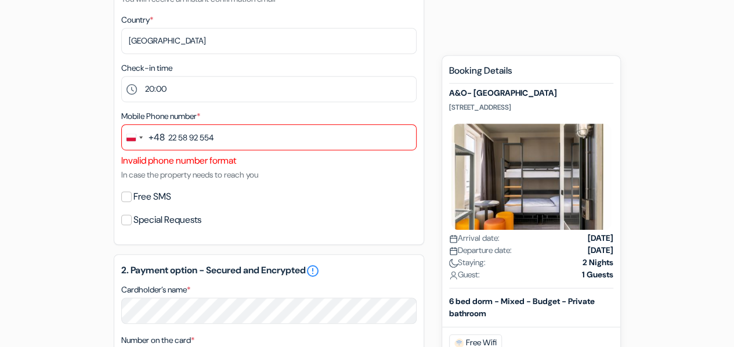
scroll to position [0, 0]
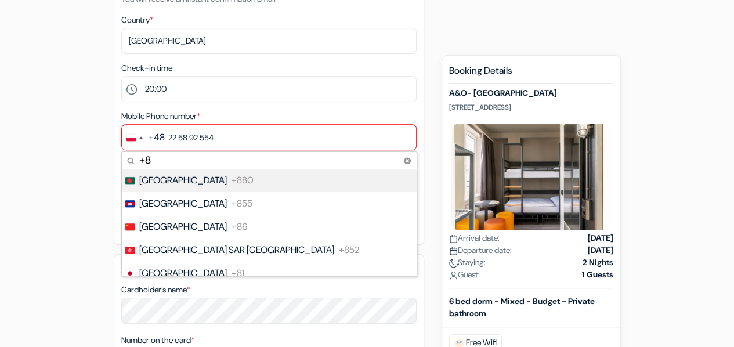
type input "+84"
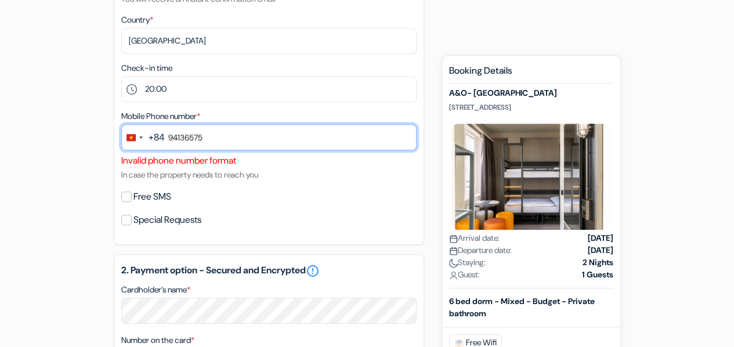
type input "941365756"
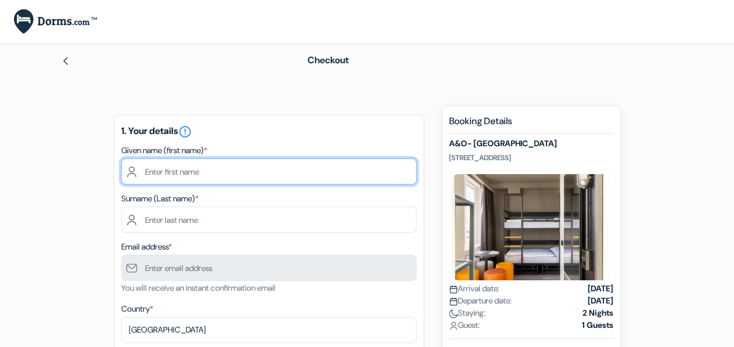
click at [203, 167] on input "text" at bounding box center [268, 171] width 295 height 26
type input "[PERSON_NAME]"
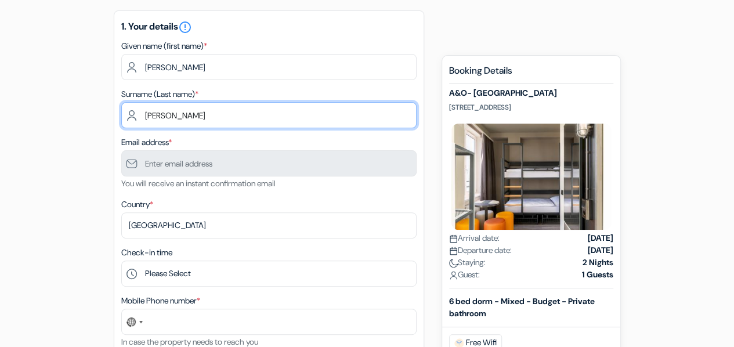
scroll to position [116, 0]
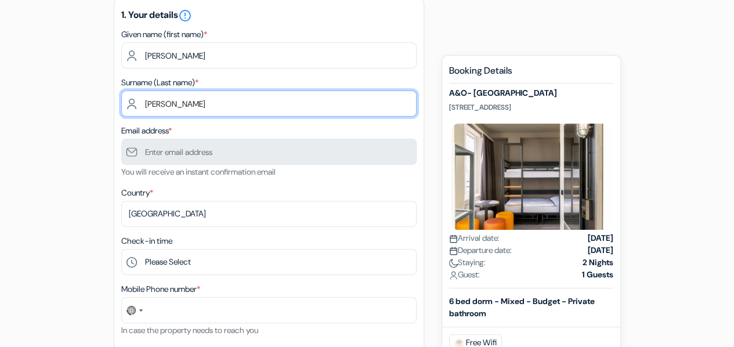
type input "[PERSON_NAME]"
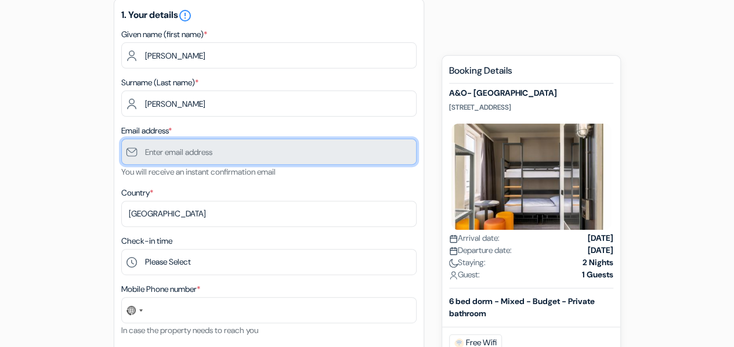
click at [170, 157] on input "text" at bounding box center [268, 152] width 295 height 26
click at [174, 155] on input "text" at bounding box center [268, 152] width 295 height 26
click at [171, 150] on input "text" at bounding box center [268, 152] width 295 height 26
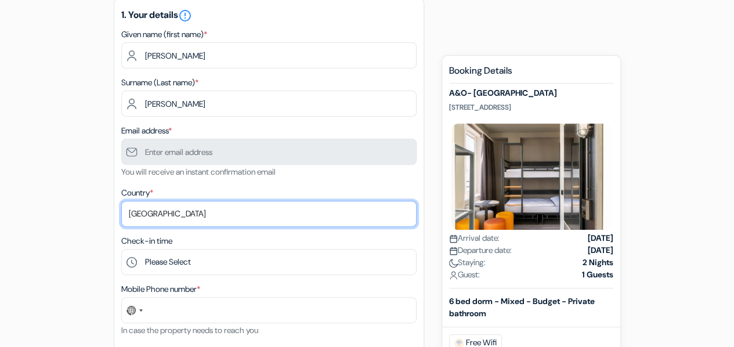
click at [159, 207] on select "Select country [GEOGRAPHIC_DATA] [GEOGRAPHIC_DATA] [GEOGRAPHIC_DATA] [GEOGRAPHI…" at bounding box center [268, 214] width 295 height 26
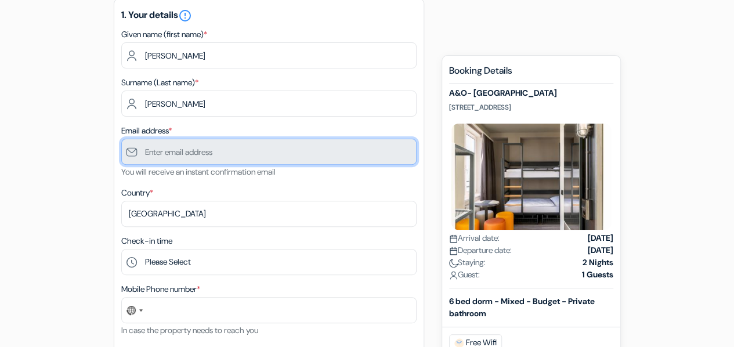
click at [163, 148] on input "text" at bounding box center [268, 152] width 295 height 26
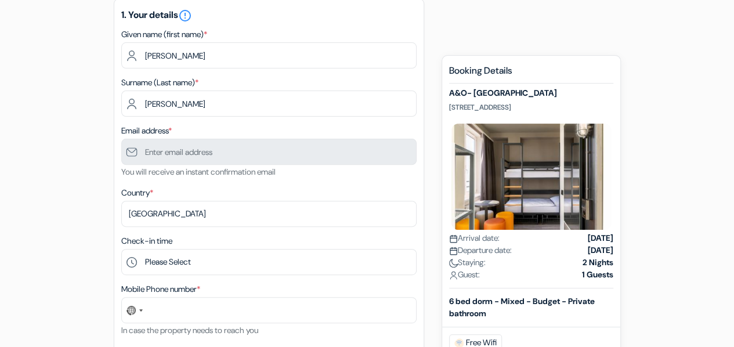
click at [246, 179] on div "Email address * You will receive an instant confirmation email" at bounding box center [268, 151] width 295 height 55
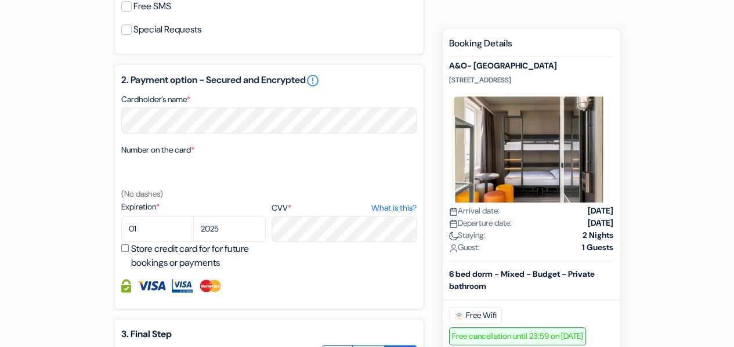
scroll to position [464, 0]
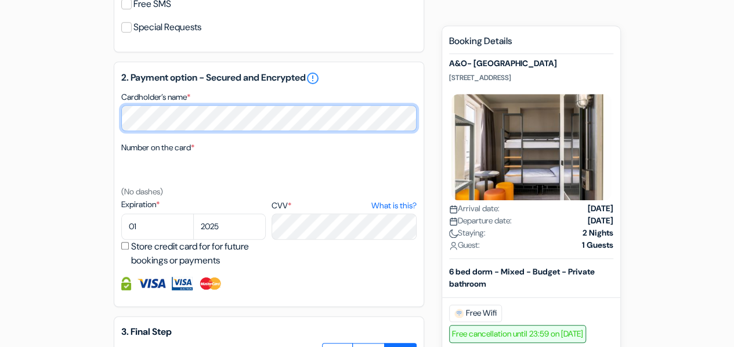
click at [101, 112] on div "add_box A&O- [GEOGRAPHIC_DATA] [STREET_ADDRESS] Property Details X *" at bounding box center [368, 87] width 662 height 893
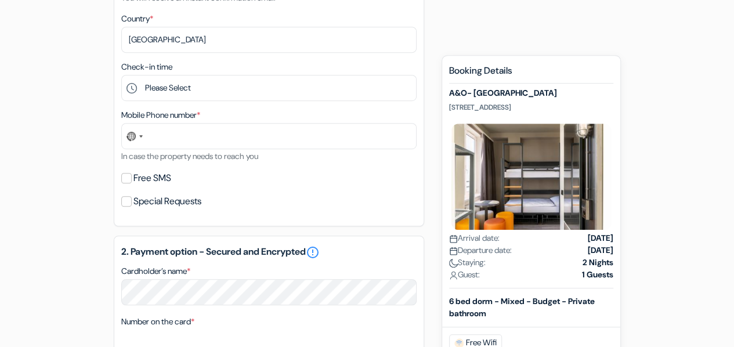
click at [70, 102] on div "add_box A&O- [GEOGRAPHIC_DATA] [STREET_ADDRESS] Property Details X *" at bounding box center [368, 261] width 662 height 893
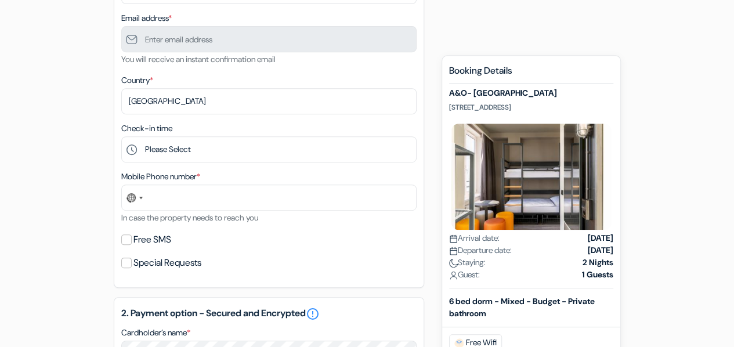
scroll to position [174, 0]
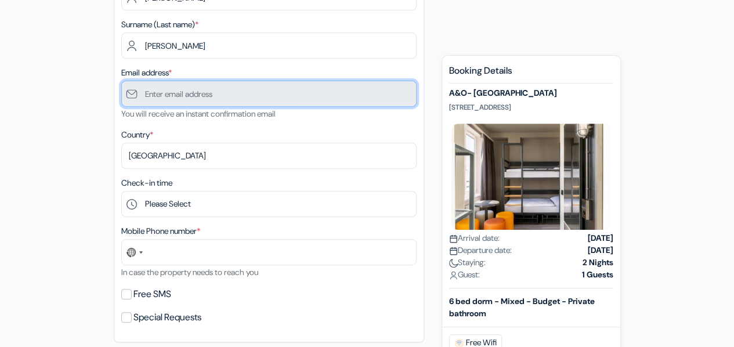
click at [185, 93] on input "text" at bounding box center [268, 94] width 295 height 26
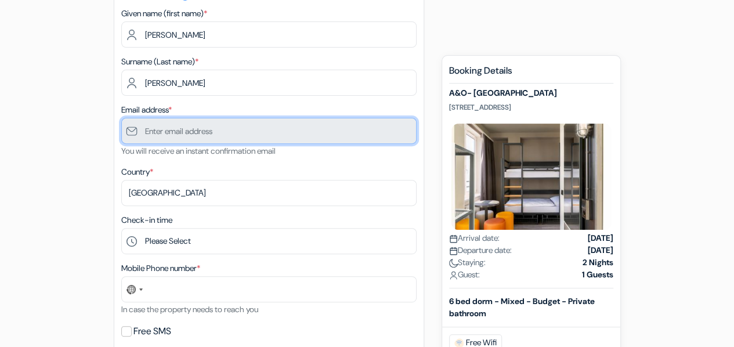
scroll to position [0, 0]
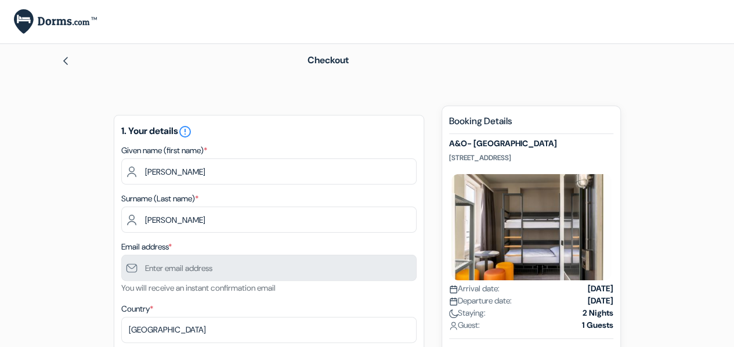
click at [332, 59] on span "Checkout" at bounding box center [328, 60] width 41 height 12
click at [69, 54] on link at bounding box center [65, 60] width 9 height 12
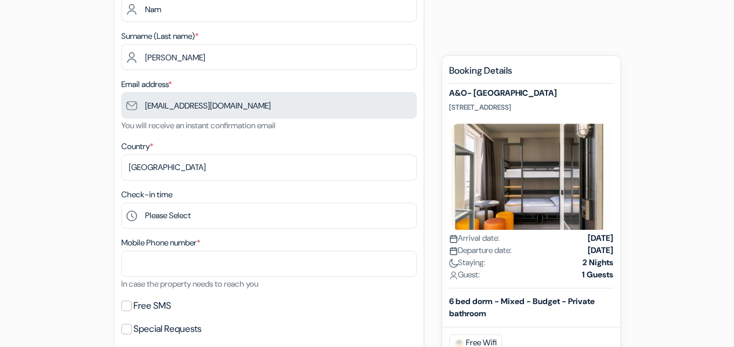
scroll to position [174, 0]
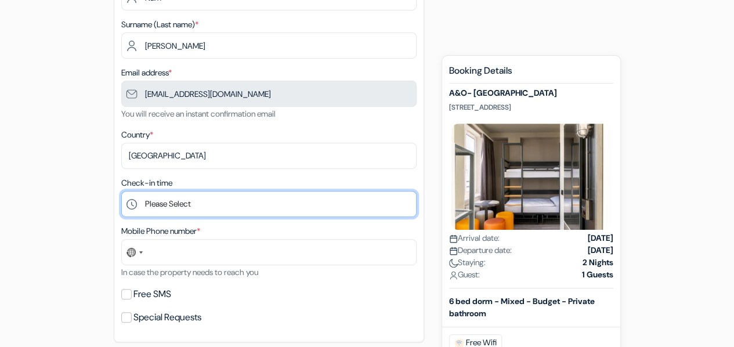
click at [208, 207] on select "Please Select 1:00 2:00 3:00 4:00 5:00 6:00 7:00 8:00 9:00 10:00 11:00 12:00 13…" at bounding box center [268, 204] width 295 height 26
select select "20"
click at [121, 192] on select "Please Select 1:00 2:00 3:00 4:00 5:00 6:00 7:00 8:00 9:00 10:00 11:00 12:00 13…" at bounding box center [268, 204] width 295 height 26
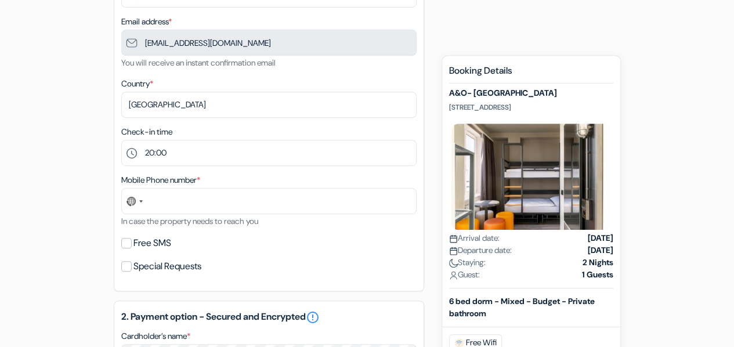
scroll to position [290, 0]
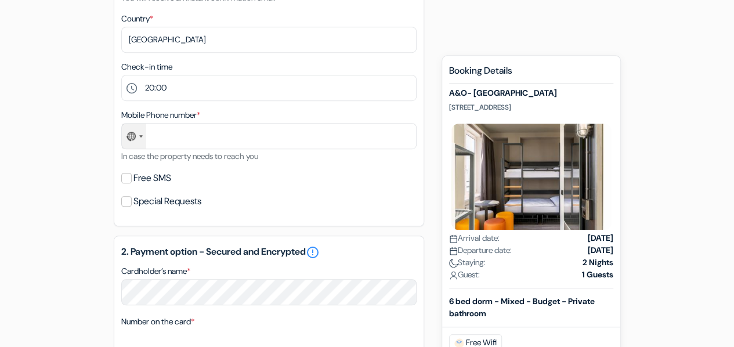
click at [143, 138] on div "Select country" at bounding box center [134, 136] width 24 height 25
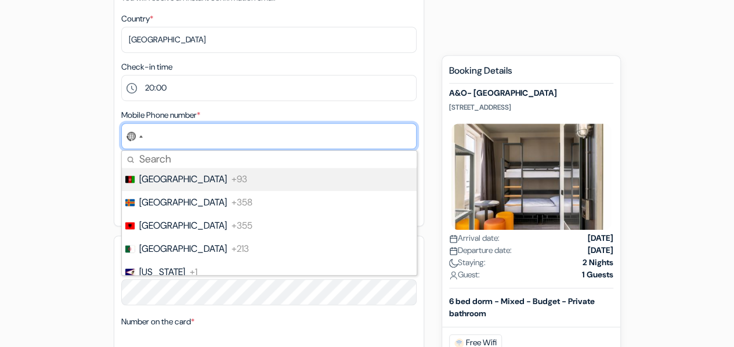
click at [202, 141] on input "text" at bounding box center [268, 136] width 295 height 26
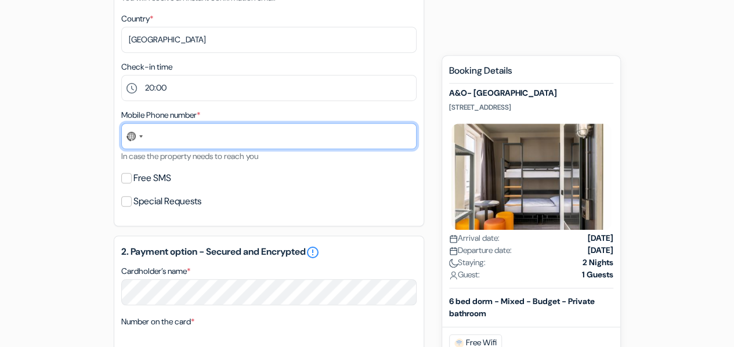
type input "0915840725"
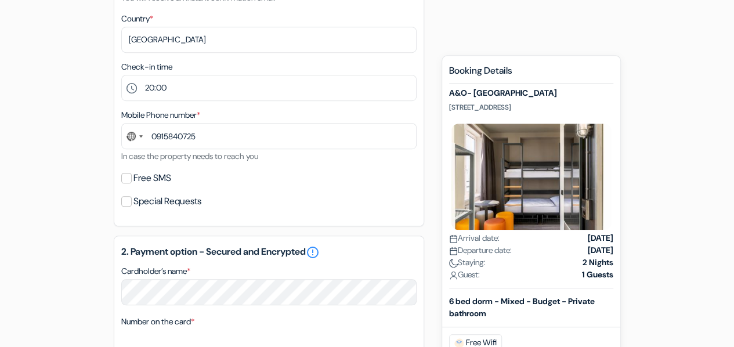
click at [85, 167] on div "add_box A&O- [GEOGRAPHIC_DATA] [STREET_ADDRESS] Property Details X *" at bounding box center [368, 261] width 662 height 893
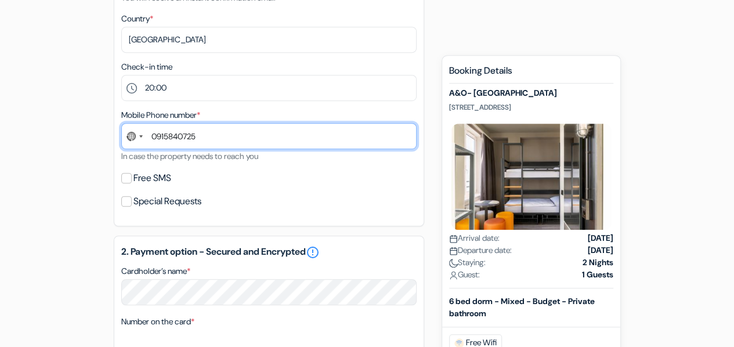
drag, startPoint x: 209, startPoint y: 145, endPoint x: 150, endPoint y: 142, distance: 59.3
click at [150, 142] on input "0915840725" at bounding box center [268, 136] width 295 height 26
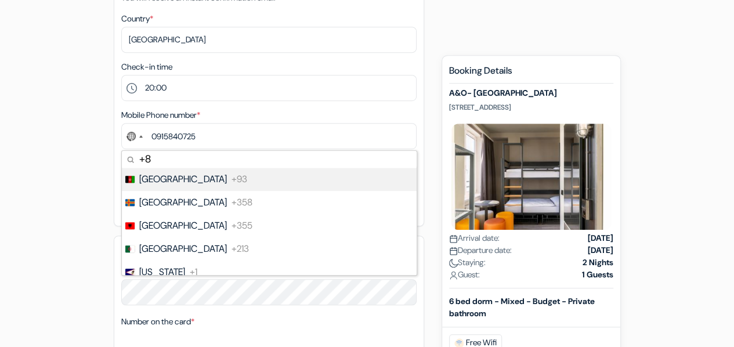
type input "+84"
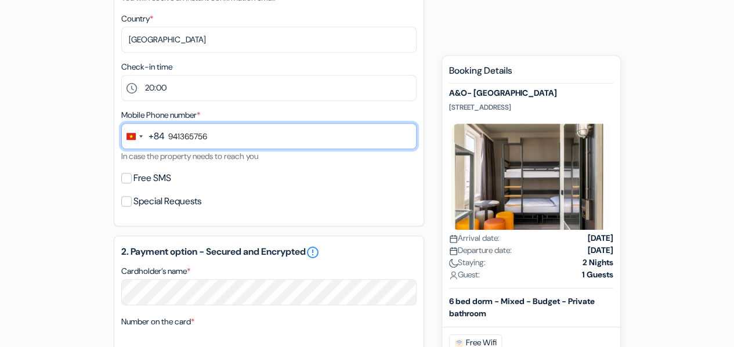
type input "941365756"
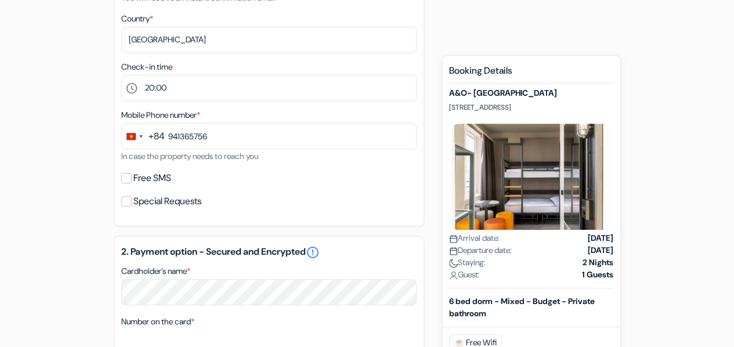
click at [98, 164] on div "add_box A&O- [GEOGRAPHIC_DATA] [STREET_ADDRESS] Property Details X *" at bounding box center [368, 261] width 662 height 893
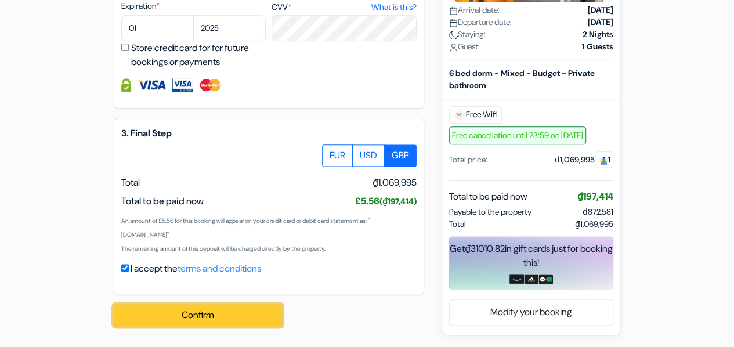
click at [229, 306] on button "Confirm Loading..." at bounding box center [198, 315] width 168 height 22
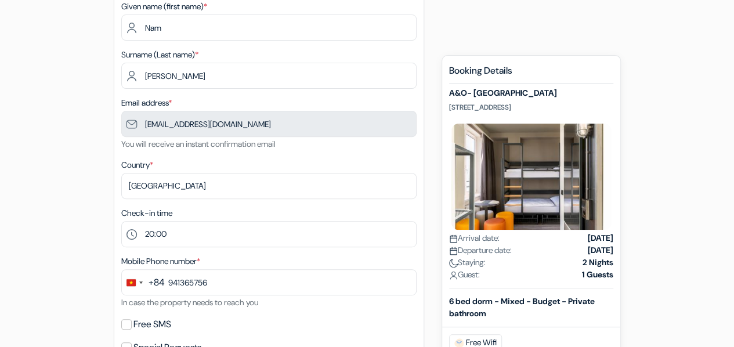
scroll to position [121, 0]
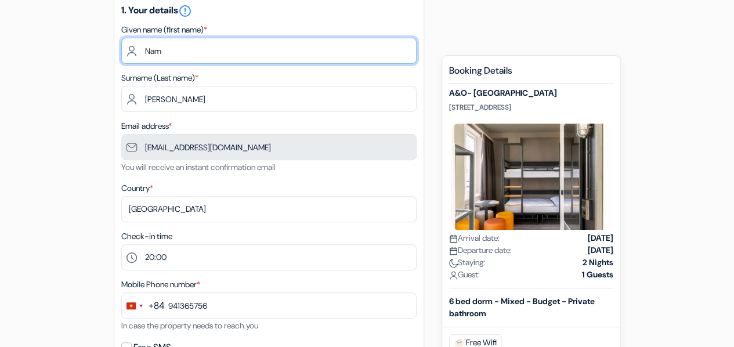
drag, startPoint x: 182, startPoint y: 46, endPoint x: 118, endPoint y: 46, distance: 63.9
click at [120, 45] on div "1. Your details error_outline Given name (first name) * [PERSON_NAME] Surname (…" at bounding box center [269, 195] width 311 height 402
type input "[PERSON_NAME]"
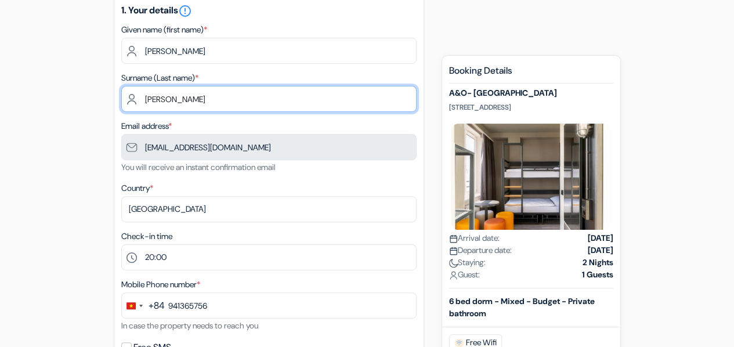
type input "[PERSON_NAME]"
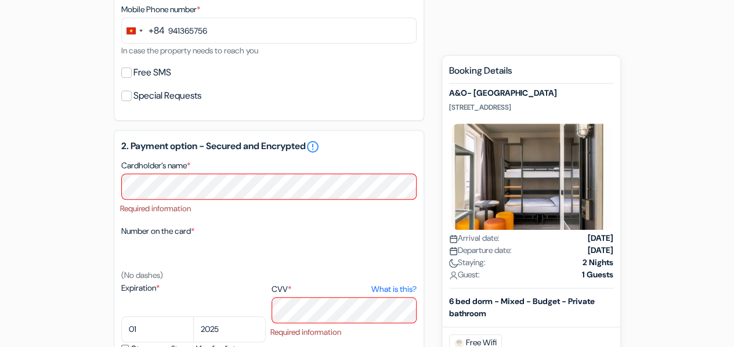
scroll to position [469, 0]
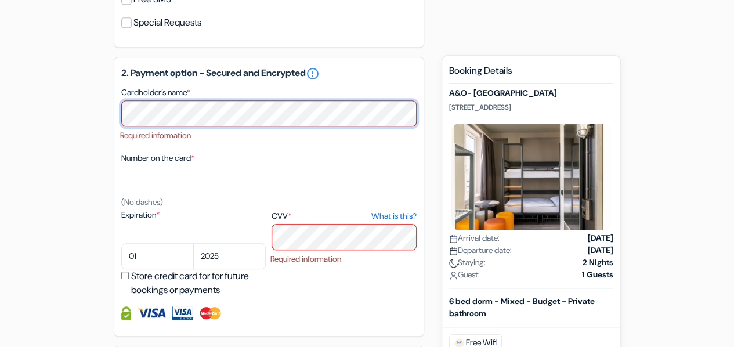
click at [116, 120] on div "2. Payment option - Secured and Encrypted error_outline Cardholder’s name * Req…" at bounding box center [269, 197] width 311 height 280
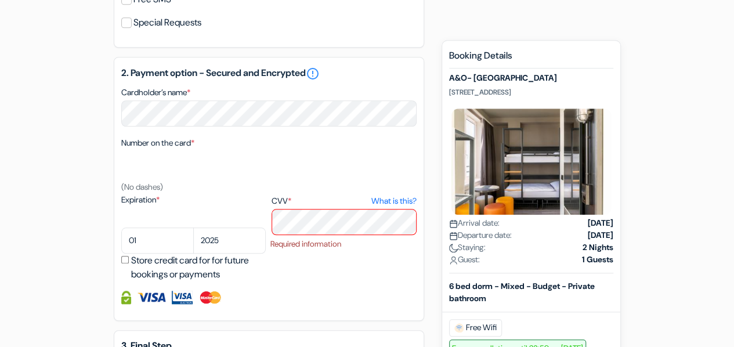
click at [34, 189] on form "Checkout add_box A&O- [GEOGRAPHIC_DATA] [STREET_ADDRESS] Property Details X" at bounding box center [367, 47] width 734 height 945
click at [152, 240] on select "01 02 03 04 05 06 07 08 09 10 11 12" at bounding box center [157, 241] width 73 height 26
select select "05"
click at [121, 230] on select "01 02 03 04 05 06 07 08 09 10 11 12" at bounding box center [157, 241] width 73 height 26
click at [240, 242] on select "2025 2026 2027 2028 2029 2030 2031 2032 2033 2034 2035 2036 2037 2038 2039 2040…" at bounding box center [229, 241] width 73 height 26
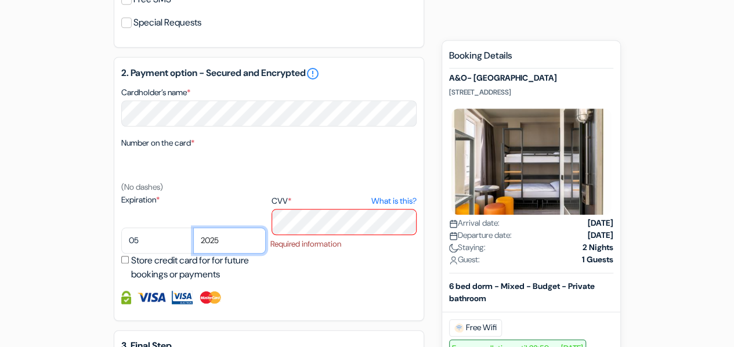
select select "2029"
click at [193, 230] on select "2025 2026 2027 2028 2029 2030 2031 2032 2033 2034 2035 2036 2037 2038 2039 2040…" at bounding box center [229, 241] width 73 height 26
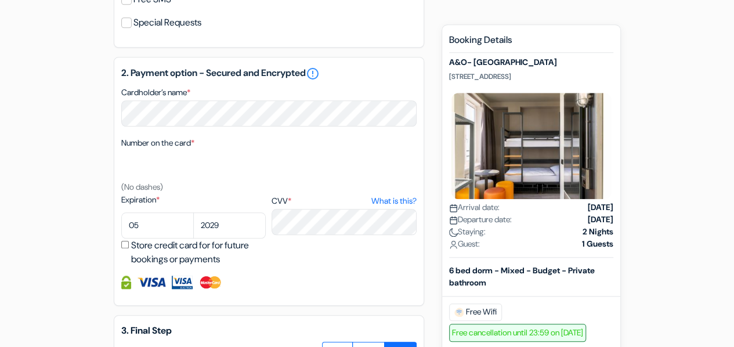
click at [104, 210] on div "add_box A&O- [GEOGRAPHIC_DATA] [STREET_ADDRESS] Property Details X *" at bounding box center [368, 85] width 662 height 896
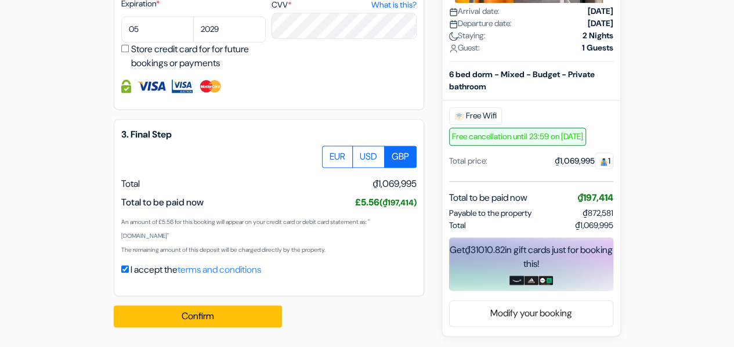
scroll to position [668, 0]
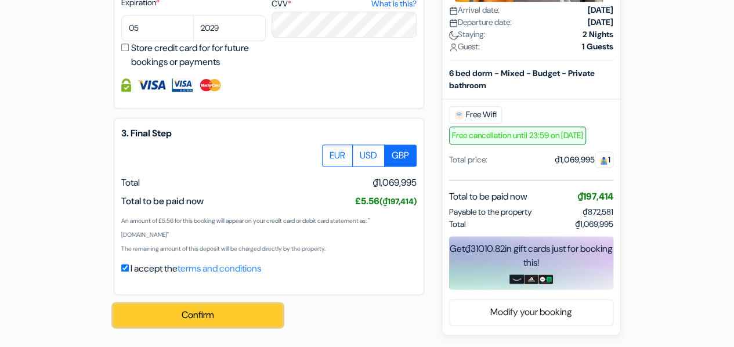
click at [223, 313] on button "Confirm Loading..." at bounding box center [198, 315] width 168 height 22
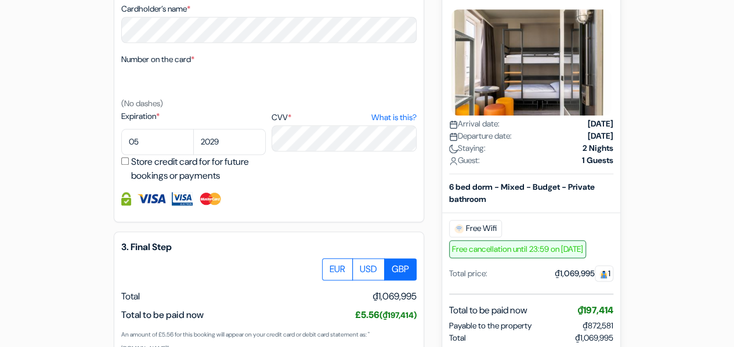
scroll to position [333, 0]
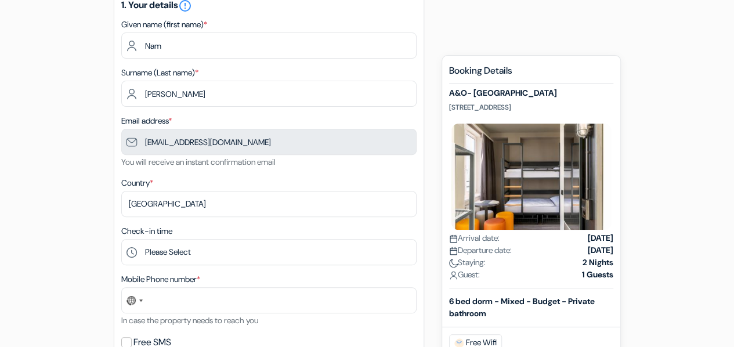
scroll to position [174, 0]
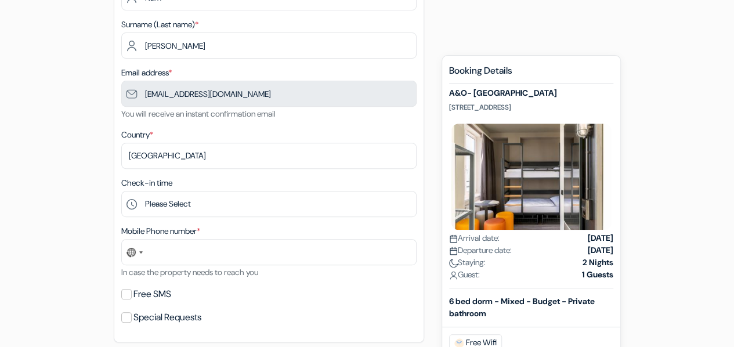
click at [186, 267] on div "Mobile Phone number * 244 results found No results found [GEOGRAPHIC_DATA] +93 …" at bounding box center [268, 251] width 295 height 55
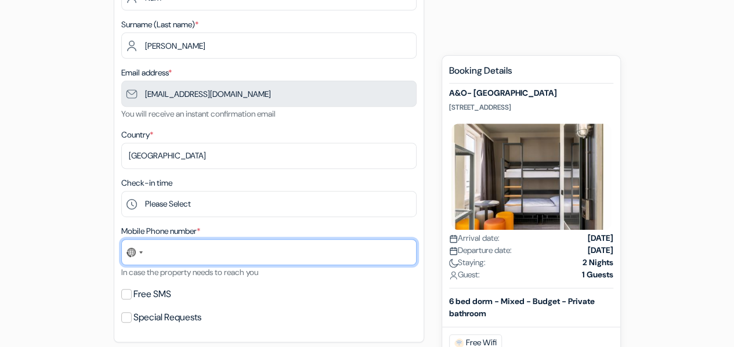
click at [194, 264] on input "text" at bounding box center [268, 252] width 295 height 26
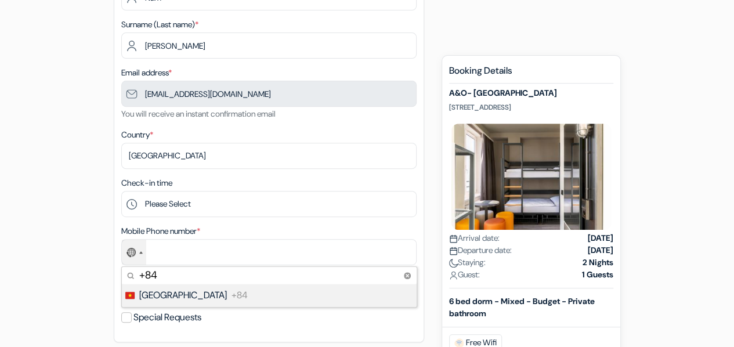
type input "+84"
click at [232, 296] on span "+84" at bounding box center [240, 296] width 16 height 14
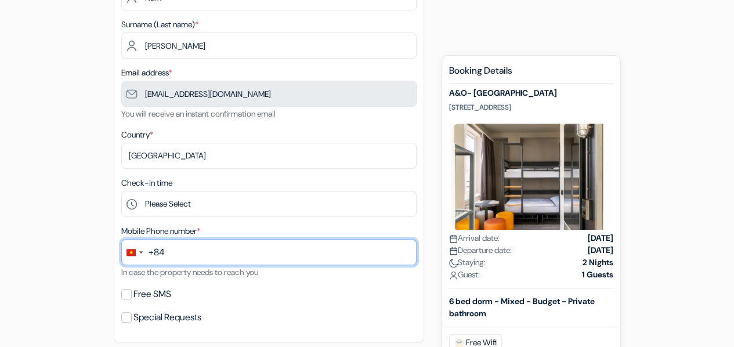
click at [189, 258] on input "text" at bounding box center [268, 252] width 295 height 26
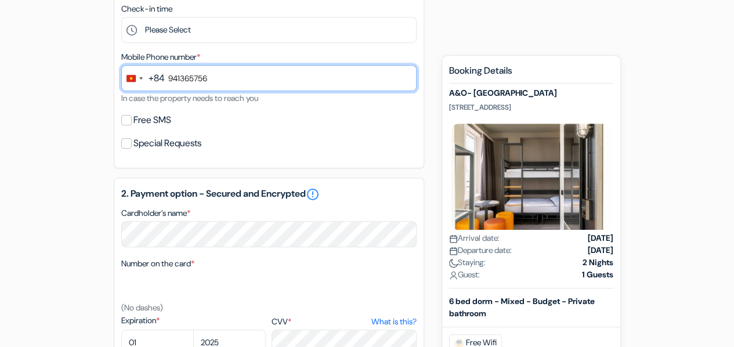
type input "941365756"
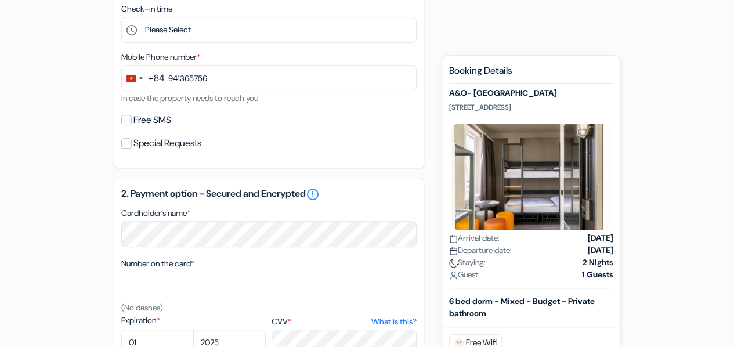
click at [69, 185] on div "add_box A&O- [GEOGRAPHIC_DATA] [STREET_ADDRESS] Property Details X *" at bounding box center [368, 203] width 662 height 893
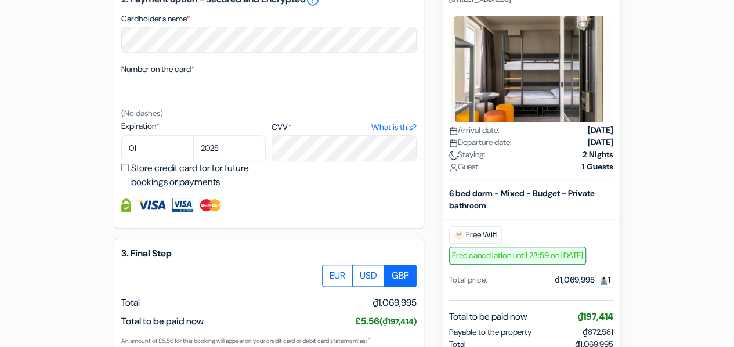
scroll to position [639, 0]
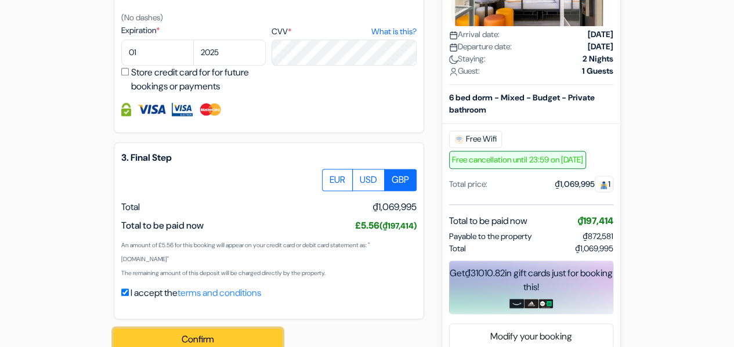
click at [217, 339] on button "Confirm Loading..." at bounding box center [198, 340] width 168 height 22
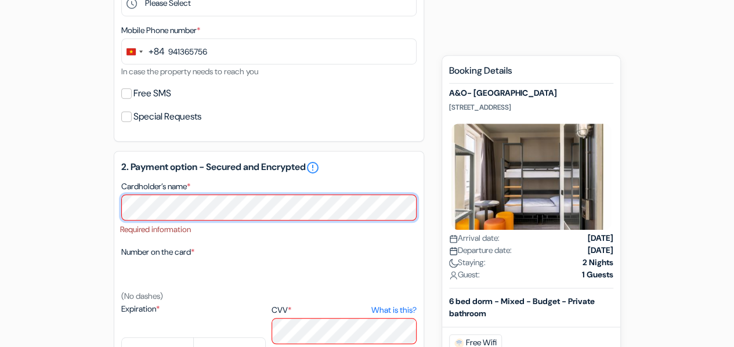
scroll to position [356, 0]
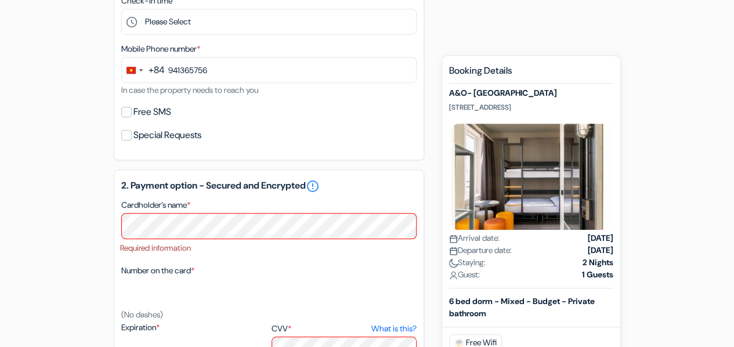
select select "05"
select select "2029"
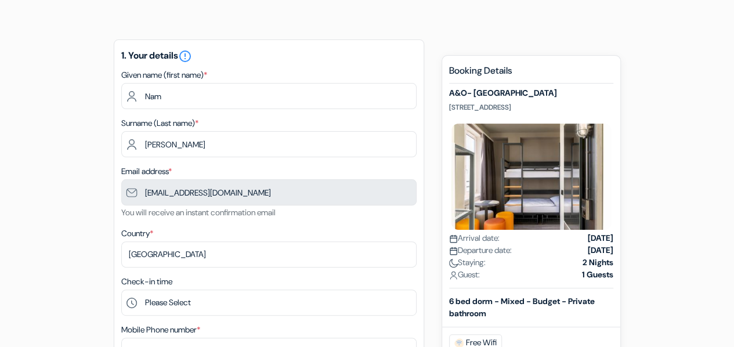
scroll to position [66, 0]
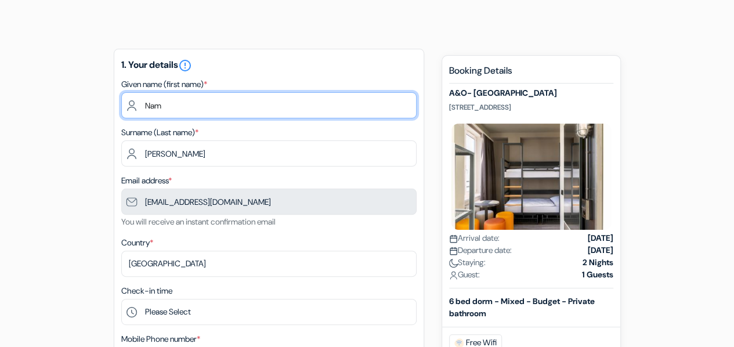
drag, startPoint x: 209, startPoint y: 106, endPoint x: 110, endPoint y: 95, distance: 99.9
type input "[PERSON_NAME]"
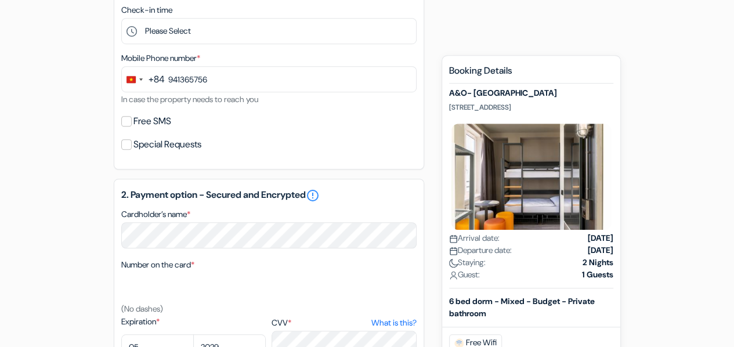
scroll to position [356, 0]
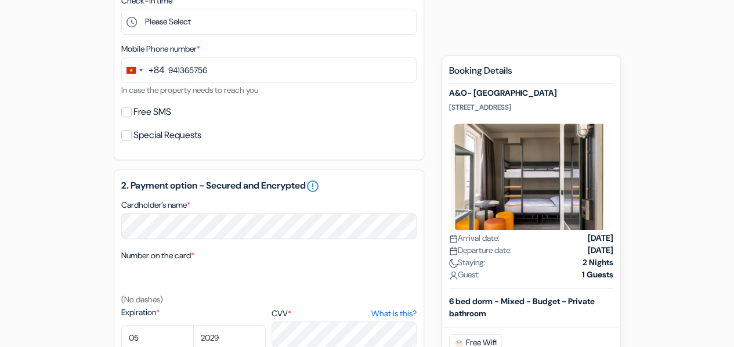
type input "[PERSON_NAME]"
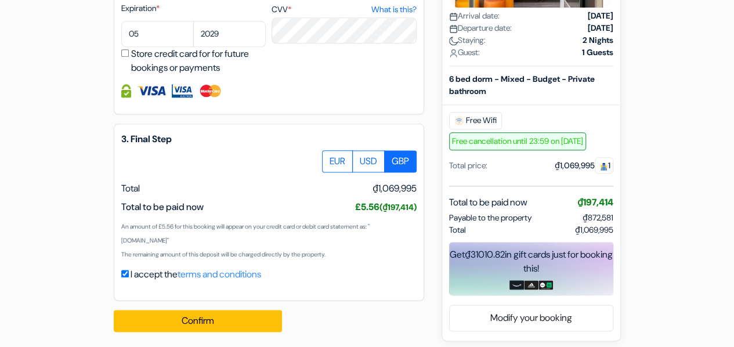
scroll to position [668, 0]
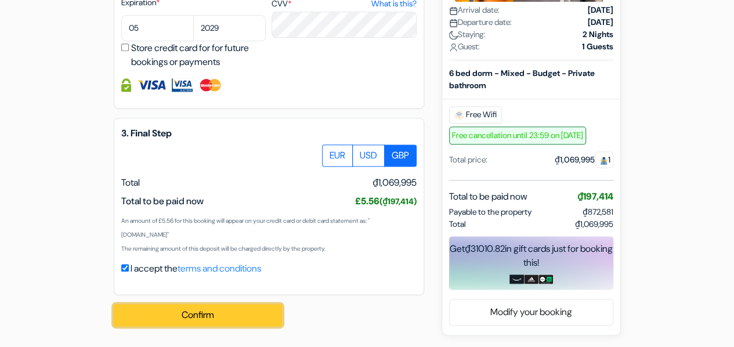
click at [224, 315] on button "Confirm Loading..." at bounding box center [198, 315] width 168 height 22
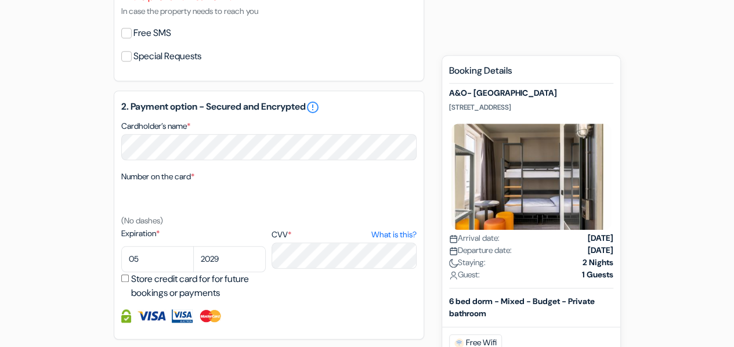
scroll to position [275, 0]
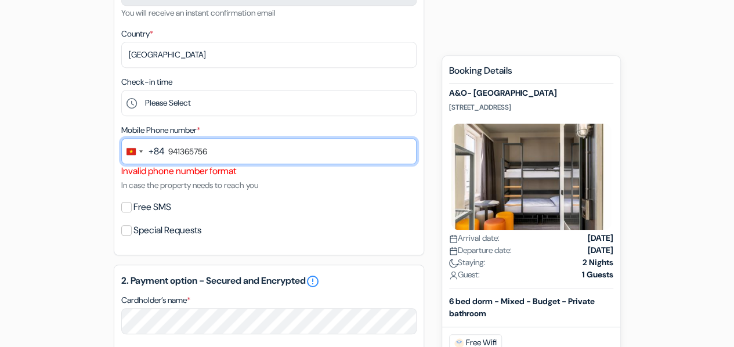
click at [255, 149] on input "941365756" at bounding box center [268, 151] width 295 height 26
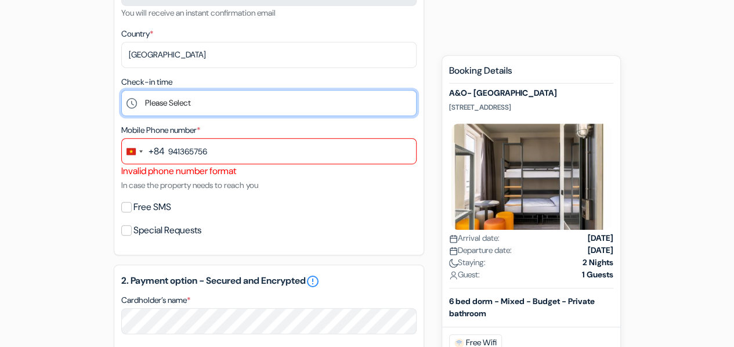
click at [208, 92] on select "Please Select 1:00 2:00 3:00 4:00 5:00 6:00 7:00 8:00 9:00 10:00 11:00 12:00 13…" at bounding box center [268, 103] width 295 height 26
select select "20"
click at [121, 91] on select "Please Select 1:00 2:00 3:00 4:00 5:00 6:00 7:00 8:00 9:00 10:00 11:00 12:00 13…" at bounding box center [268, 103] width 295 height 26
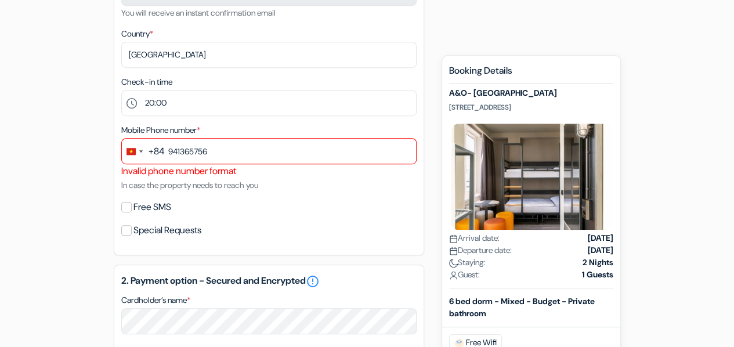
click at [71, 150] on div "add_box A&O- [GEOGRAPHIC_DATA] [STREET_ADDRESS] Property Details X *" at bounding box center [368, 285] width 662 height 910
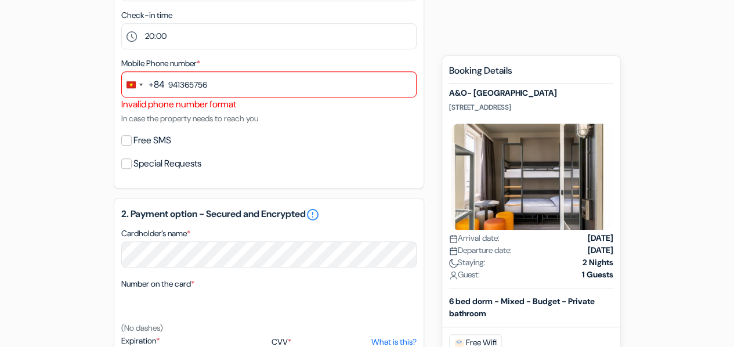
scroll to position [333, 0]
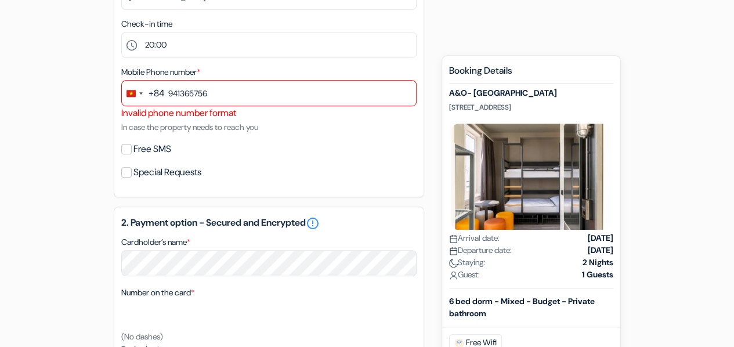
click at [463, 31] on div "add_box A&O- [GEOGRAPHIC_DATA] [STREET_ADDRESS] Property Details X *" at bounding box center [368, 227] width 662 height 910
